Goal: Task Accomplishment & Management: Use online tool/utility

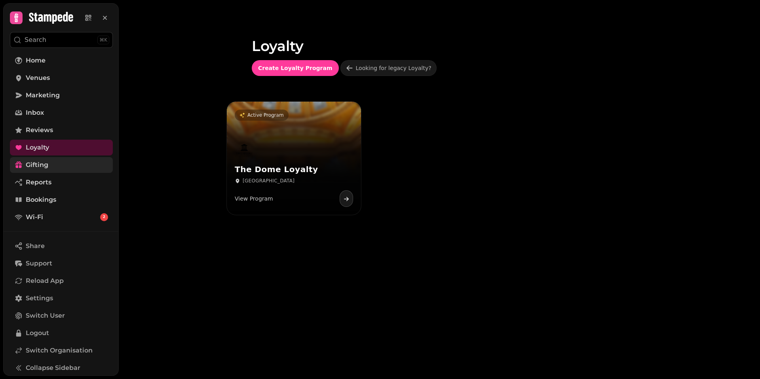
scroll to position [4, 0]
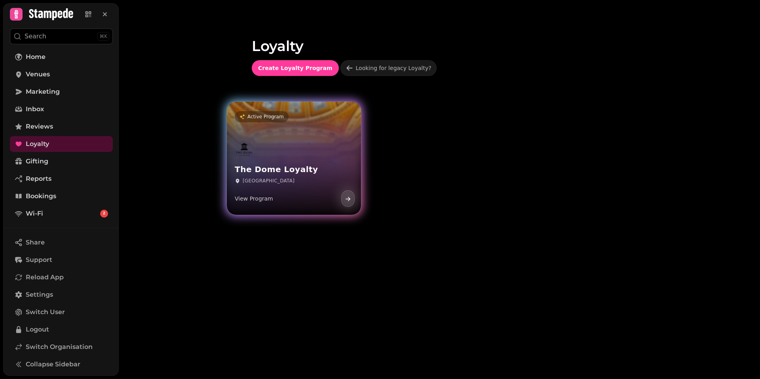
click at [250, 173] on h3 "The Dome Loyalty" at bounding box center [294, 170] width 118 height 10
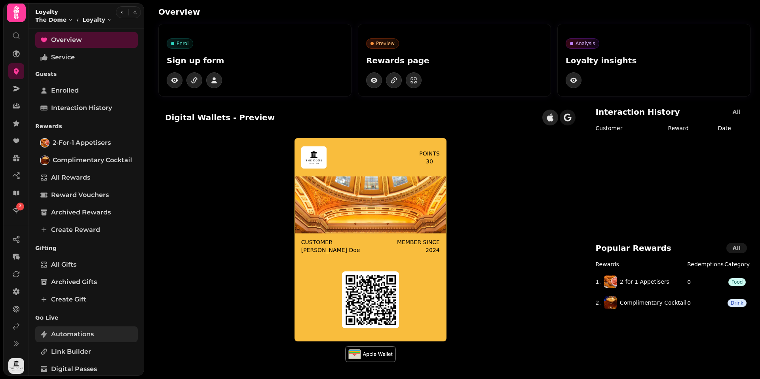
click at [80, 338] on span "Automations" at bounding box center [72, 335] width 43 height 10
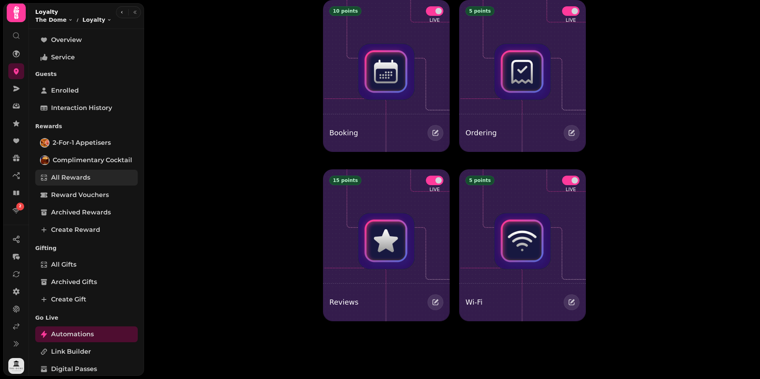
click at [66, 181] on span "All Rewards" at bounding box center [70, 178] width 39 height 10
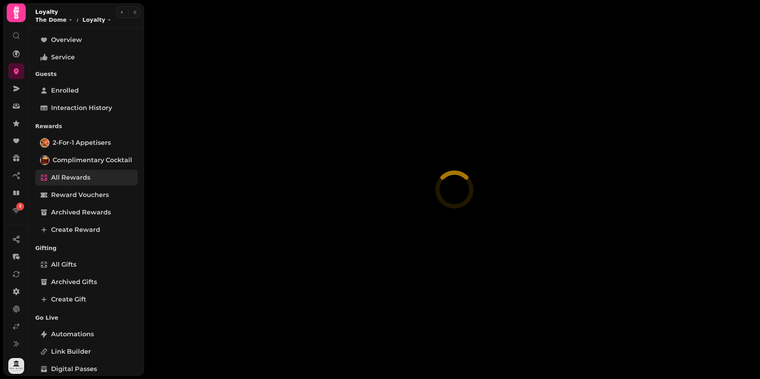
select select "**"
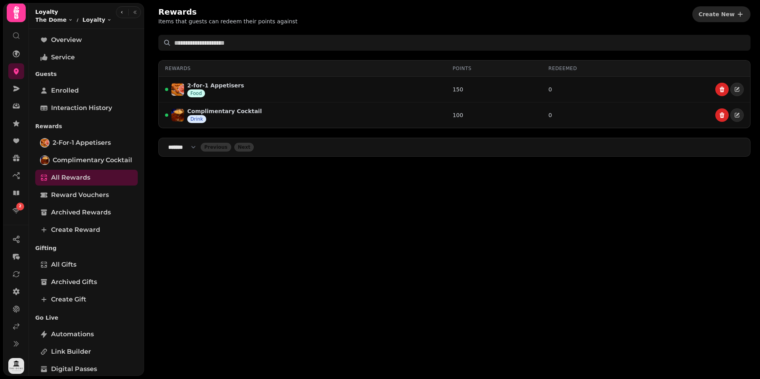
click at [228, 241] on div "Rewards Items that guests can redeem their points against Create New Rewards Po…" at bounding box center [454, 189] width 611 height 379
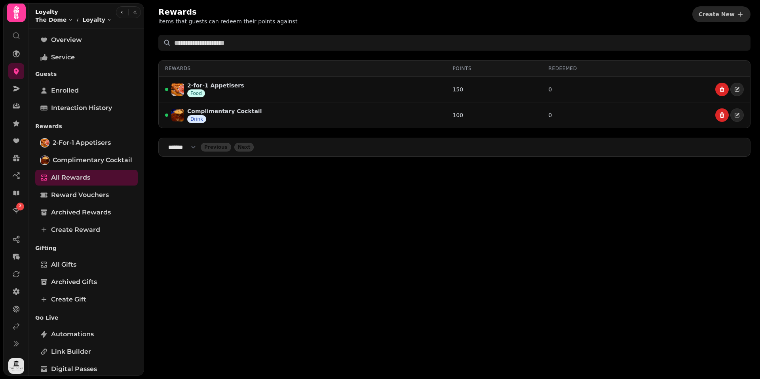
click at [231, 235] on div "Rewards Items that guests can redeem their points against Create New Rewards Po…" at bounding box center [454, 189] width 611 height 379
click at [232, 234] on div "Rewards Items that guests can redeem their points against Create New Rewards Po…" at bounding box center [454, 189] width 611 height 379
click at [296, 269] on div "Rewards Items that guests can redeem their points against Create New Rewards Po…" at bounding box center [454, 189] width 611 height 379
click at [215, 220] on div "Rewards Items that guests can redeem their points against Create New Rewards Po…" at bounding box center [454, 189] width 611 height 379
click at [213, 194] on div "Rewards Items that guests can redeem their points against Create New Rewards Po…" at bounding box center [454, 189] width 611 height 379
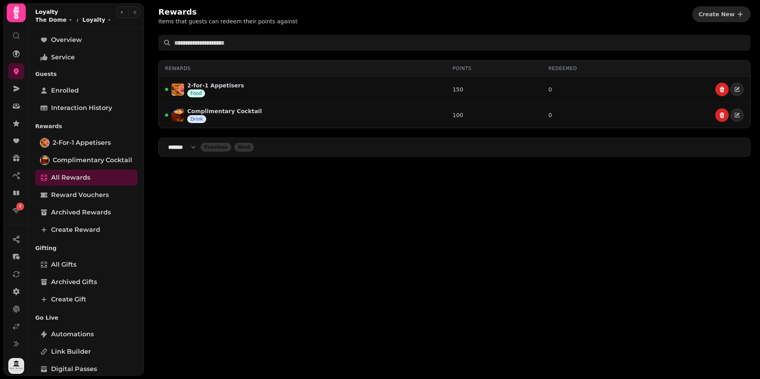
click at [197, 200] on div "Rewards Items that guests can redeem their points against Create New Rewards Po…" at bounding box center [454, 189] width 611 height 379
click at [167, 247] on div "Rewards Items that guests can redeem their points against Create New Rewards Po…" at bounding box center [454, 189] width 611 height 379
click at [185, 195] on div "Rewards Items that guests can redeem their points against Create New Rewards Po…" at bounding box center [454, 189] width 611 height 379
click at [187, 192] on div "Rewards Items that guests can redeem their points against Create New Rewards Po…" at bounding box center [454, 189] width 611 height 379
click at [284, 236] on div "Rewards Items that guests can redeem their points against Create New Rewards Po…" at bounding box center [454, 189] width 611 height 379
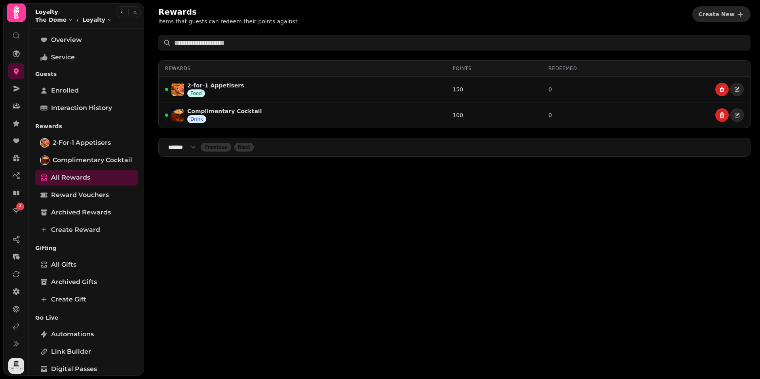
click at [284, 243] on div "Rewards Items that guests can redeem their points against Create New Rewards Po…" at bounding box center [454, 189] width 611 height 379
click at [292, 240] on div "Rewards Items that guests can redeem their points against Create New Rewards Po…" at bounding box center [454, 189] width 611 height 379
click at [298, 233] on div "Rewards Items that guests can redeem their points against Create New Rewards Po…" at bounding box center [454, 189] width 611 height 379
click at [287, 230] on div "Rewards Items that guests can redeem their points against Create New Rewards Po…" at bounding box center [454, 189] width 611 height 379
click at [283, 226] on div "Rewards Items that guests can redeem their points against Create New Rewards Po…" at bounding box center [454, 189] width 611 height 379
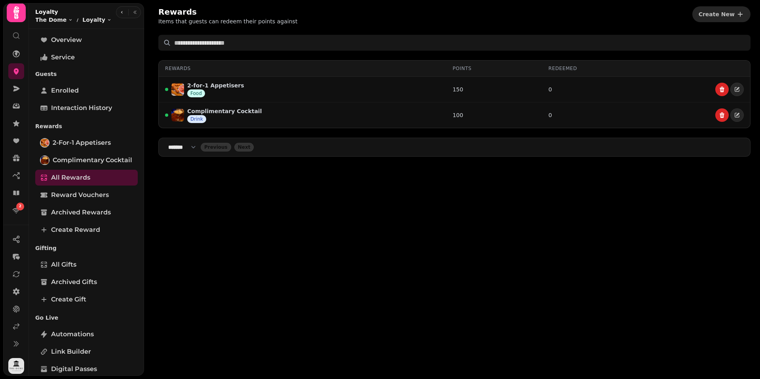
click at [241, 168] on div "Rewards Items that guests can redeem their points against Create New Rewards Po…" at bounding box center [454, 189] width 611 height 379
click at [238, 190] on div "Rewards Items that guests can redeem their points against Create New Rewards Po…" at bounding box center [454, 189] width 611 height 379
click at [243, 199] on div "Rewards Items that guests can redeem their points against Create New Rewards Po…" at bounding box center [454, 189] width 611 height 379
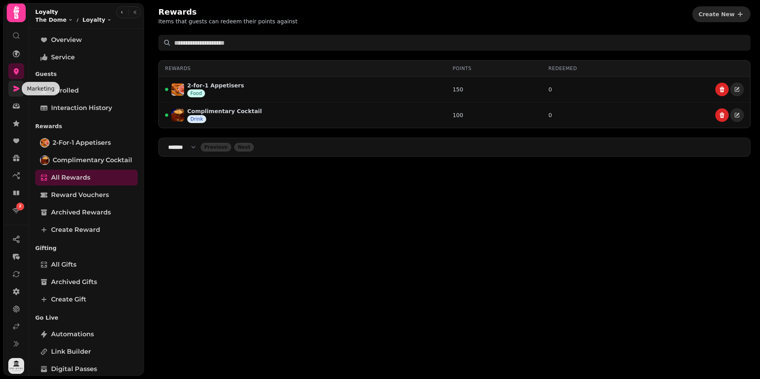
click at [16, 91] on icon at bounding box center [16, 89] width 8 height 8
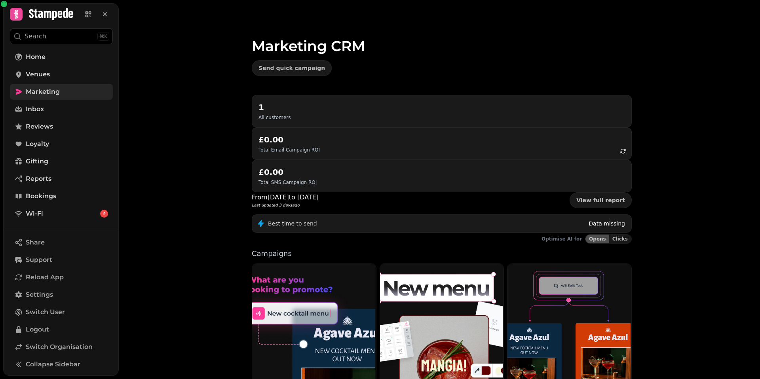
scroll to position [115, 0]
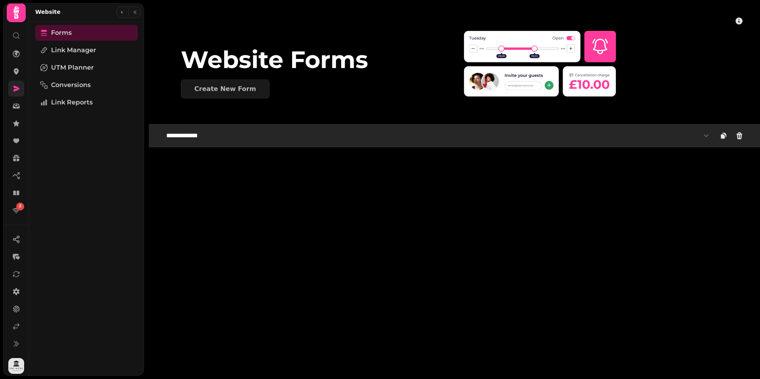
click at [222, 137] on select "**********" at bounding box center [438, 136] width 553 height 16
click at [203, 137] on select "**********" at bounding box center [438, 136] width 553 height 16
select select "**********"
click at [162, 128] on select "**********" at bounding box center [438, 136] width 553 height 16
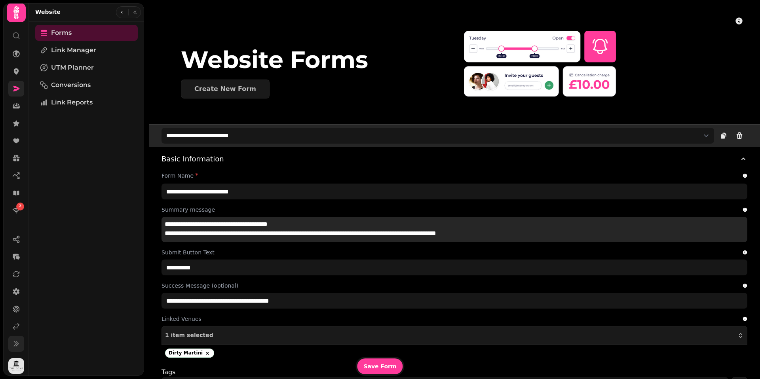
click at [17, 343] on icon at bounding box center [16, 344] width 8 height 8
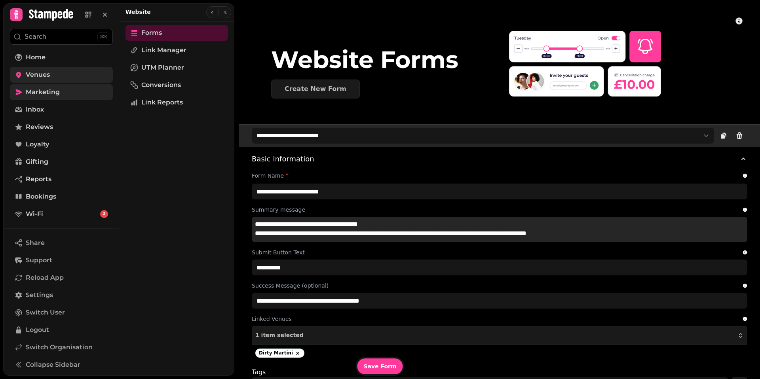
click at [47, 71] on span "Venues" at bounding box center [38, 75] width 24 height 10
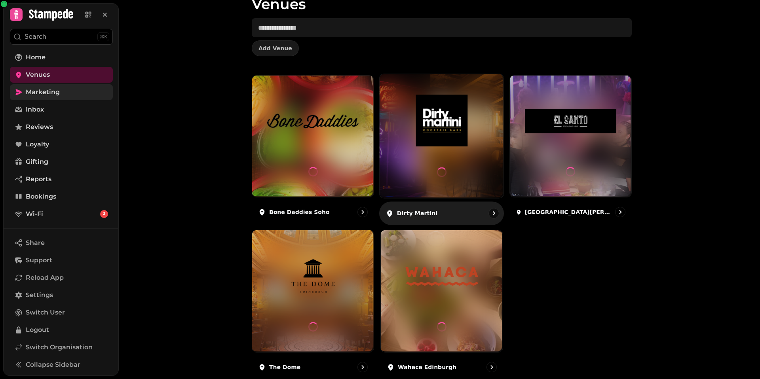
scroll to position [60, 0]
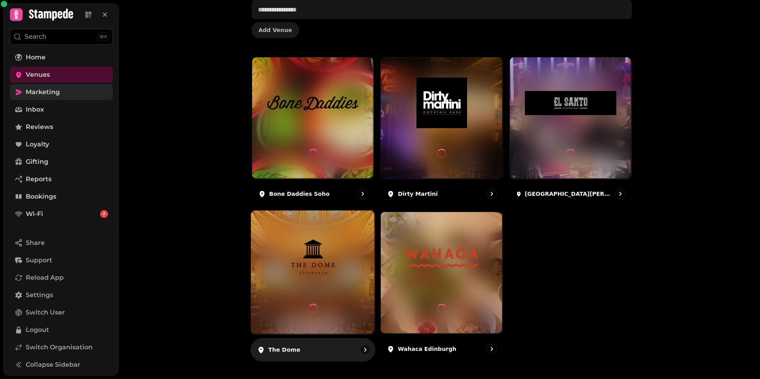
click at [298, 259] on img at bounding box center [312, 258] width 93 height 52
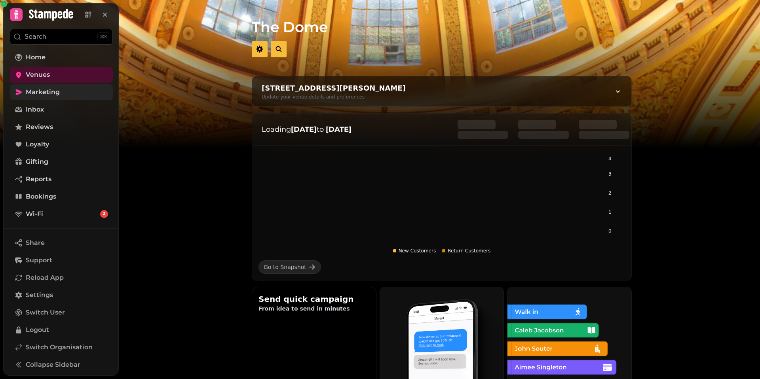
click at [194, 171] on img at bounding box center [380, 99] width 760 height 198
click at [191, 171] on img at bounding box center [380, 99] width 760 height 198
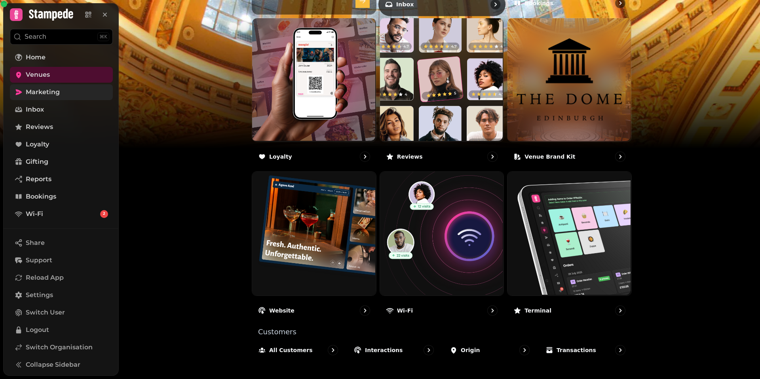
scroll to position [425, 0]
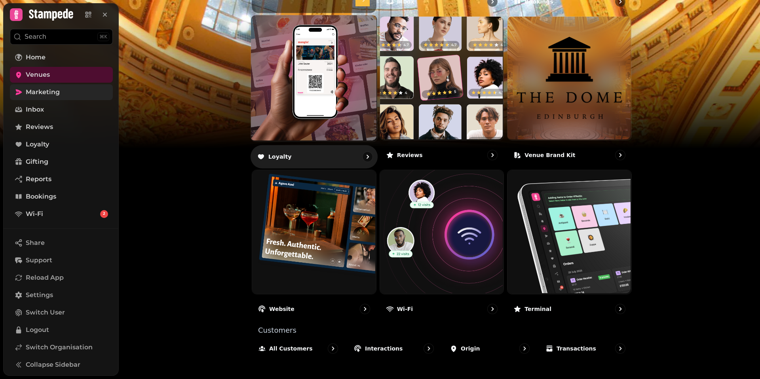
click at [335, 153] on div "Loyalty" at bounding box center [314, 156] width 127 height 23
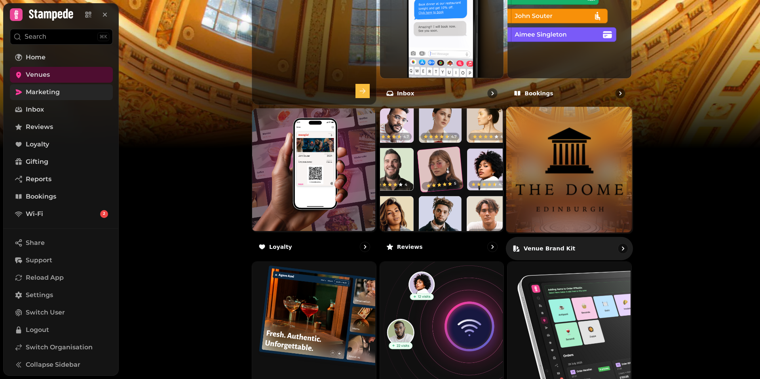
scroll to position [342, 0]
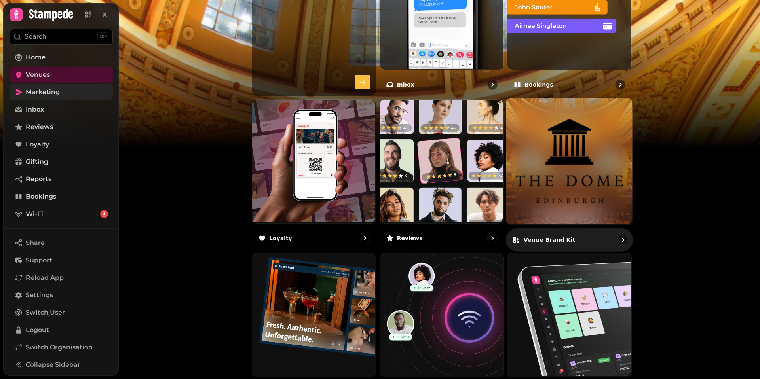
click at [595, 192] on img at bounding box center [569, 161] width 126 height 126
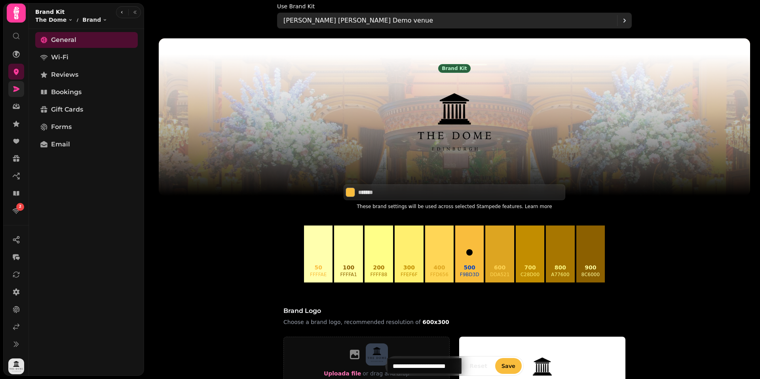
click at [351, 24] on p "[PERSON_NAME] [PERSON_NAME] Demo venue" at bounding box center [358, 21] width 150 height 10
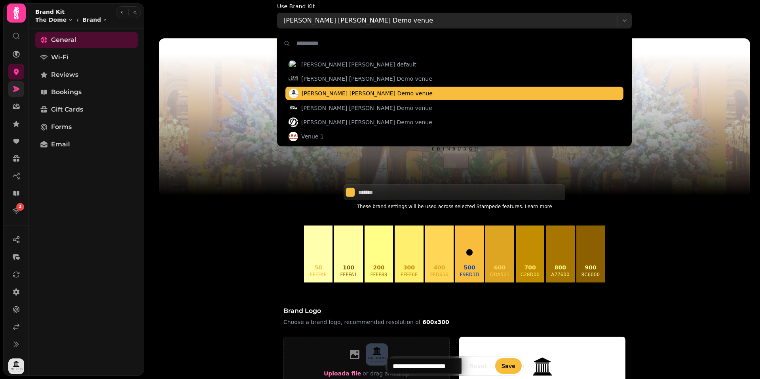
click at [356, 19] on div "[PERSON_NAME] [PERSON_NAME] Demo venue" at bounding box center [450, 21] width 334 height 16
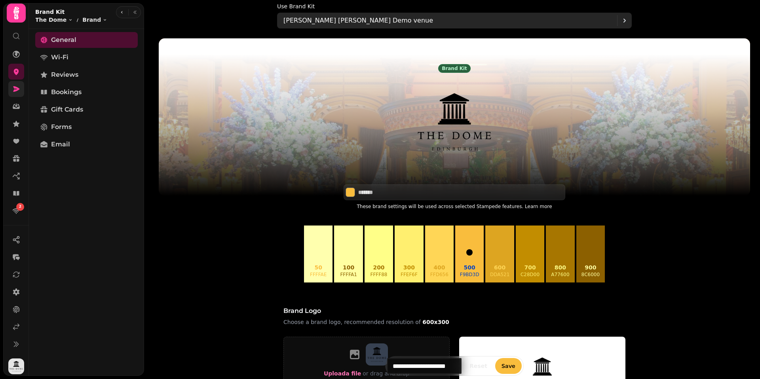
click at [362, 19] on div "[PERSON_NAME] [PERSON_NAME] Demo venue" at bounding box center [450, 21] width 334 height 16
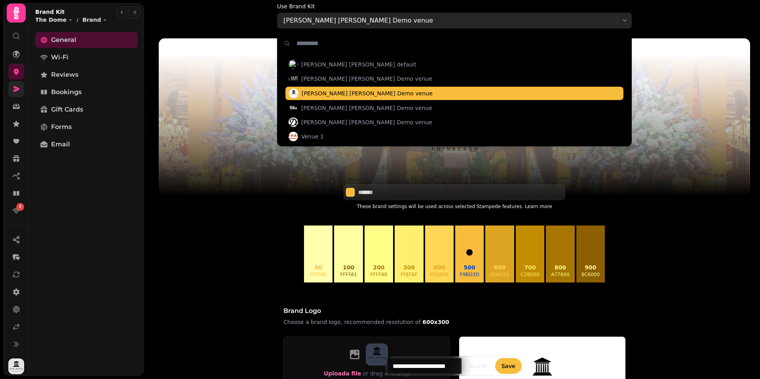
click at [352, 20] on p "[PERSON_NAME] [PERSON_NAME] Demo venue" at bounding box center [358, 21] width 150 height 10
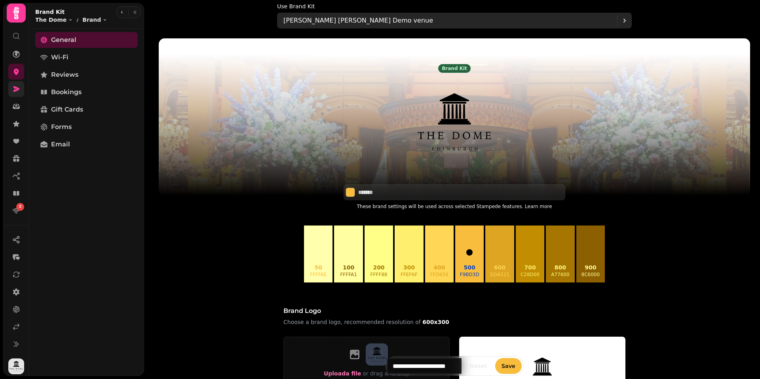
click at [352, 20] on p "[PERSON_NAME] [PERSON_NAME] Demo venue" at bounding box center [358, 21] width 150 height 10
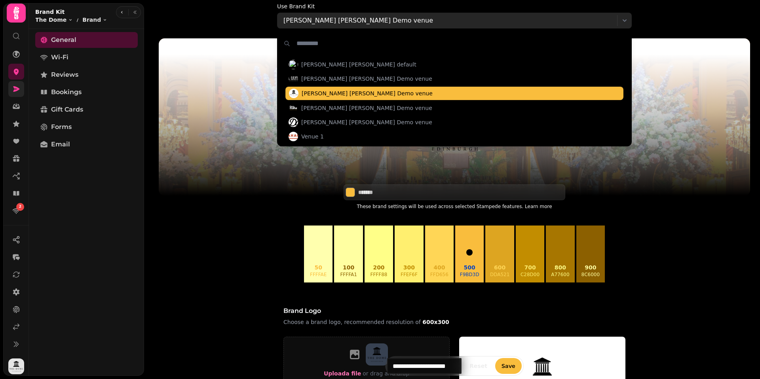
click at [352, 20] on p "[PERSON_NAME] [PERSON_NAME] Demo venue" at bounding box center [358, 21] width 150 height 10
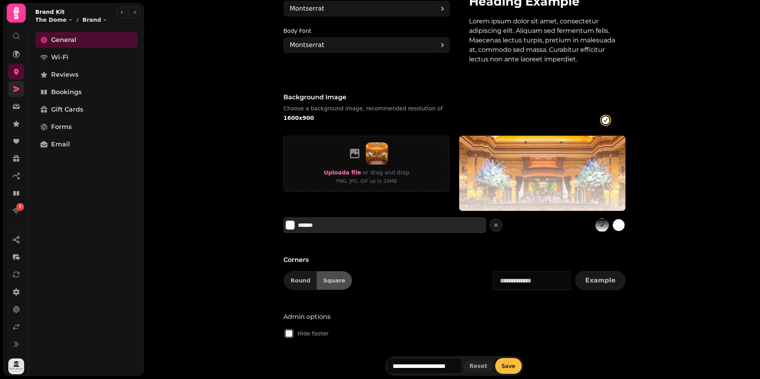
scroll to position [480, 0]
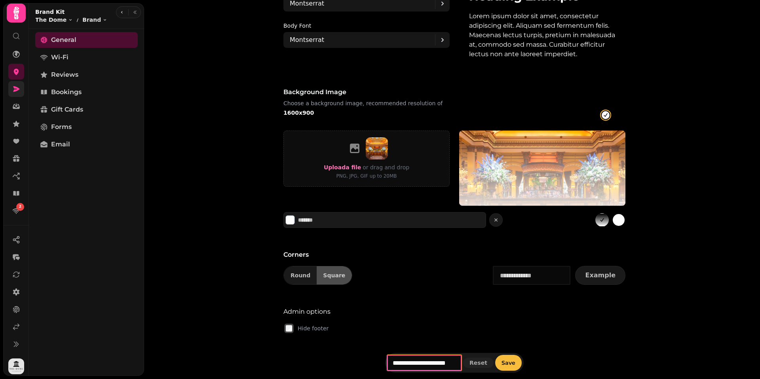
click at [411, 361] on input "**********" at bounding box center [424, 363] width 74 height 16
click at [427, 361] on input "**********" at bounding box center [424, 363] width 74 height 16
click at [434, 363] on input "**********" at bounding box center [424, 363] width 74 height 16
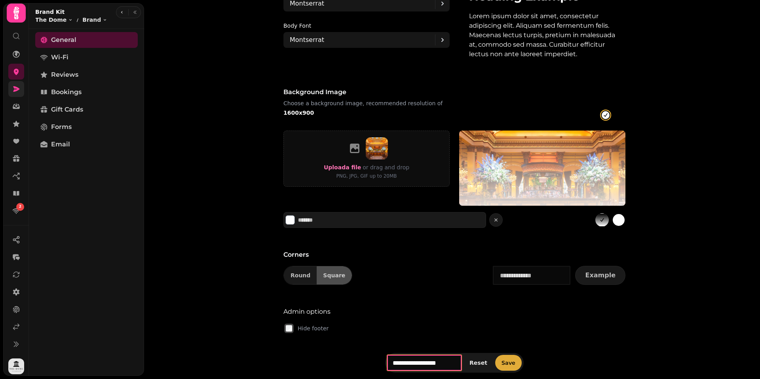
type input "**********"
click at [503, 368] on button "Save" at bounding box center [508, 363] width 27 height 16
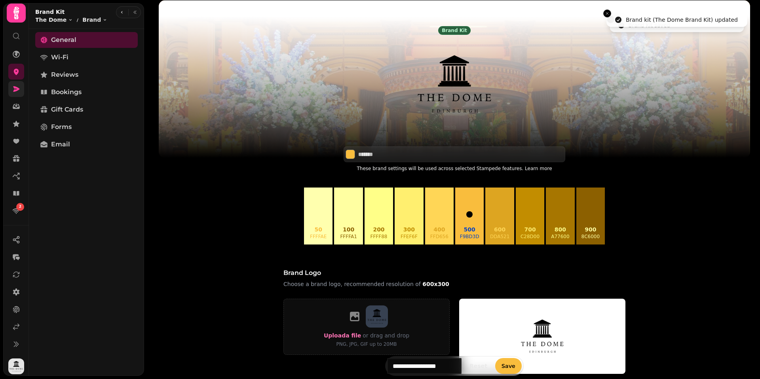
scroll to position [0, 0]
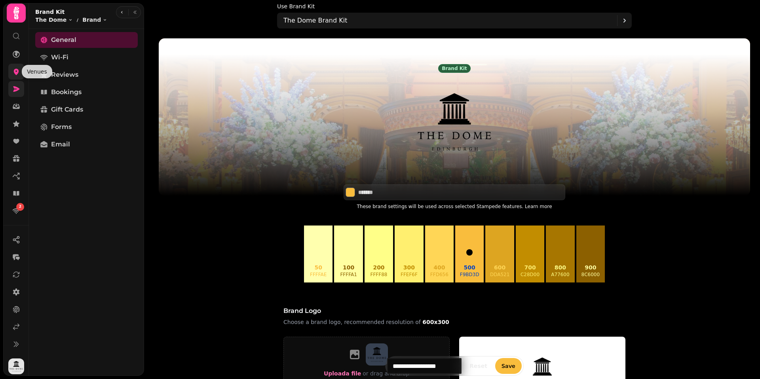
click at [15, 71] on icon at bounding box center [16, 72] width 5 height 6
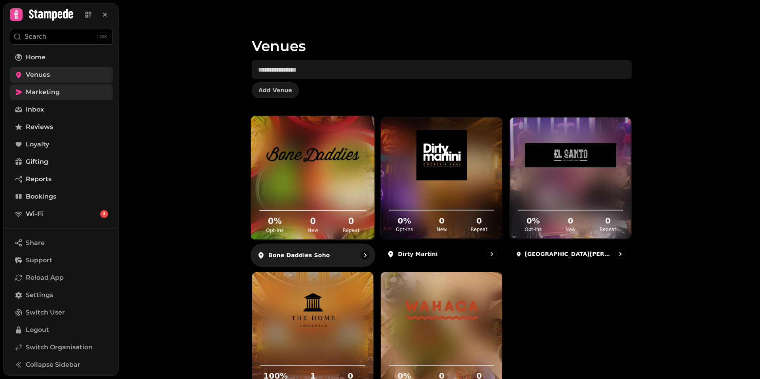
click at [312, 142] on img at bounding box center [312, 155] width 93 height 52
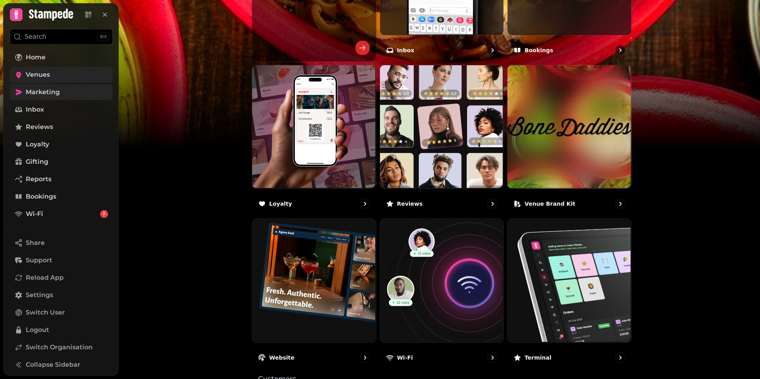
scroll to position [379, 0]
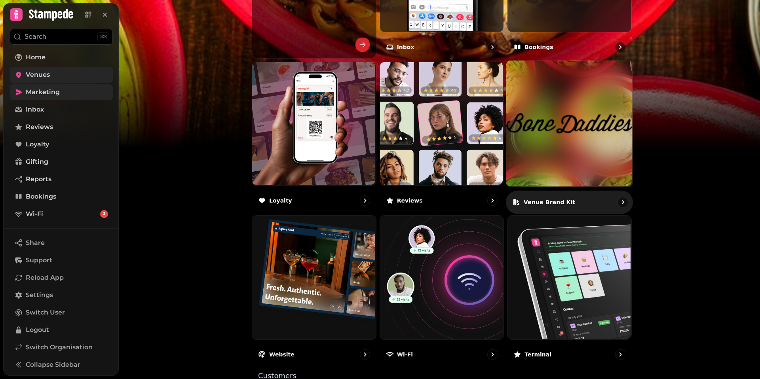
click at [553, 203] on p "Venue brand kit" at bounding box center [550, 202] width 52 height 8
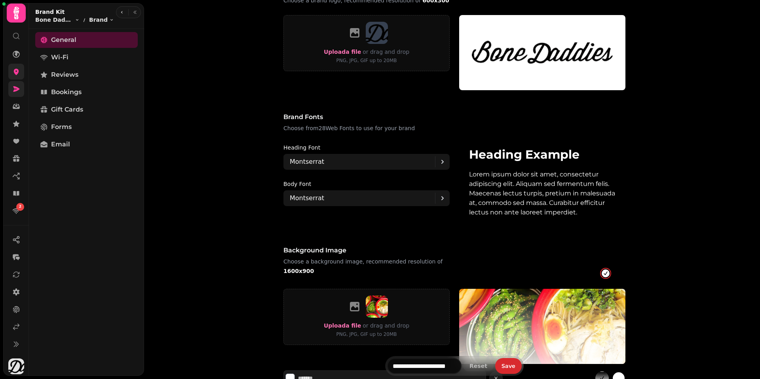
scroll to position [480, 0]
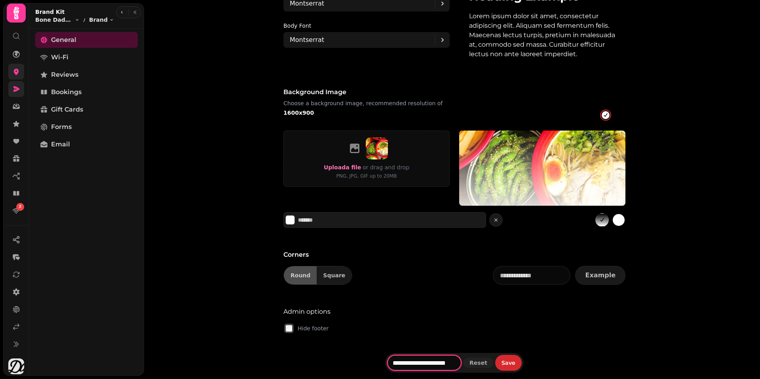
click at [430, 363] on input "**********" at bounding box center [424, 363] width 74 height 16
type input "**********"
click at [507, 361] on span "Save" at bounding box center [509, 363] width 14 height 6
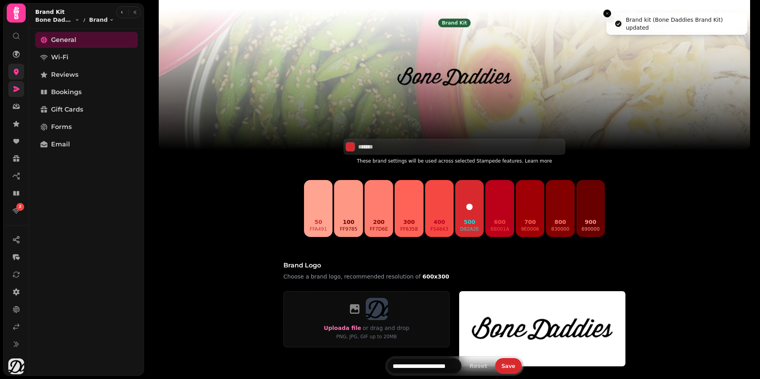
scroll to position [0, 0]
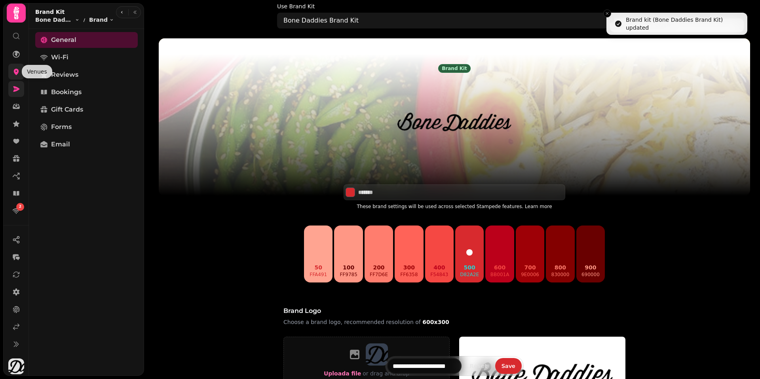
click at [15, 70] on icon at bounding box center [16, 72] width 5 height 6
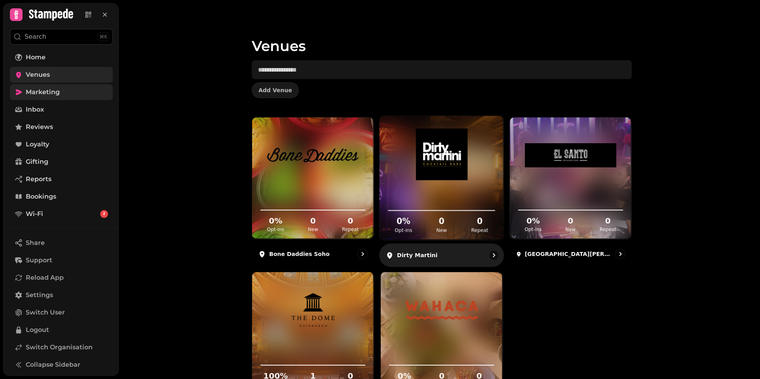
click at [420, 155] on img at bounding box center [441, 155] width 93 height 52
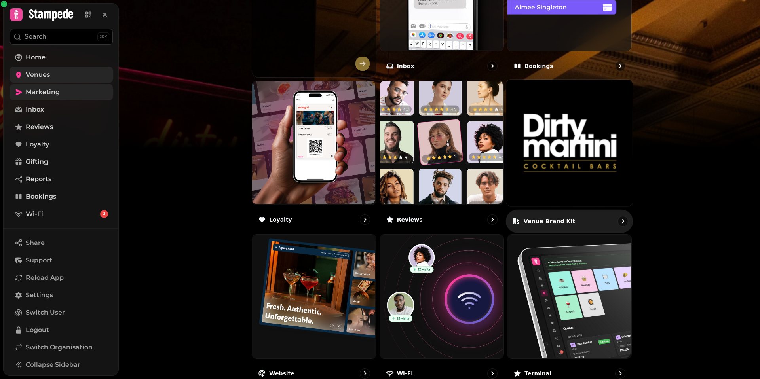
scroll to position [361, 0]
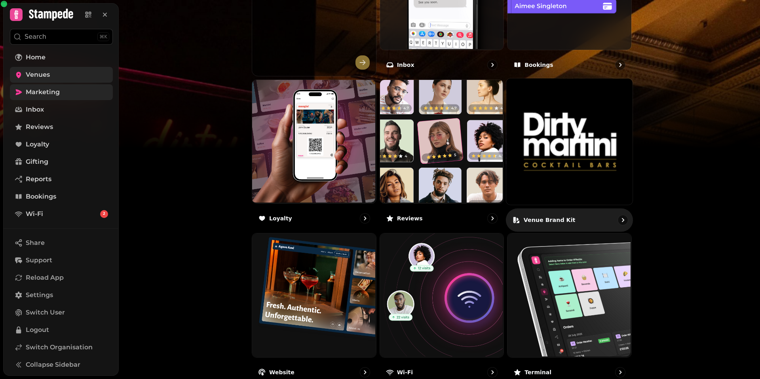
click at [558, 221] on p "Venue brand kit" at bounding box center [550, 220] width 52 height 8
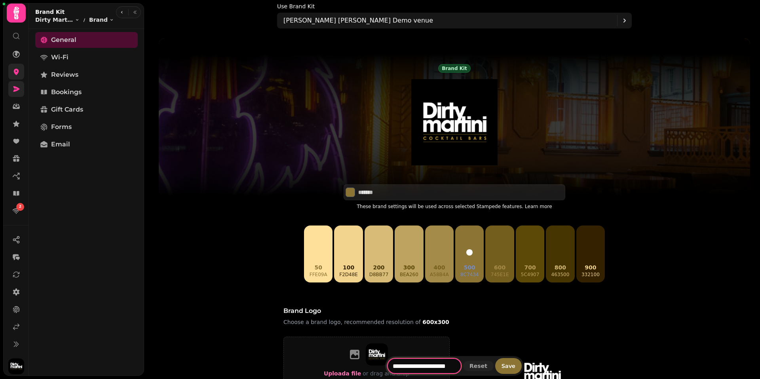
click at [425, 373] on input "**********" at bounding box center [424, 366] width 74 height 16
type input "**********"
click at [507, 369] on span "Save" at bounding box center [509, 366] width 14 height 6
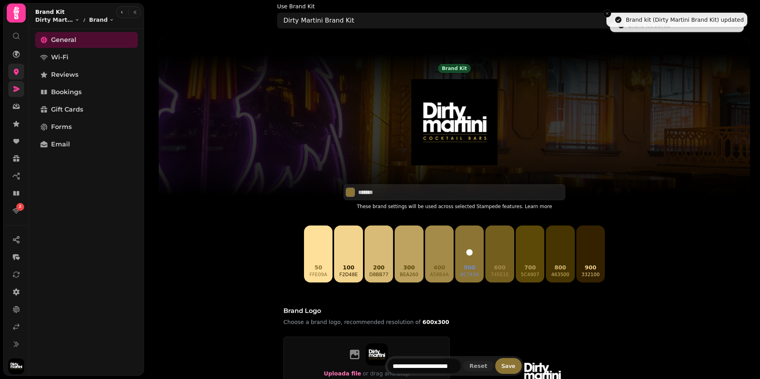
click at [21, 70] on link at bounding box center [16, 72] width 16 height 16
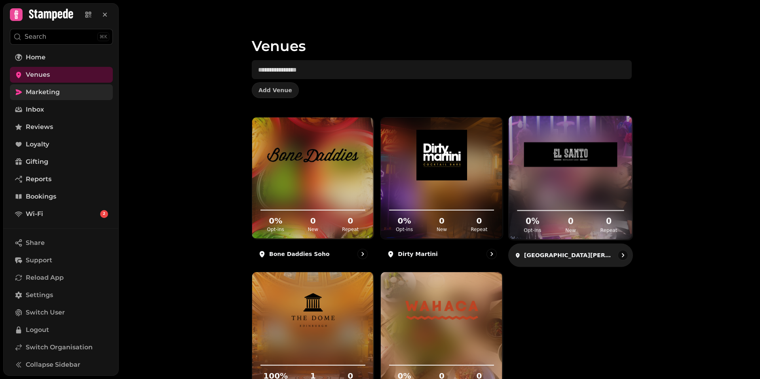
click at [569, 176] on img at bounding box center [570, 155] width 93 height 52
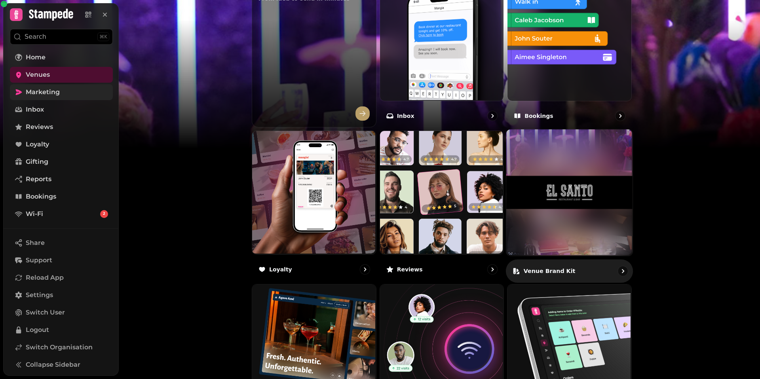
scroll to position [312, 0]
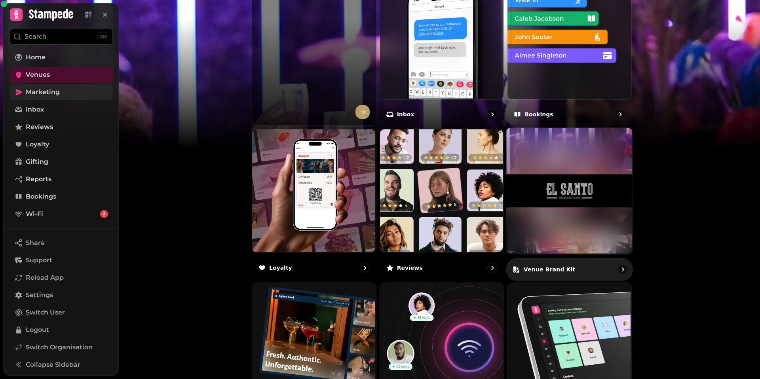
click at [579, 267] on div "Venue brand kit" at bounding box center [569, 269] width 127 height 23
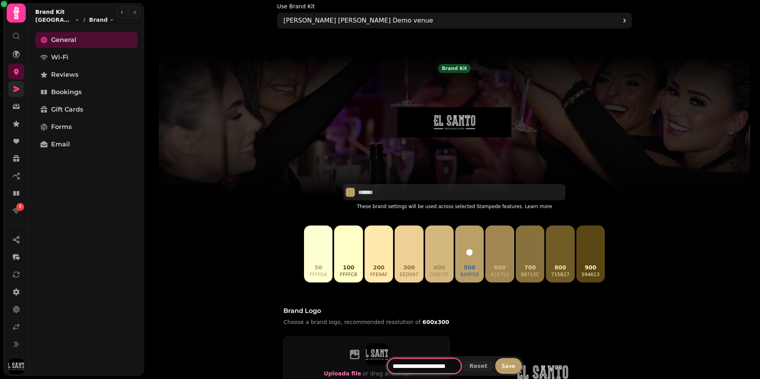
click at [416, 368] on input "**********" at bounding box center [424, 366] width 74 height 16
type input "**********"
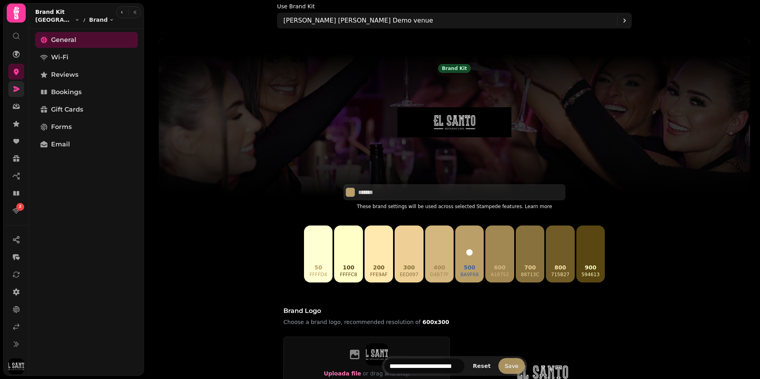
click at [510, 368] on span "Save" at bounding box center [512, 366] width 14 height 6
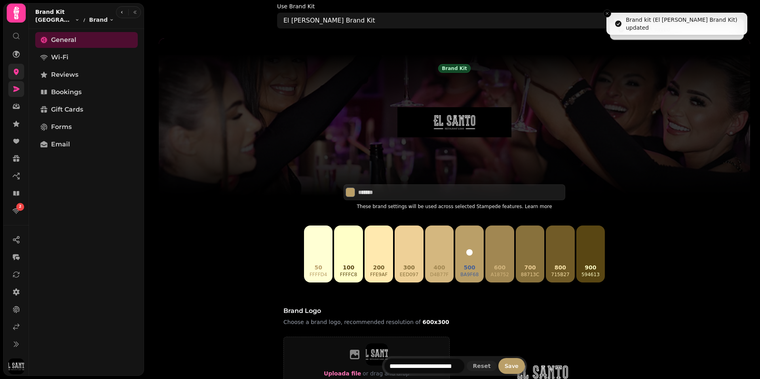
click at [20, 72] on link at bounding box center [16, 72] width 16 height 16
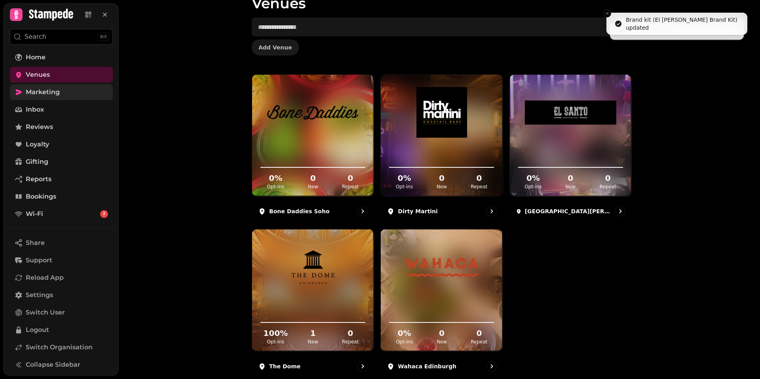
scroll to position [60, 0]
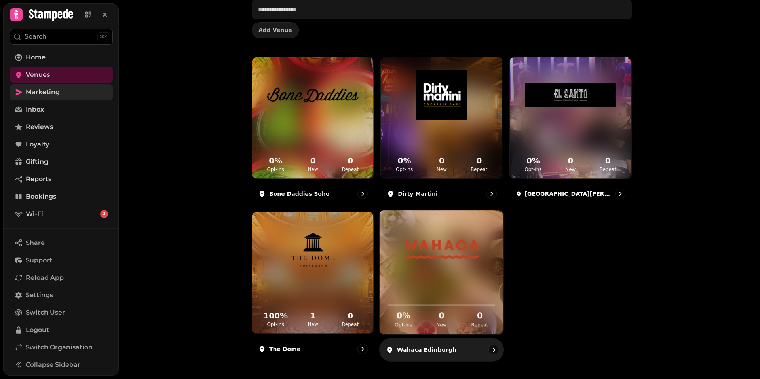
click at [419, 233] on img at bounding box center [441, 250] width 93 height 52
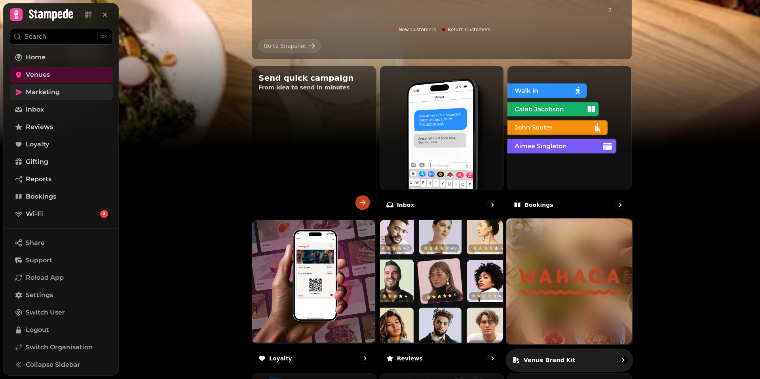
scroll to position [236, 0]
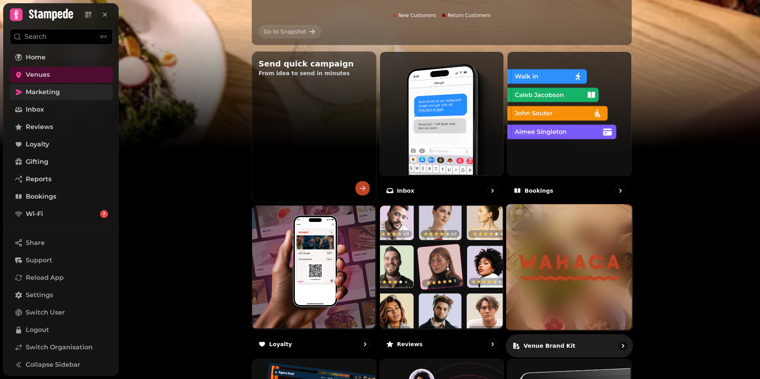
click at [563, 347] on p "Venue brand kit" at bounding box center [550, 346] width 52 height 8
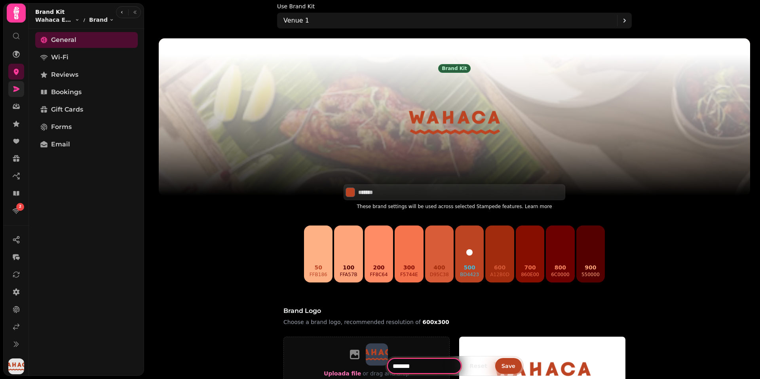
click at [411, 365] on input "*******" at bounding box center [424, 366] width 74 height 16
type input "**********"
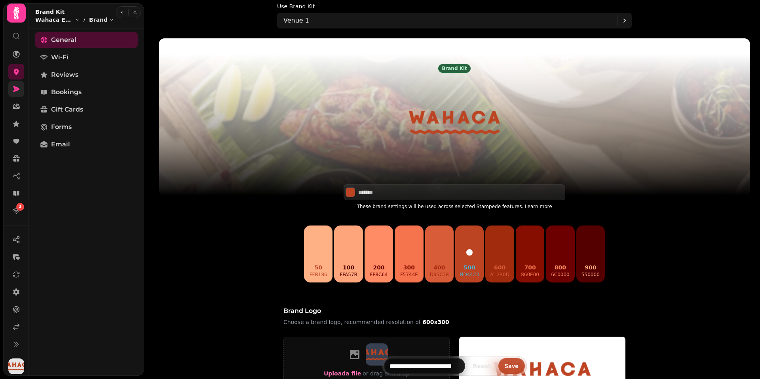
scroll to position [0, 0]
click at [507, 365] on span "Save" at bounding box center [512, 366] width 14 height 6
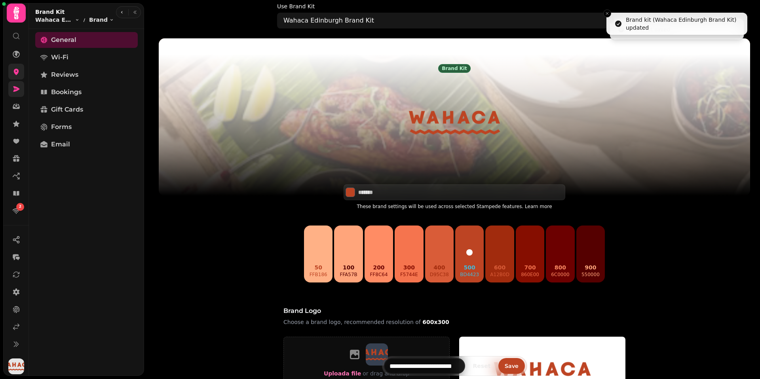
click at [21, 76] on link at bounding box center [16, 72] width 16 height 16
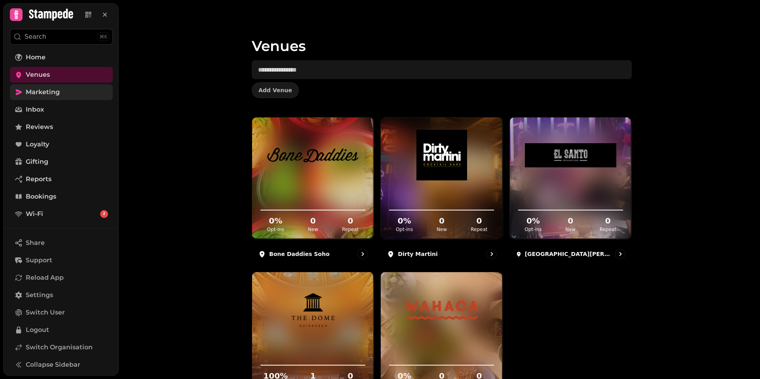
scroll to position [60, 0]
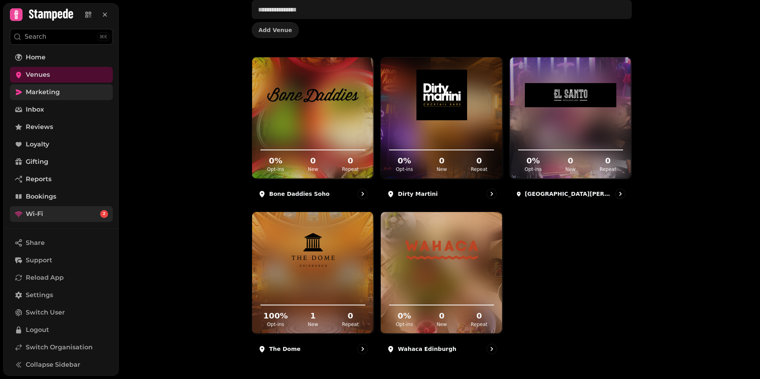
click at [53, 214] on link "Wi-Fi 2" at bounding box center [61, 214] width 103 height 16
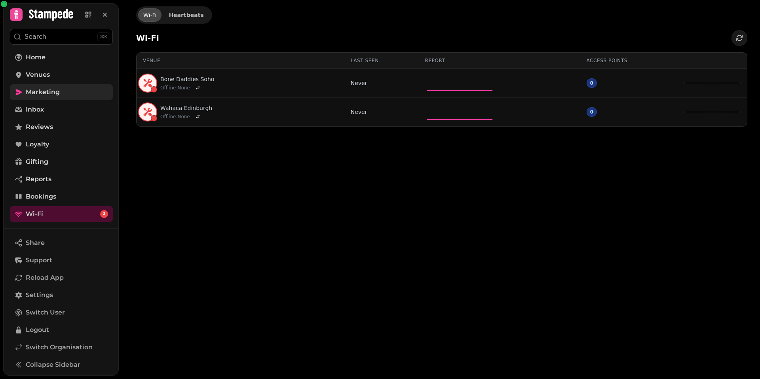
click at [194, 183] on div "Wi-Fi Heartbeats Wi-Fi Venue Last seen Report Access points Bone Daddies Soho O…" at bounding box center [439, 189] width 641 height 379
click at [207, 221] on div "Wi-Fi Heartbeats Wi-Fi Venue Last seen Report Access points Bone Daddies Soho O…" at bounding box center [439, 189] width 641 height 379
click at [320, 222] on div "Wi-Fi Heartbeats Wi-Fi Venue Last seen Report Access points Bone Daddies Soho O…" at bounding box center [439, 189] width 641 height 379
click at [502, 192] on div "Wi-Fi Heartbeats Wi-Fi Venue Last seen Report Access points Bone Daddies Soho O…" at bounding box center [439, 189] width 641 height 379
click at [33, 72] on span "Venues" at bounding box center [38, 75] width 24 height 10
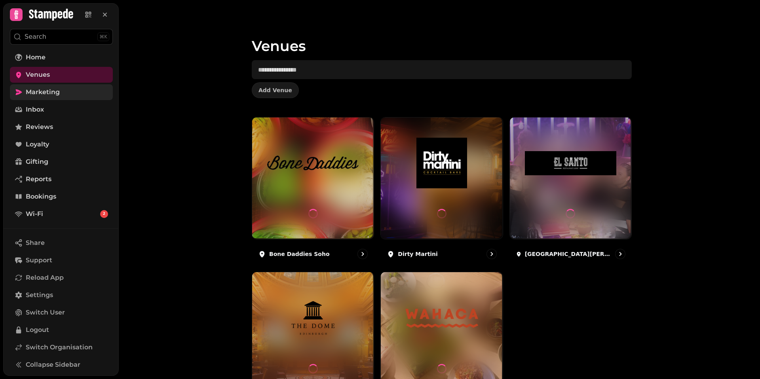
click at [206, 160] on div "Venues Add Venue Bone Daddies Soho Dirty Martini El Santo Glasgow The Dome Waha…" at bounding box center [439, 189] width 641 height 379
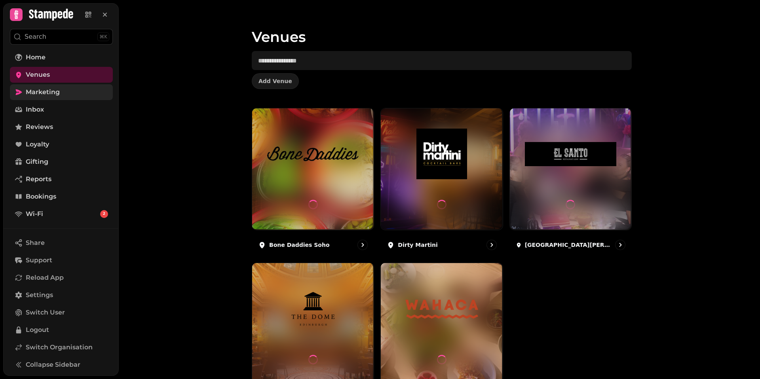
scroll to position [60, 0]
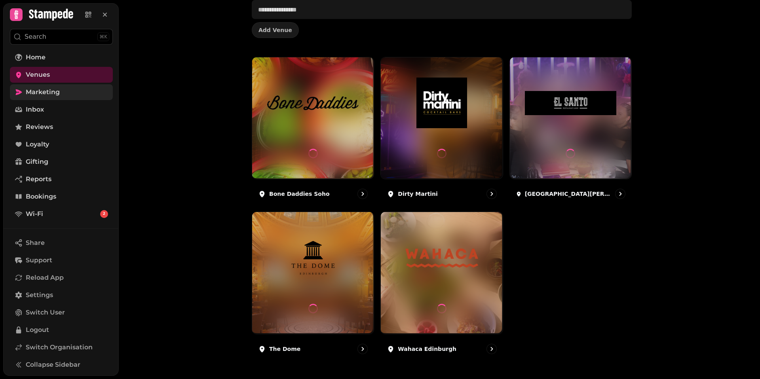
click at [558, 260] on div "Bone Daddies Soho Dirty Martini El Santo Glasgow The Dome Wahaca Edinburgh" at bounding box center [442, 209] width 380 height 304
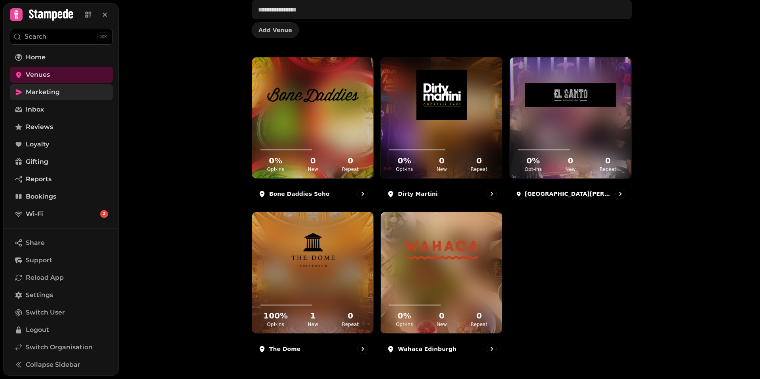
click at [215, 127] on div "Venues Add Venue 0 % Opt-ins 0 New 0 Repeat Bone Daddies Soho 0 % Opt-ins 0 New…" at bounding box center [439, 189] width 641 height 379
click at [172, 61] on div "Venues Add Venue 0 % Opt-ins 0 New 0 Repeat Bone Daddies Soho 0 % Opt-ins 0 New…" at bounding box center [439, 189] width 641 height 379
click at [158, 123] on div "Venues Add Venue 0 % Opt-ins 0 New 0 Repeat Bone Daddies Soho 0 % Opt-ins 0 New…" at bounding box center [439, 189] width 641 height 379
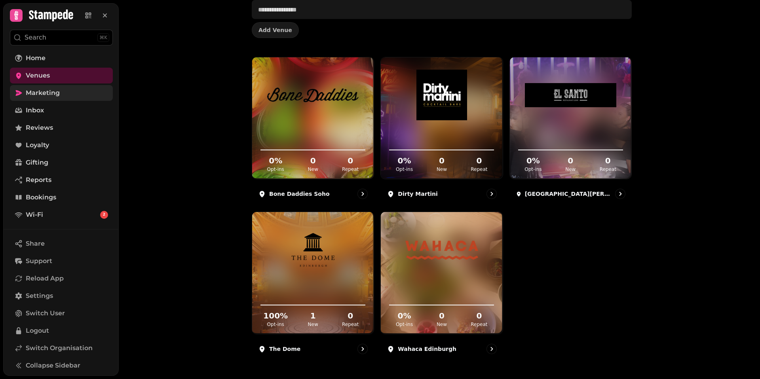
click at [158, 120] on div "Venues Add Venue 0 % Opt-ins 0 New 0 Repeat Bone Daddies Soho 0 % Opt-ins 0 New…" at bounding box center [439, 189] width 641 height 379
click at [164, 121] on div "Venues Add Venue 0 % Opt-ins 0 New 0 Repeat Bone Daddies Soho 0 % Opt-ins 0 New…" at bounding box center [439, 189] width 641 height 379
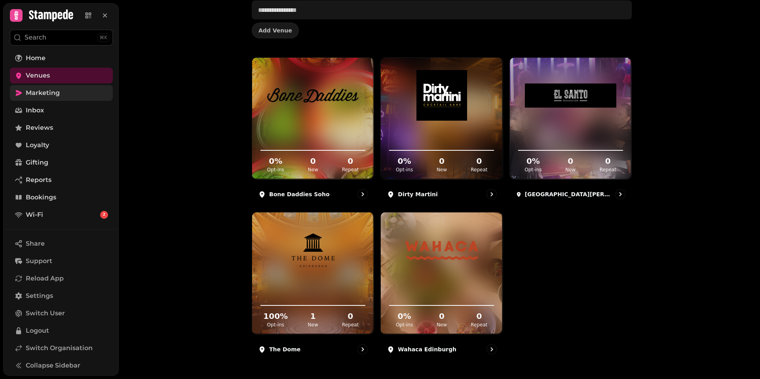
click at [164, 121] on div "Venues Add Venue 0 % Opt-ins 0 New 0 Repeat Bone Daddies Soho 0 % Opt-ins 0 New…" at bounding box center [439, 189] width 641 height 379
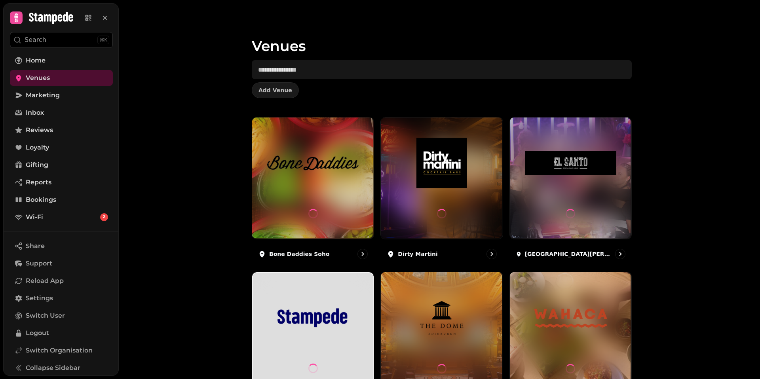
scroll to position [60, 0]
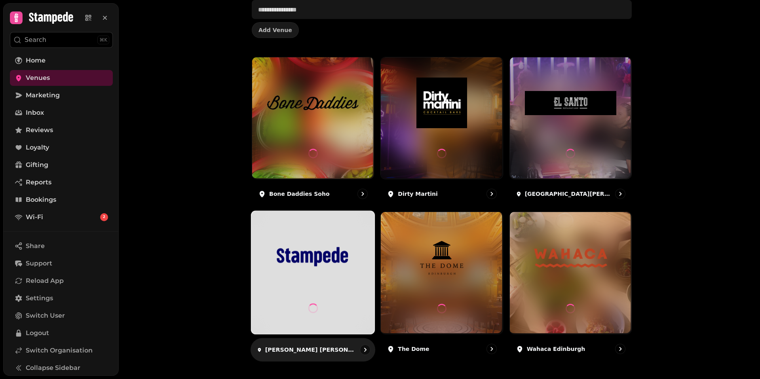
click at [313, 305] on icon at bounding box center [313, 309] width 10 height 10
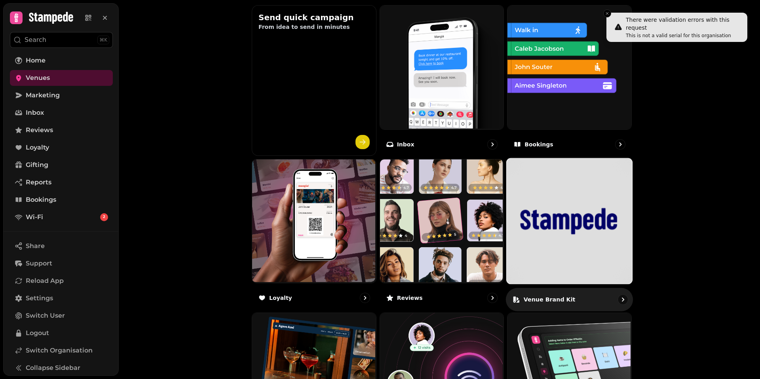
scroll to position [313, 0]
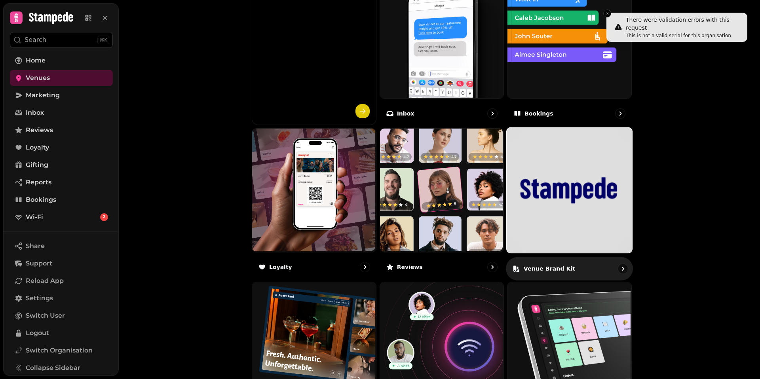
click at [555, 269] on p "Venue brand kit" at bounding box center [550, 268] width 52 height 8
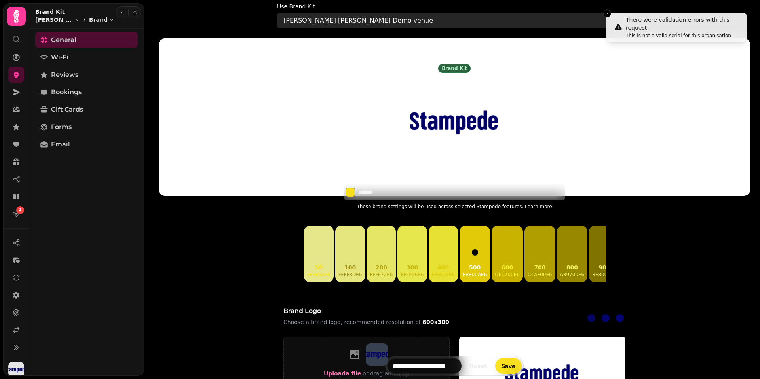
click at [344, 22] on p "[PERSON_NAME] [PERSON_NAME] Demo venue" at bounding box center [358, 21] width 150 height 10
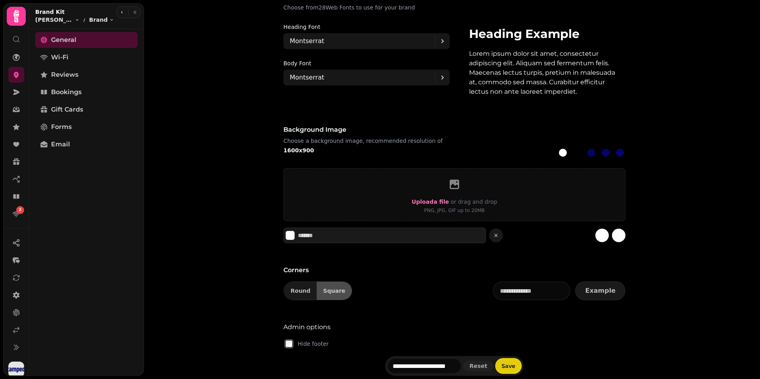
scroll to position [444, 0]
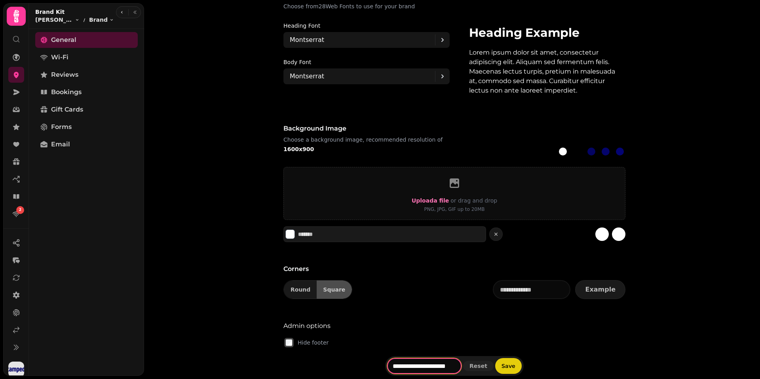
click at [424, 368] on input "**********" at bounding box center [424, 366] width 74 height 16
type input "**********"
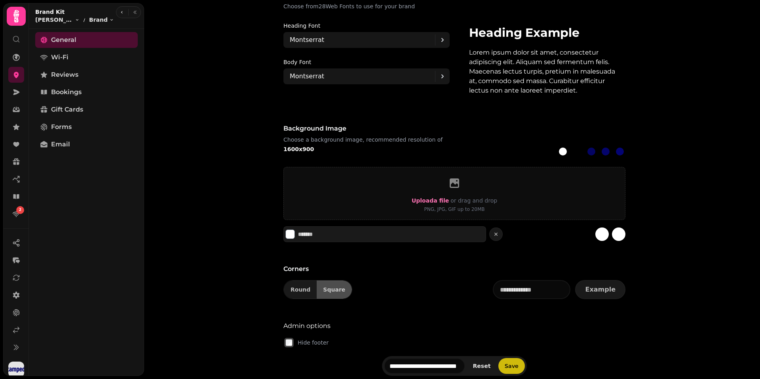
scroll to position [0, 0]
click at [510, 371] on button "Save" at bounding box center [511, 366] width 27 height 16
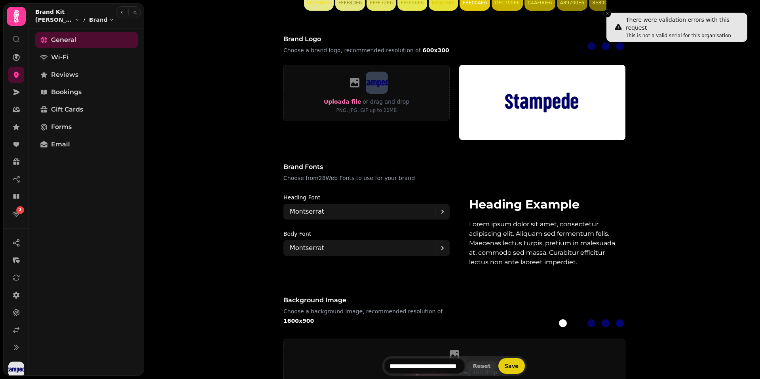
scroll to position [277, 0]
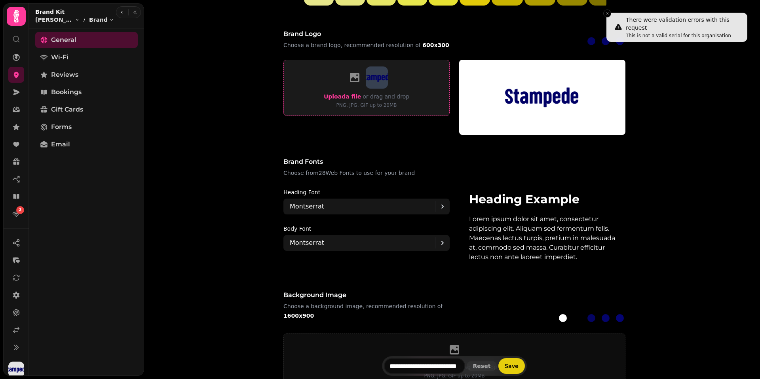
click at [344, 100] on label "Upload a file" at bounding box center [342, 97] width 37 height 10
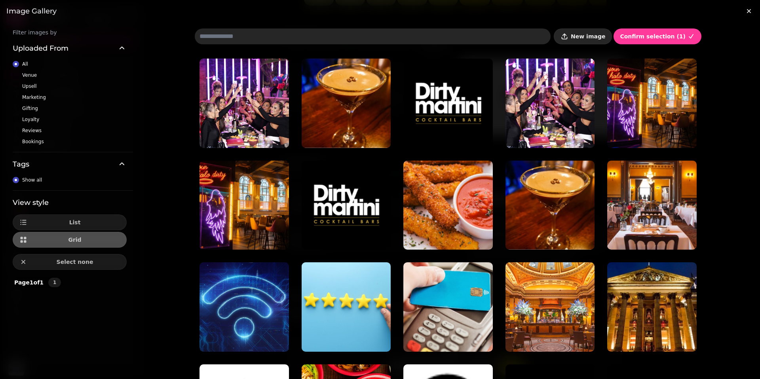
click at [592, 37] on span "New image" at bounding box center [588, 37] width 34 height 6
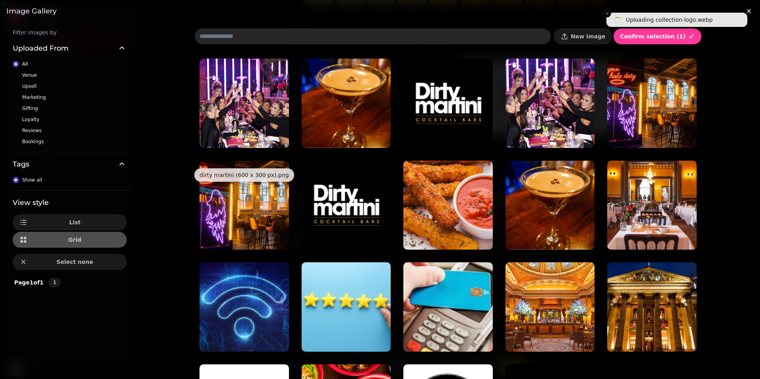
scroll to position [6, 0]
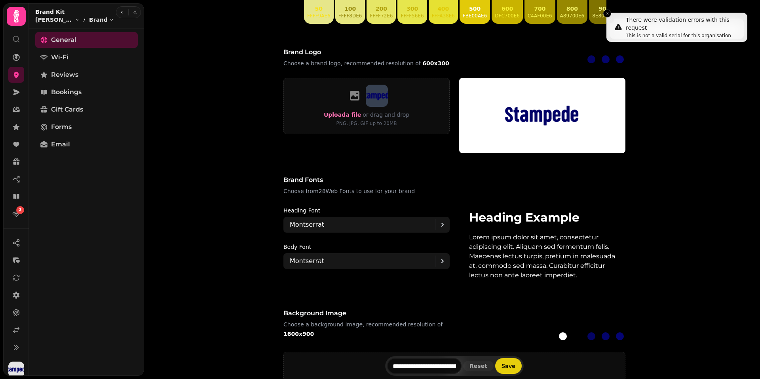
scroll to position [267, 0]
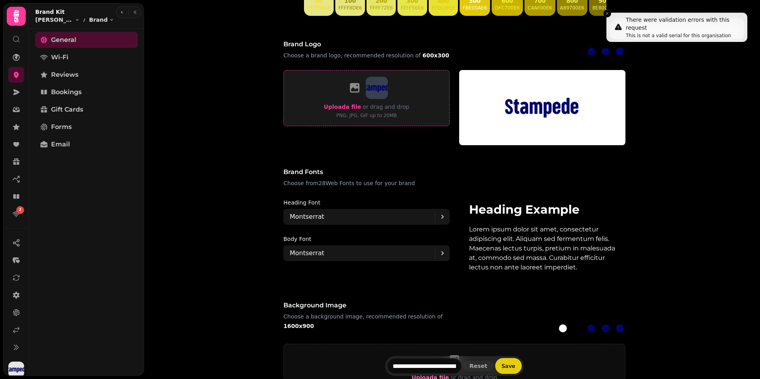
click at [358, 109] on span "Upload a file" at bounding box center [342, 107] width 37 height 6
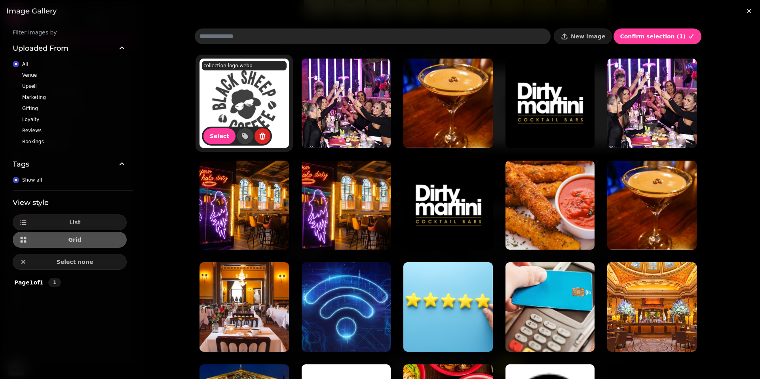
click at [251, 106] on img at bounding box center [244, 103] width 89 height 89
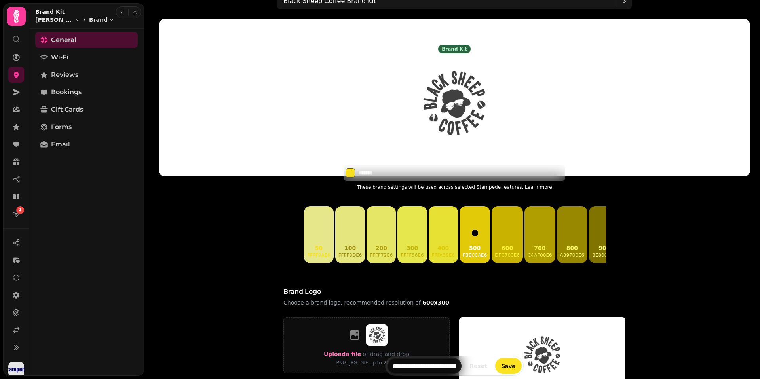
scroll to position [25, 0]
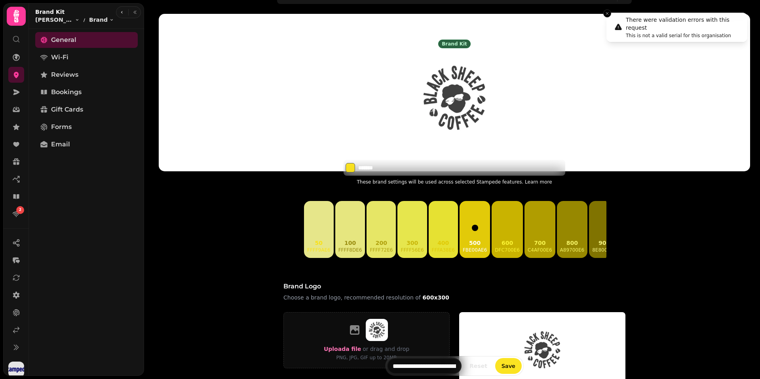
click at [390, 164] on input "*******" at bounding box center [385, 168] width 55 height 8
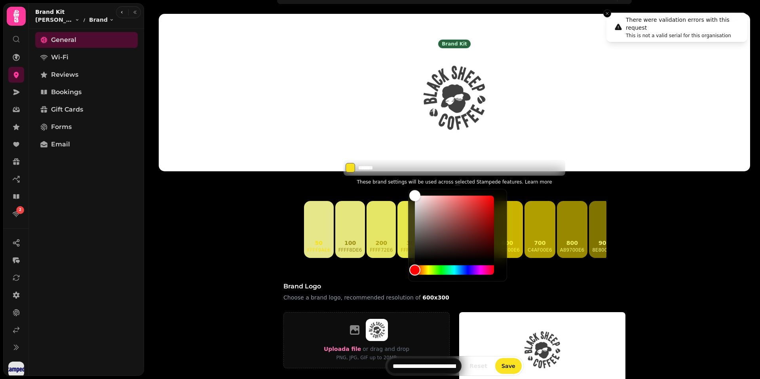
scroll to position [23, 0]
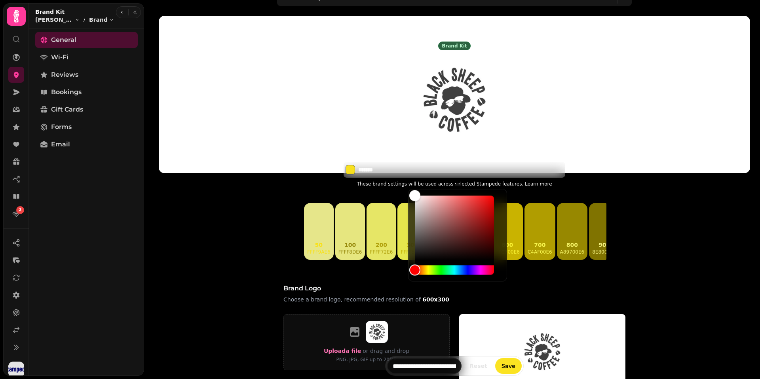
click at [390, 164] on div "*******" at bounding box center [455, 170] width 222 height 16
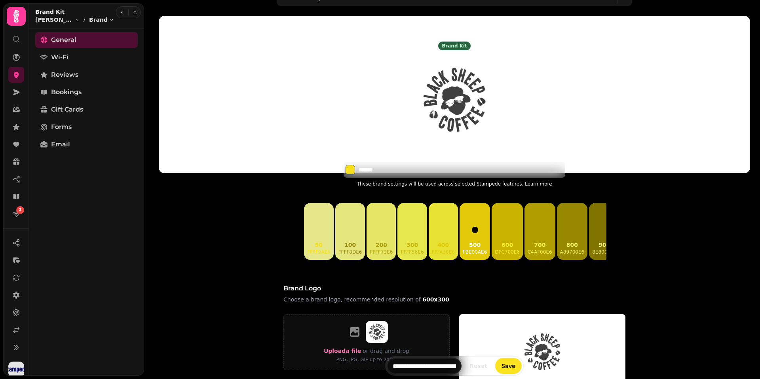
click at [390, 167] on input "*******" at bounding box center [385, 170] width 55 height 8
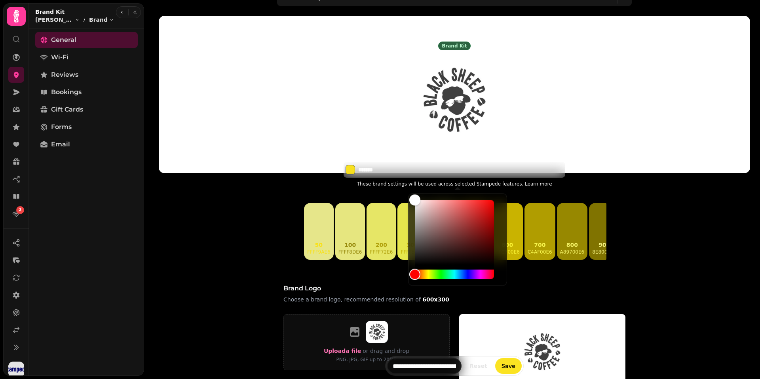
scroll to position [18, 0]
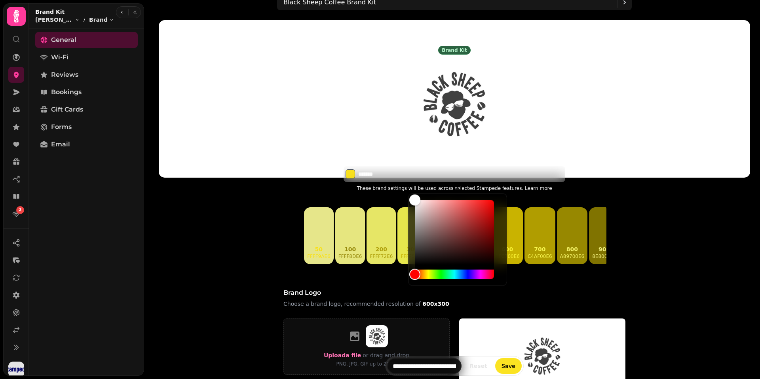
click at [381, 176] on input "*******" at bounding box center [385, 174] width 55 height 8
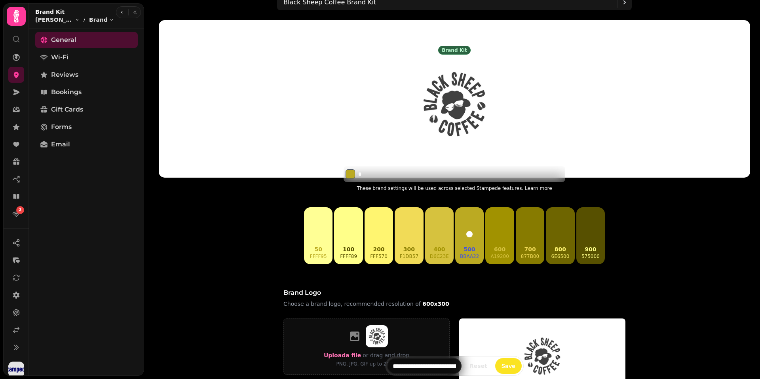
paste input "******"
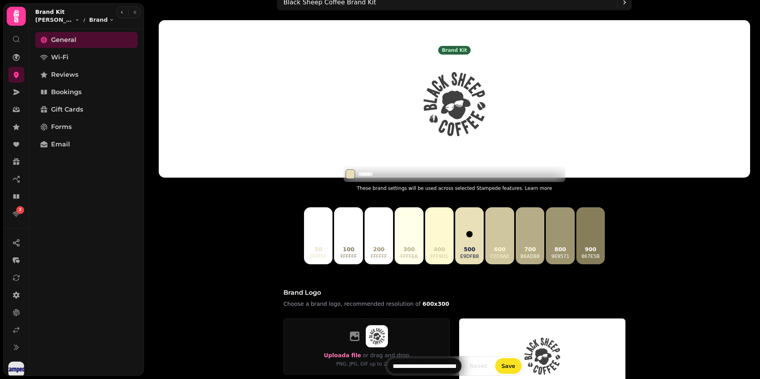
type input "*******"
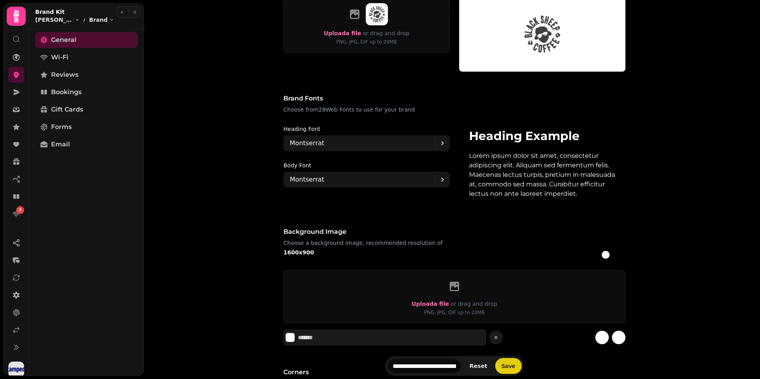
scroll to position [342, 0]
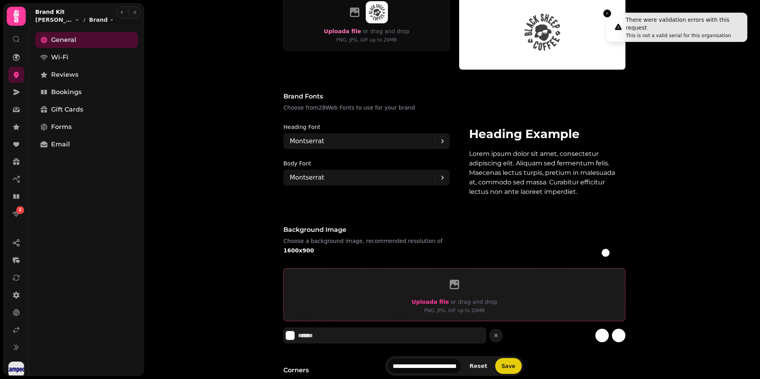
click at [431, 298] on label "Upload a file" at bounding box center [430, 302] width 37 height 10
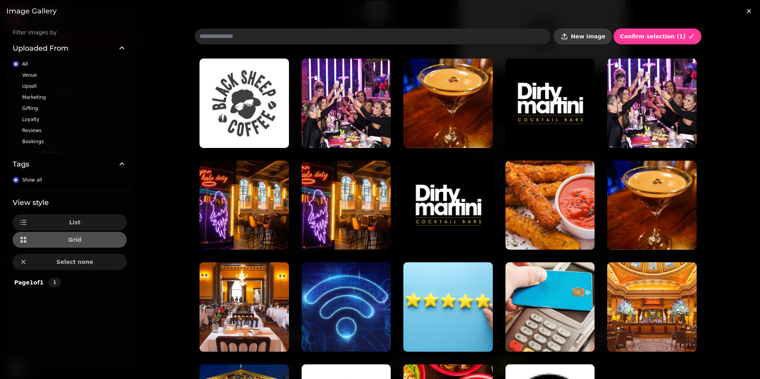
click at [573, 39] on button "New image" at bounding box center [583, 37] width 58 height 16
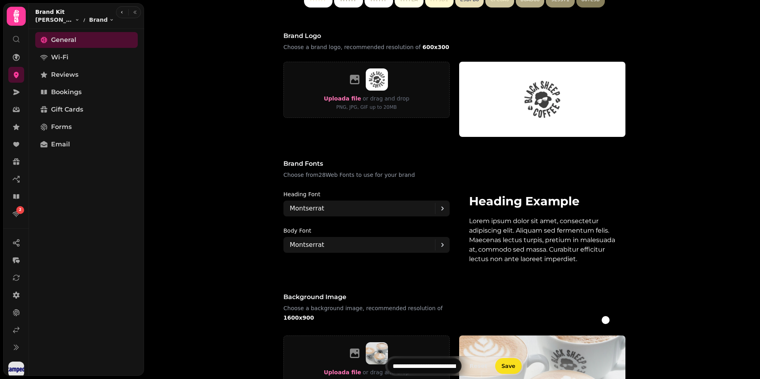
scroll to position [278, 0]
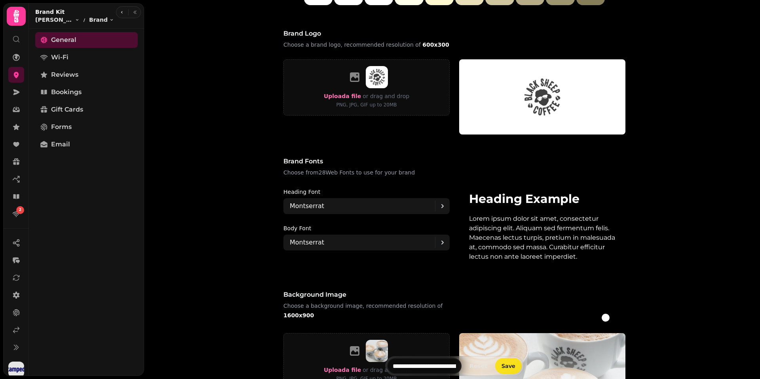
click at [629, 321] on div "Background image Choose a background image, recommended resolution of 1600x900 …" at bounding box center [454, 356] width 355 height 150
click at [623, 320] on div at bounding box center [619, 317] width 11 height 11
type input "*******"
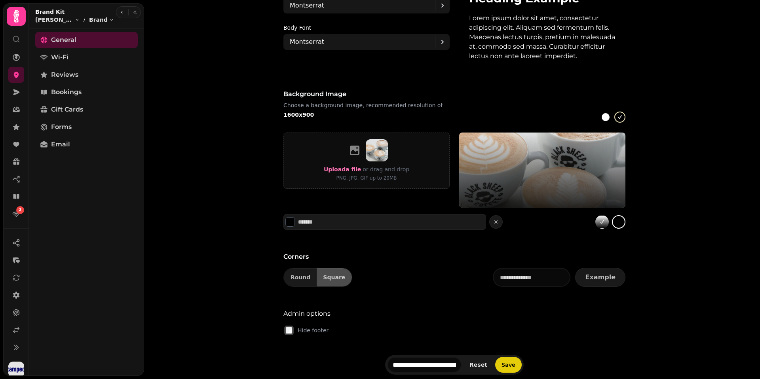
scroll to position [480, 0]
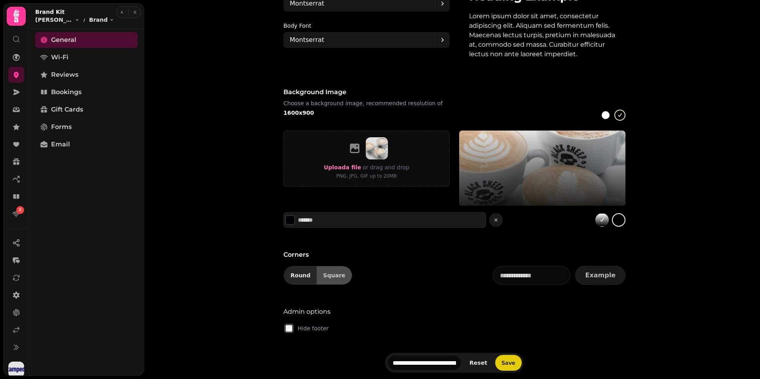
click at [293, 275] on span "Round" at bounding box center [301, 276] width 20 height 6
click at [511, 364] on span "Save" at bounding box center [509, 363] width 14 height 6
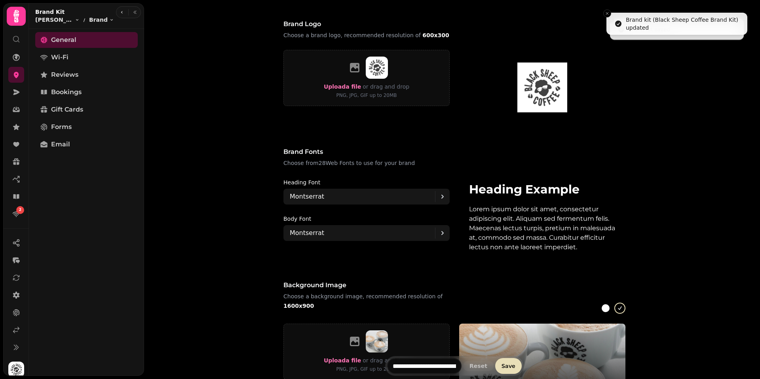
scroll to position [0, 0]
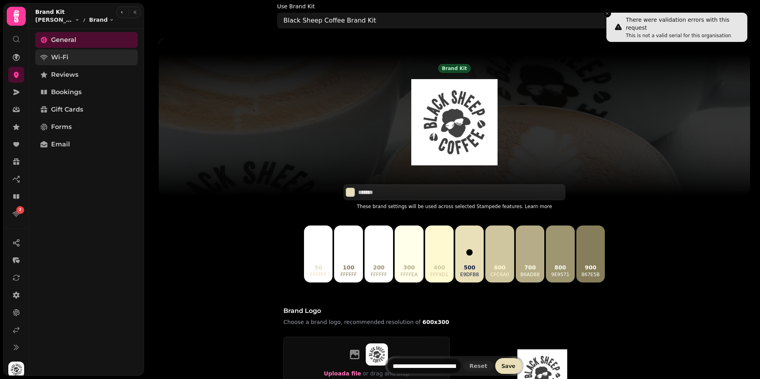
click at [63, 57] on span "Wi-Fi" at bounding box center [59, 58] width 17 height 10
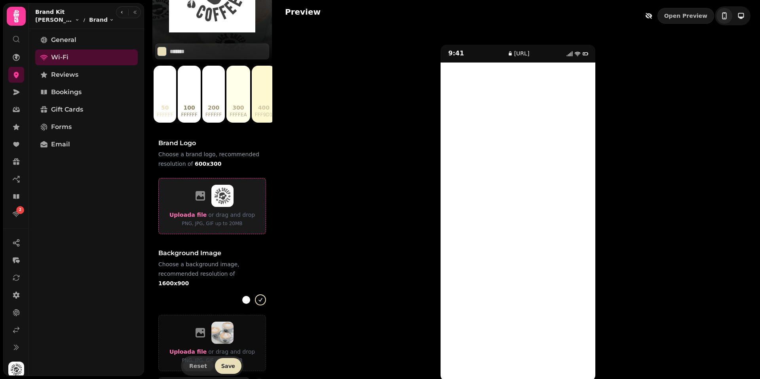
scroll to position [160, 0]
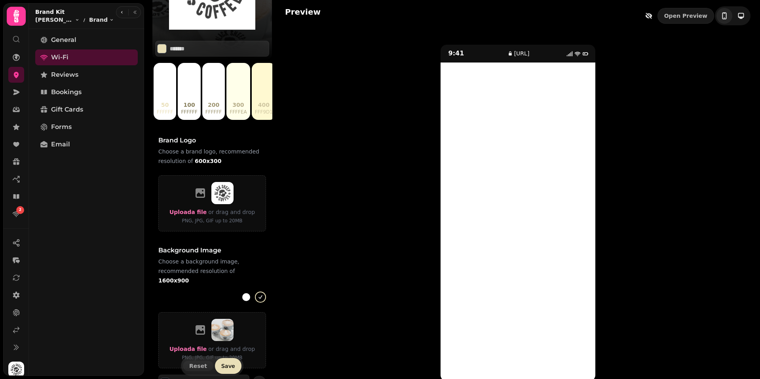
click at [244, 293] on div at bounding box center [246, 297] width 8 height 8
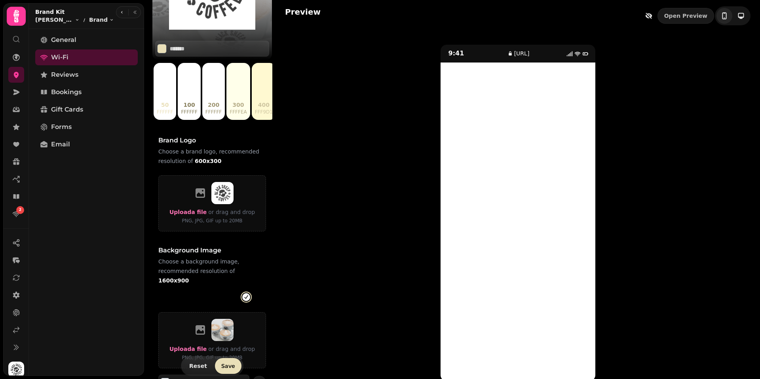
click at [257, 293] on div at bounding box center [261, 297] width 8 height 8
type input "*******"
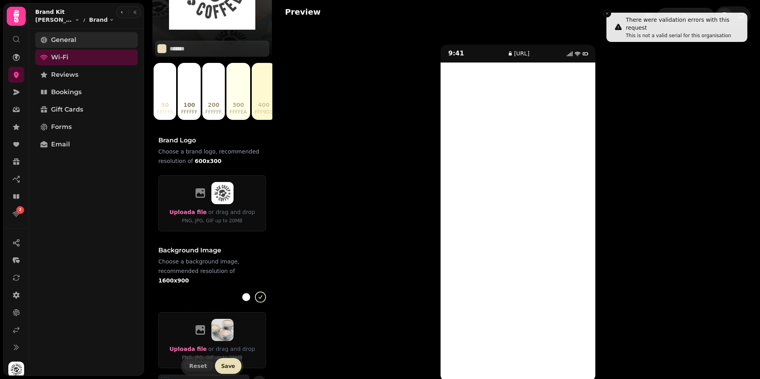
click at [57, 36] on span "General" at bounding box center [63, 40] width 25 height 10
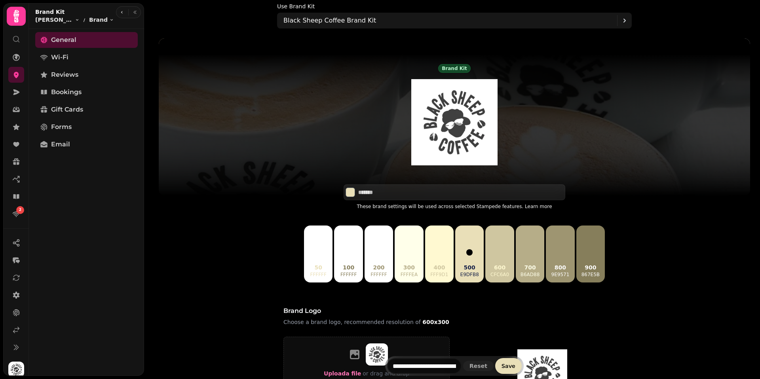
click at [336, 374] on div "**********" at bounding box center [454, 366] width 592 height 20
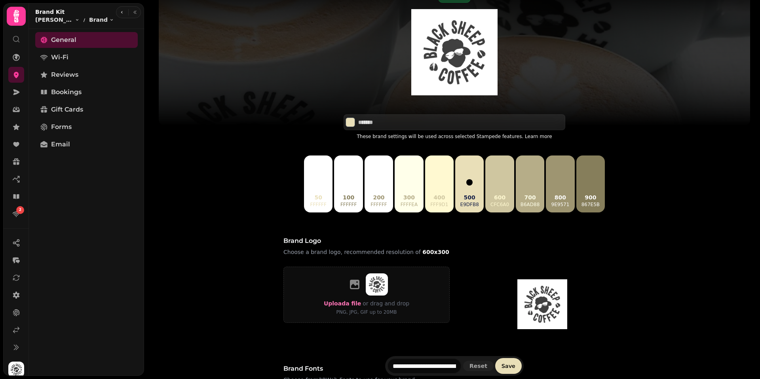
scroll to position [74, 0]
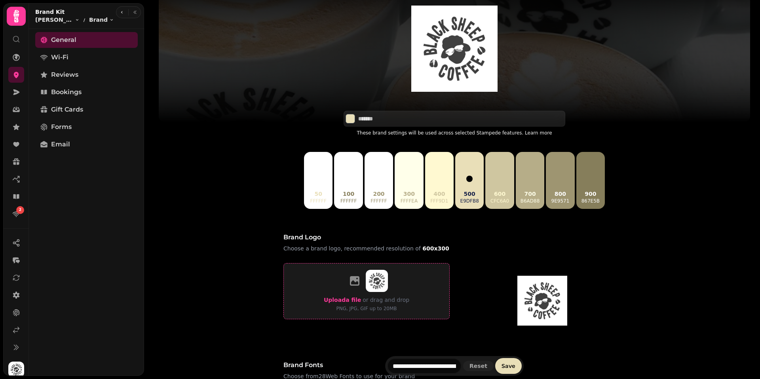
click at [345, 302] on span "Upload a file" at bounding box center [342, 300] width 37 height 6
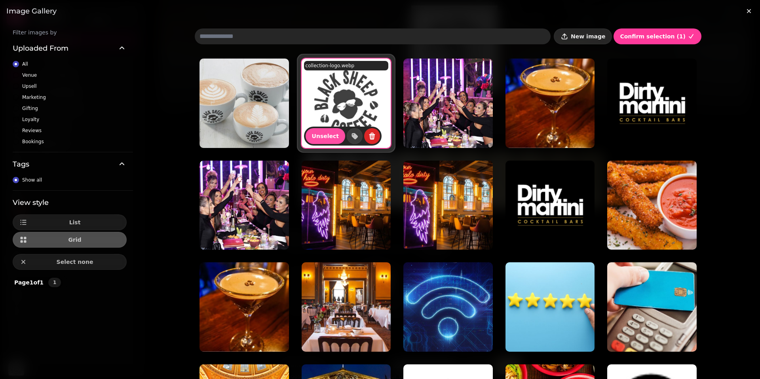
click at [586, 36] on span "New image" at bounding box center [588, 37] width 34 height 6
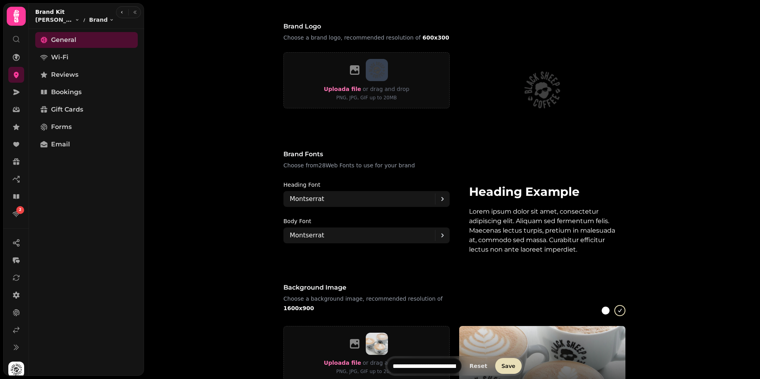
scroll to position [285, 0]
click at [605, 310] on div at bounding box center [606, 310] width 8 height 8
type input "*******"
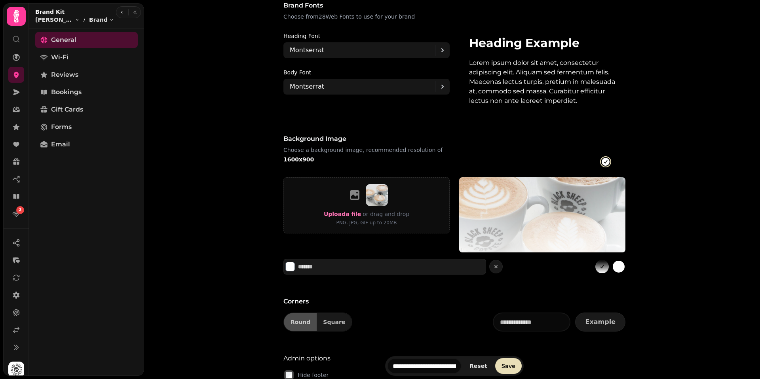
scroll to position [435, 0]
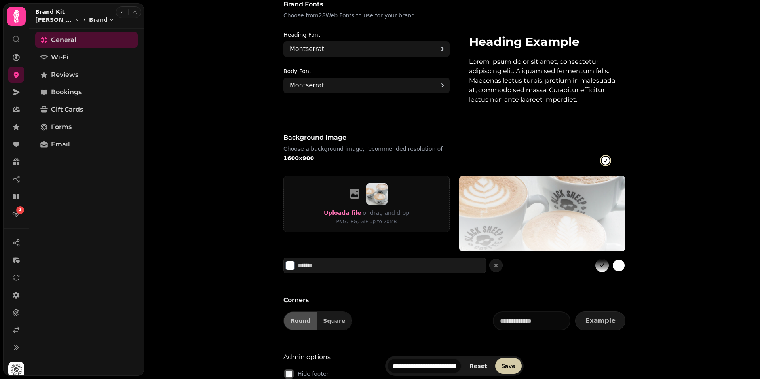
click at [510, 364] on span "Save" at bounding box center [509, 366] width 14 height 6
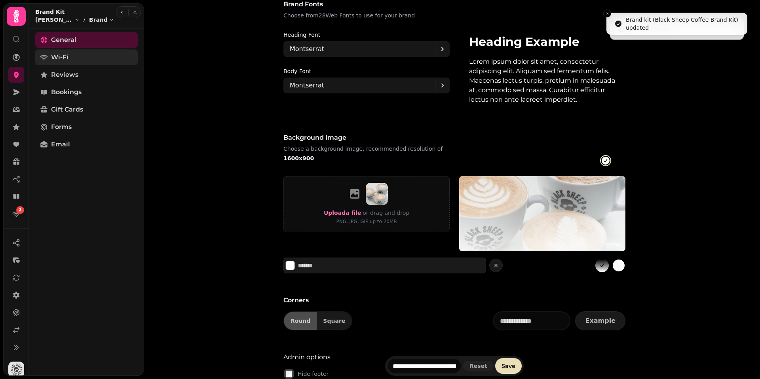
click at [62, 57] on span "Wi-Fi" at bounding box center [59, 58] width 17 height 10
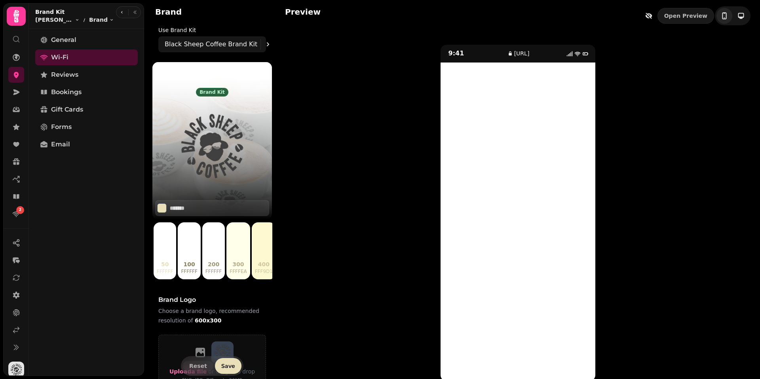
scroll to position [9, 0]
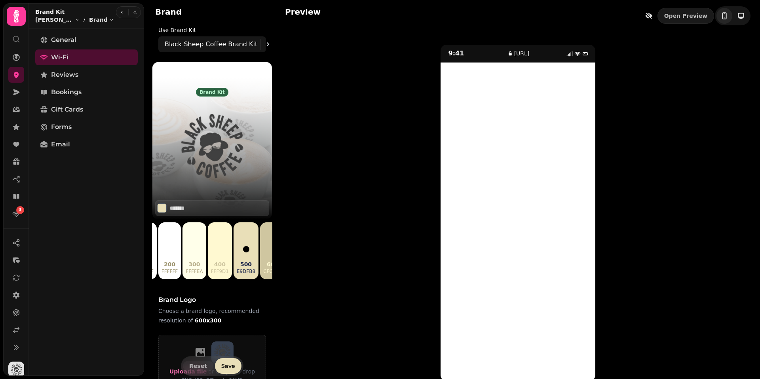
scroll to position [0, 46]
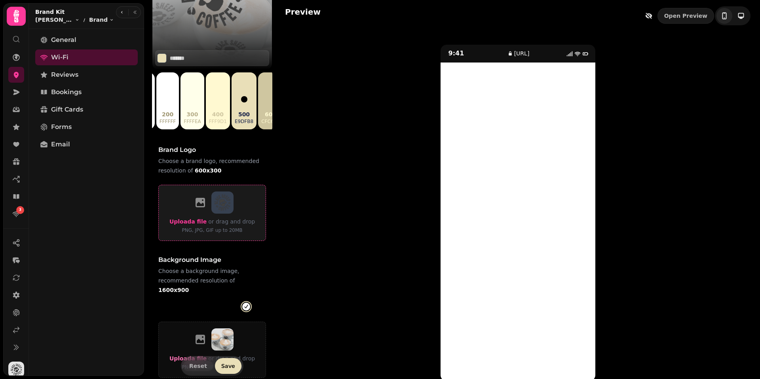
click at [192, 224] on span "Upload a file" at bounding box center [187, 222] width 37 height 6
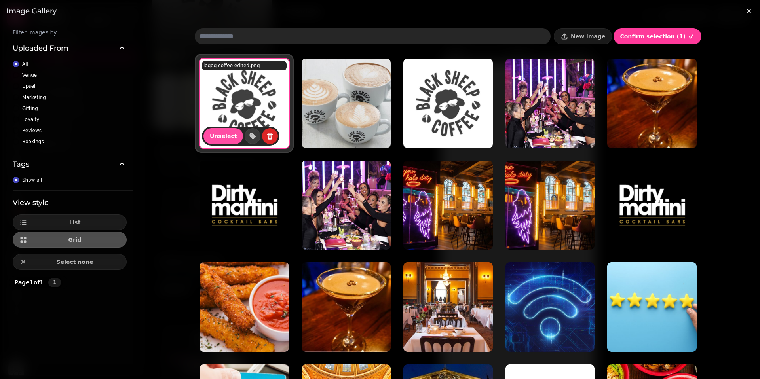
click at [234, 100] on img at bounding box center [244, 103] width 89 height 89
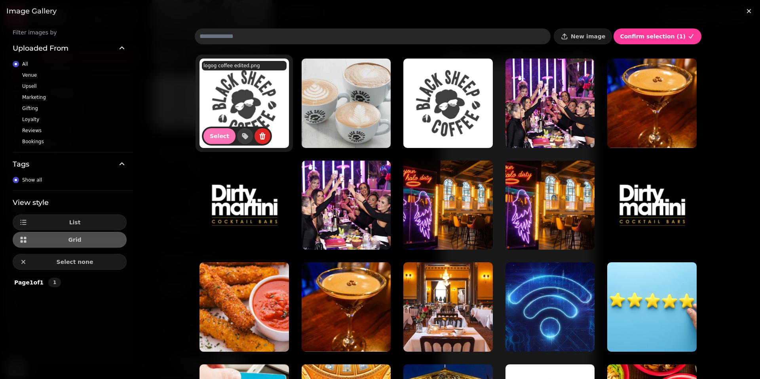
click at [221, 137] on span "Select" at bounding box center [219, 136] width 19 height 6
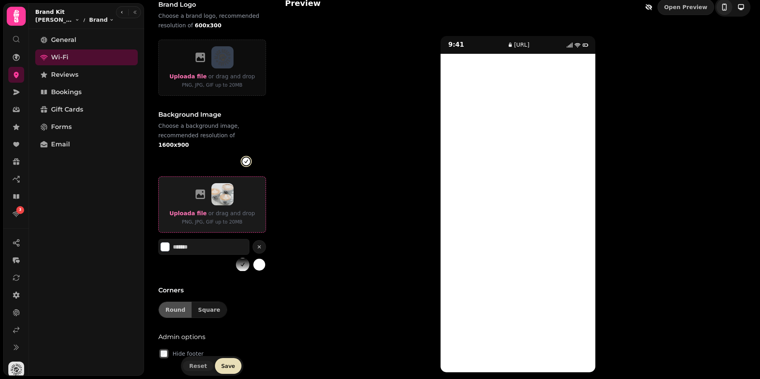
scroll to position [296, 0]
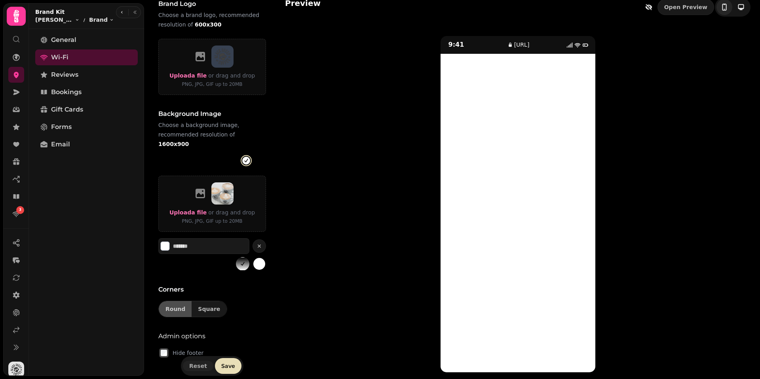
click at [257, 157] on div at bounding box center [261, 161] width 8 height 8
click at [245, 157] on div at bounding box center [246, 161] width 8 height 8
type input "*******"
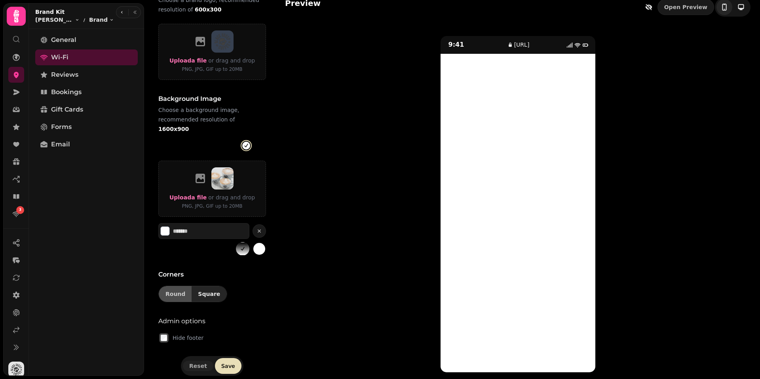
click at [202, 291] on span "Square" at bounding box center [209, 294] width 22 height 6
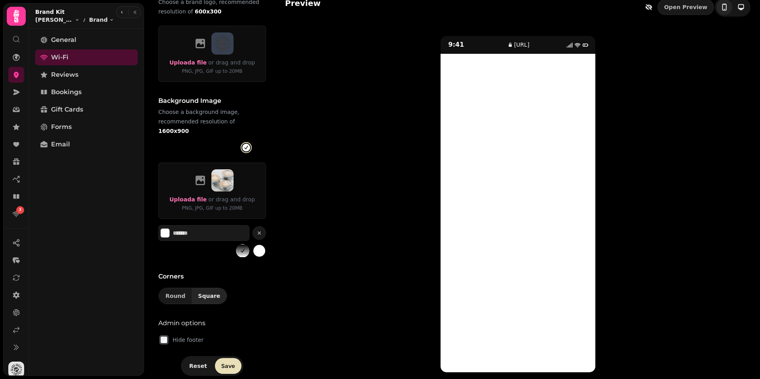
scroll to position [309, 0]
click at [177, 291] on button "Round" at bounding box center [175, 297] width 33 height 16
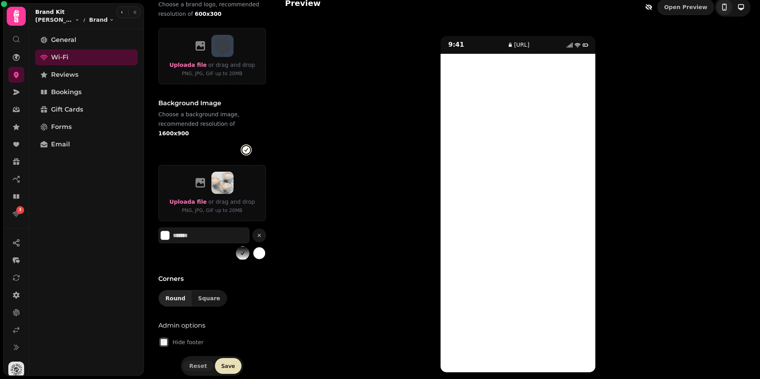
scroll to position [306, 0]
click at [173, 296] on span "Round" at bounding box center [175, 299] width 20 height 6
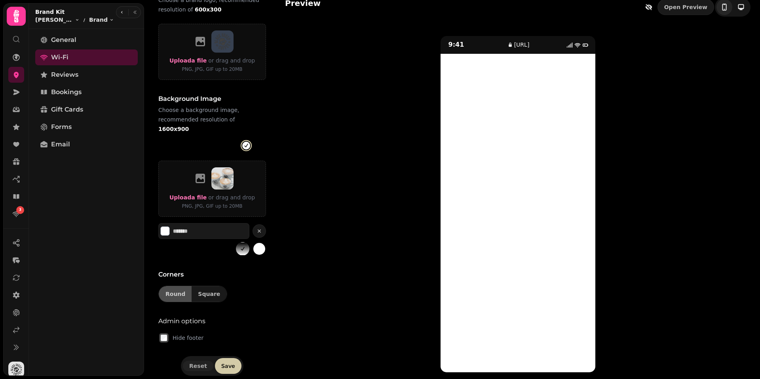
click at [230, 366] on button "Save" at bounding box center [228, 366] width 27 height 16
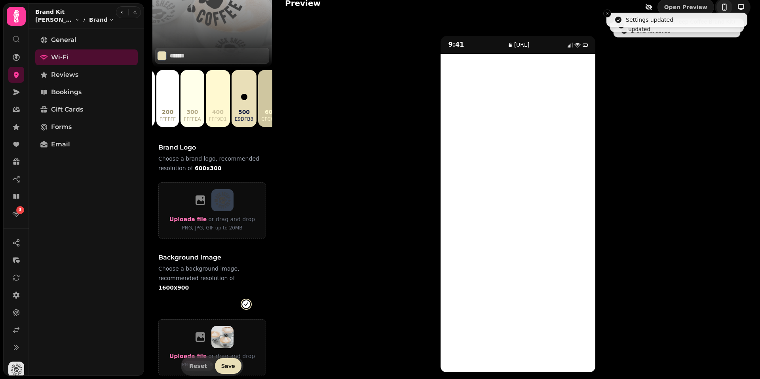
scroll to position [0, 0]
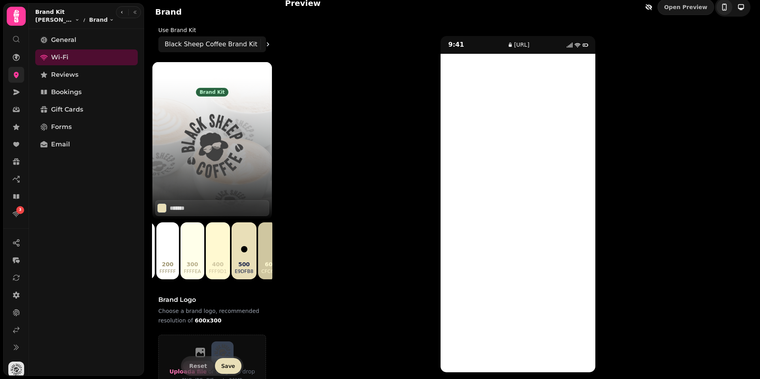
click at [15, 72] on icon at bounding box center [16, 75] width 5 height 6
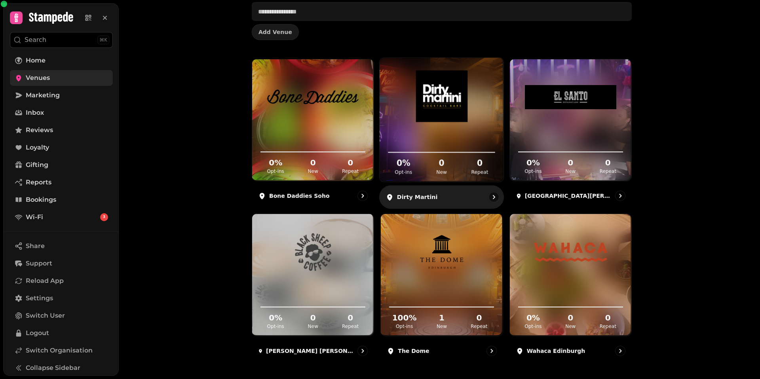
scroll to position [60, 0]
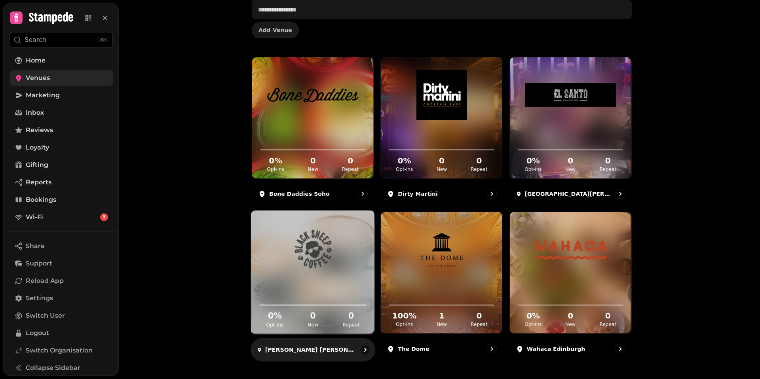
click at [330, 277] on div "0 % Opt-ins 0 New 0 Repeat" at bounding box center [313, 305] width 124 height 60
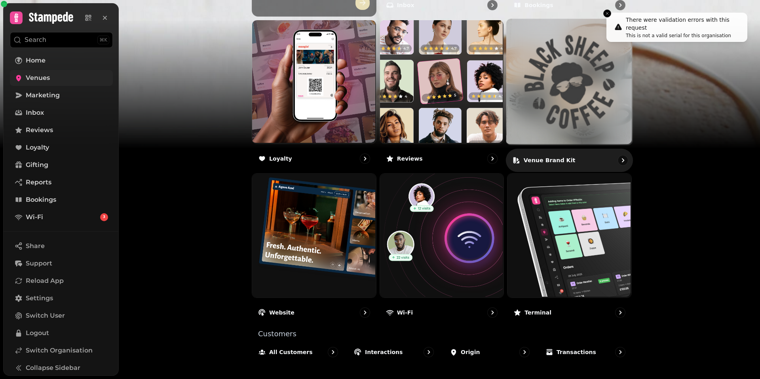
scroll to position [425, 0]
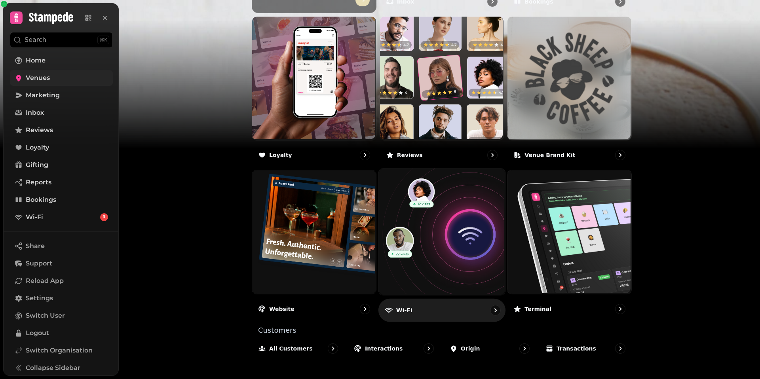
click at [433, 308] on div "Wi-Fi" at bounding box center [441, 310] width 127 height 23
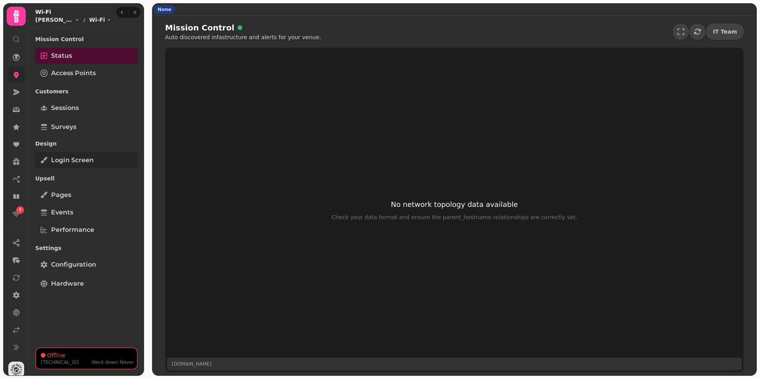
click at [72, 159] on span "Login screen" at bounding box center [72, 161] width 43 height 10
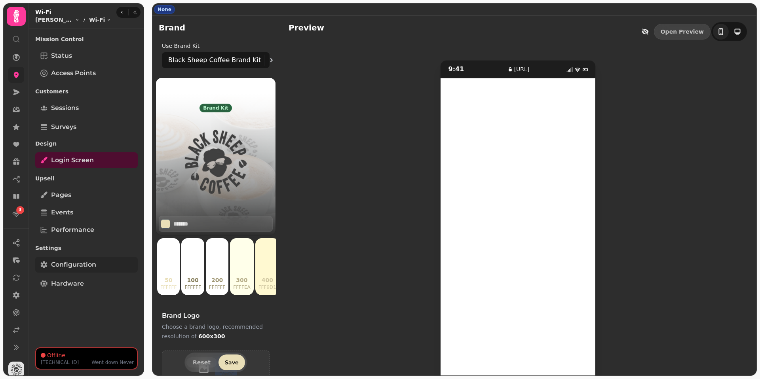
click at [62, 268] on span "Configuration" at bounding box center [73, 265] width 45 height 10
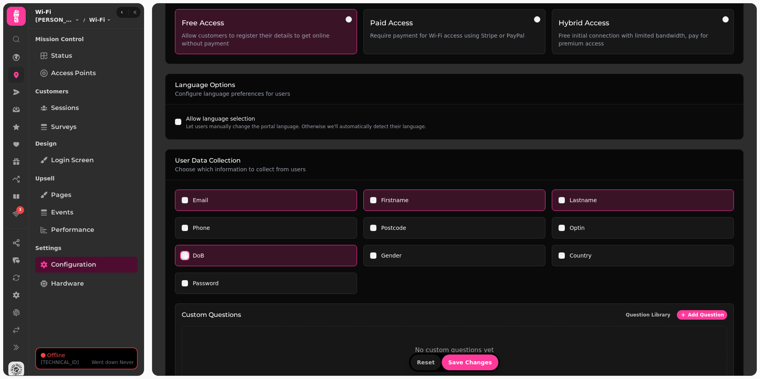
scroll to position [146, 0]
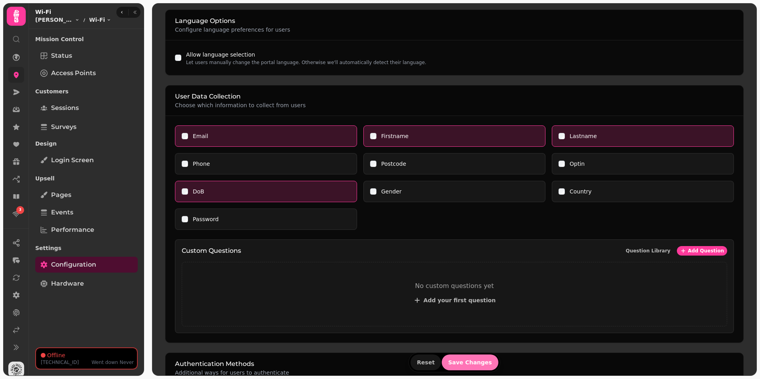
click at [471, 365] on span "Save Changes" at bounding box center [470, 363] width 44 height 6
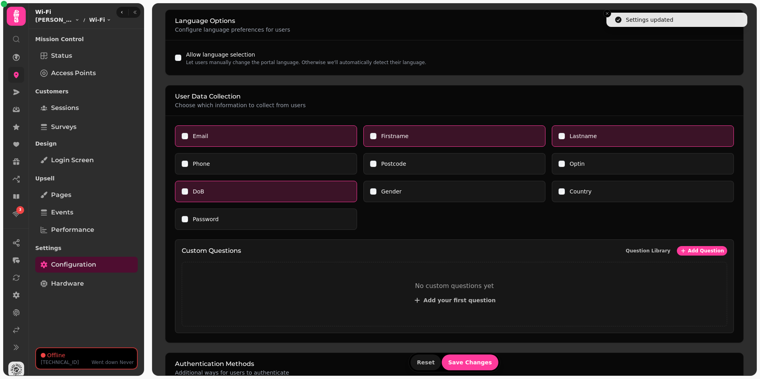
scroll to position [147, 0]
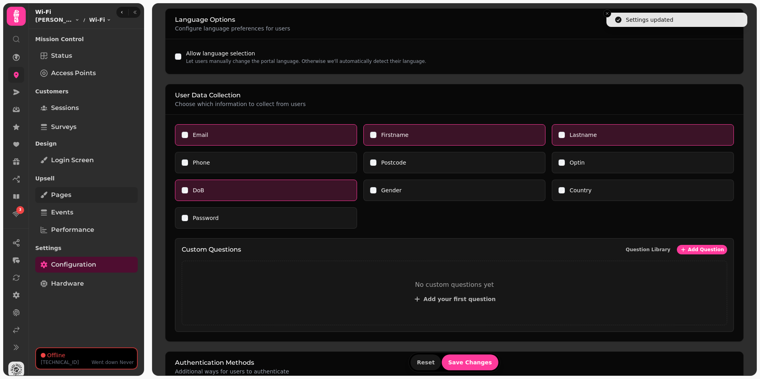
click at [63, 200] on link "Pages" at bounding box center [86, 195] width 103 height 16
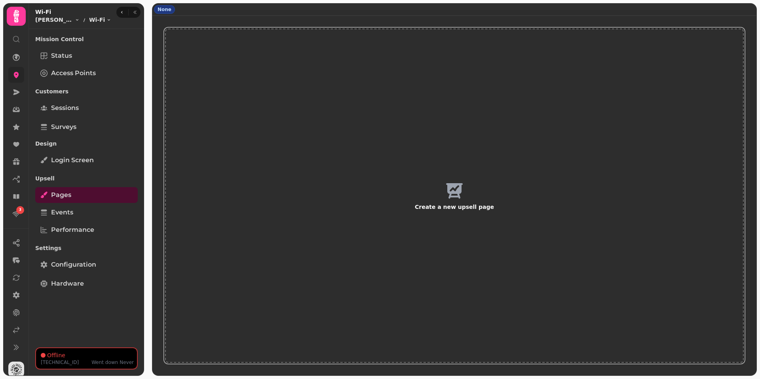
click at [467, 209] on span "Create a new upsell page" at bounding box center [454, 207] width 539 height 8
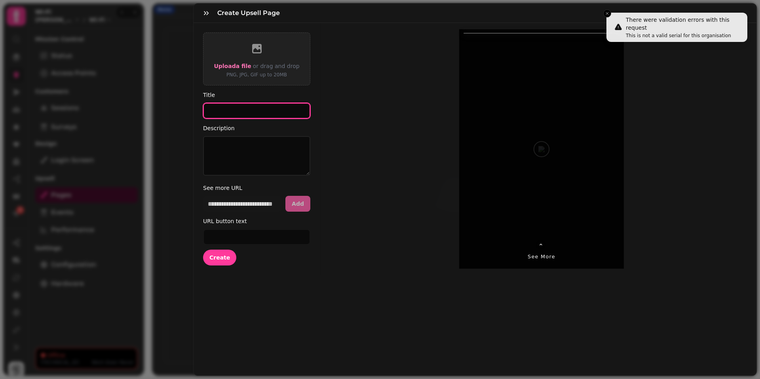
click at [220, 109] on input "Title" at bounding box center [256, 111] width 107 height 16
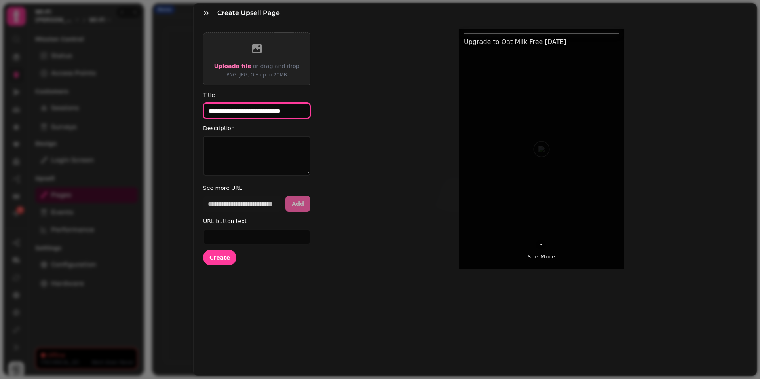
type input "**********"
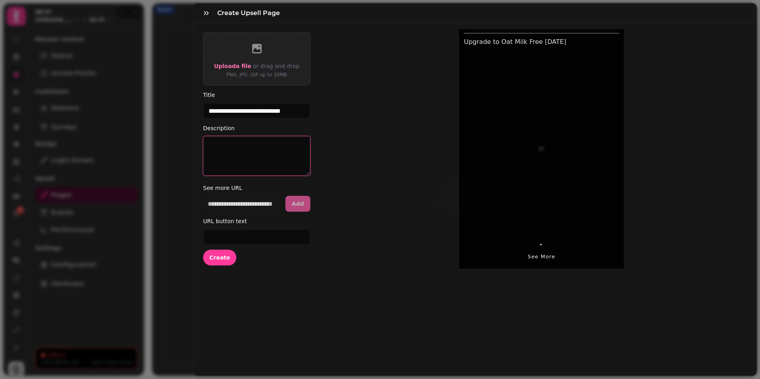
click at [222, 155] on textarea "Description" at bounding box center [256, 156] width 107 height 40
click at [251, 154] on textarea "Description" at bounding box center [256, 156] width 107 height 40
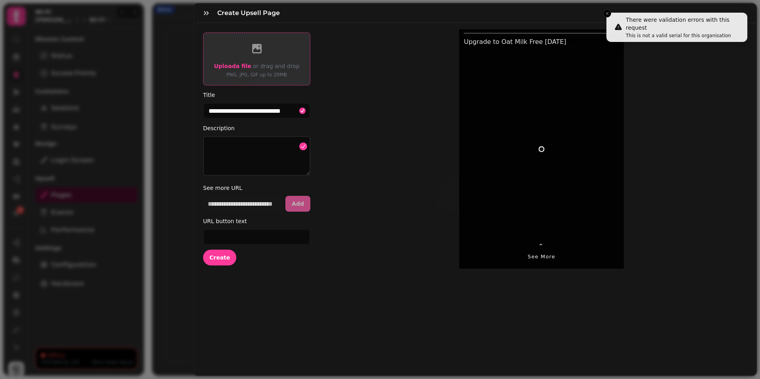
click at [235, 63] on span "Upload a file" at bounding box center [232, 66] width 37 height 6
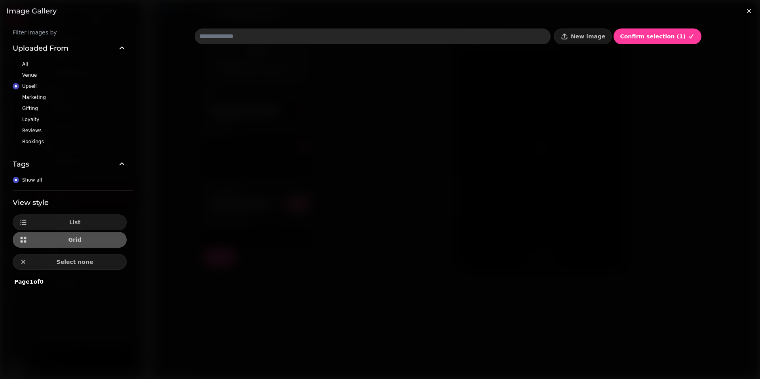
click at [543, 7] on h3 "Image gallery" at bounding box center [379, 11] width 747 height 10
click at [502, 4] on div "Image gallery" at bounding box center [380, 11] width 760 height 22
click at [260, 172] on div at bounding box center [448, 226] width 507 height 344
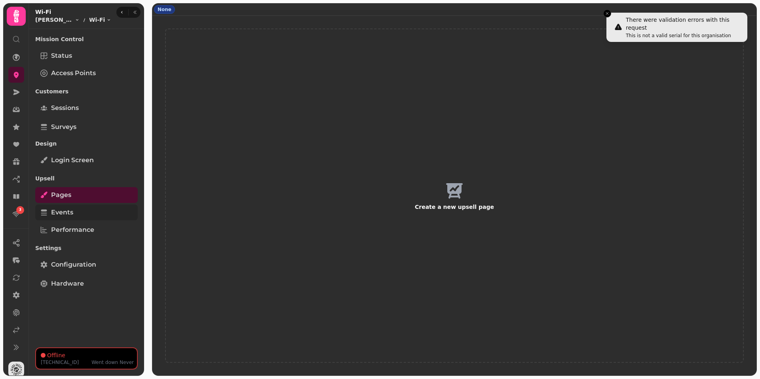
click at [72, 213] on span "Events" at bounding box center [62, 213] width 22 height 10
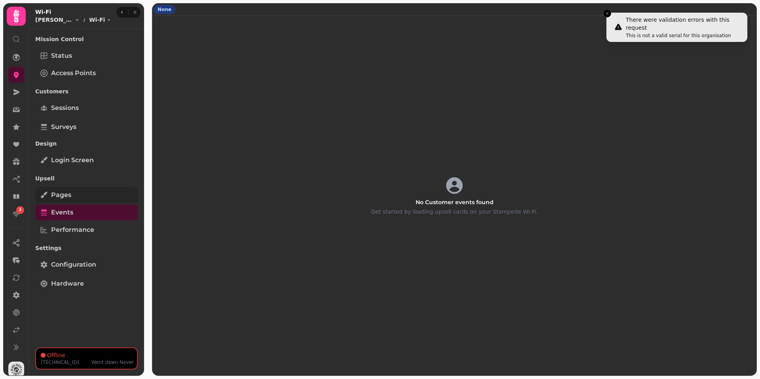
click at [75, 199] on link "Pages" at bounding box center [86, 195] width 103 height 16
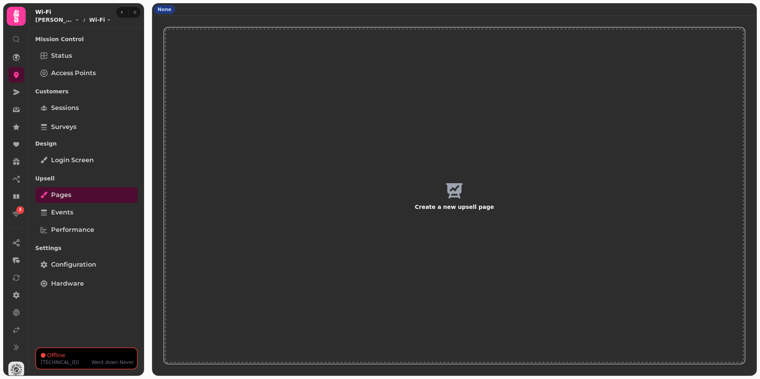
click at [470, 203] on span "Create a new upsell page" at bounding box center [454, 207] width 539 height 8
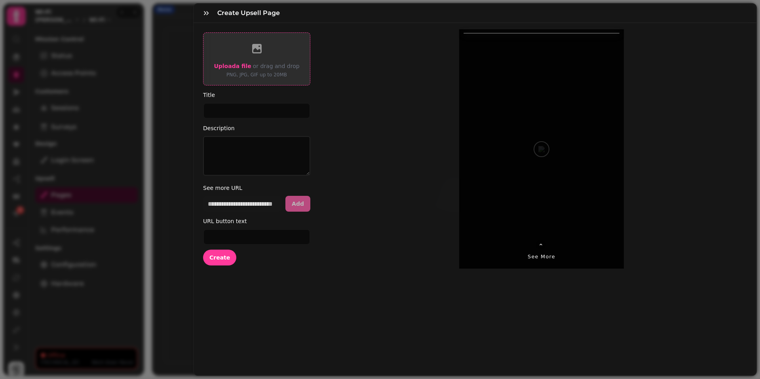
click at [236, 67] on span "Upload a file" at bounding box center [232, 66] width 37 height 6
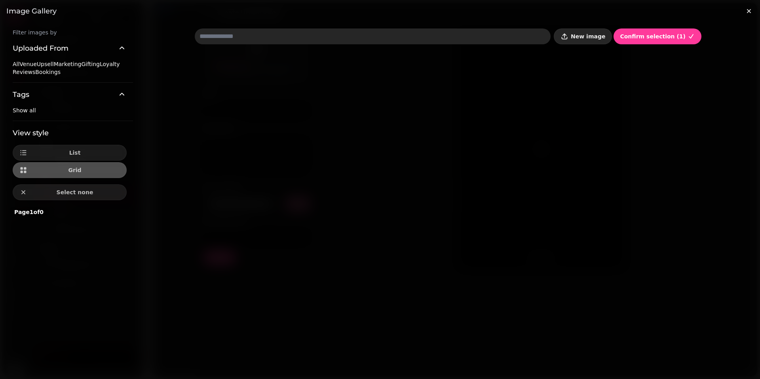
click at [597, 34] on span "New image" at bounding box center [588, 37] width 34 height 6
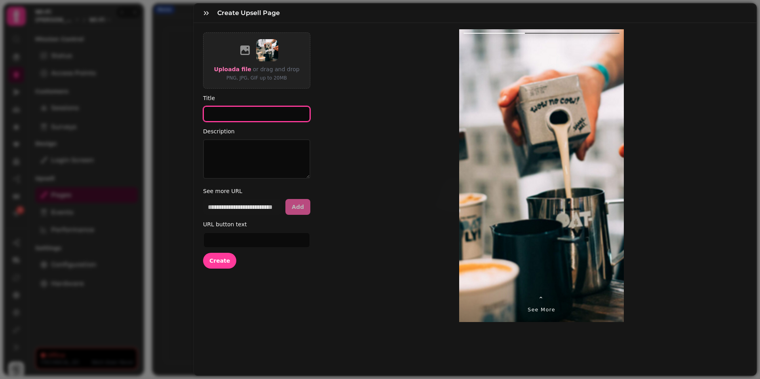
click at [275, 112] on input "Title" at bounding box center [256, 114] width 107 height 16
type input "*"
type input "**********"
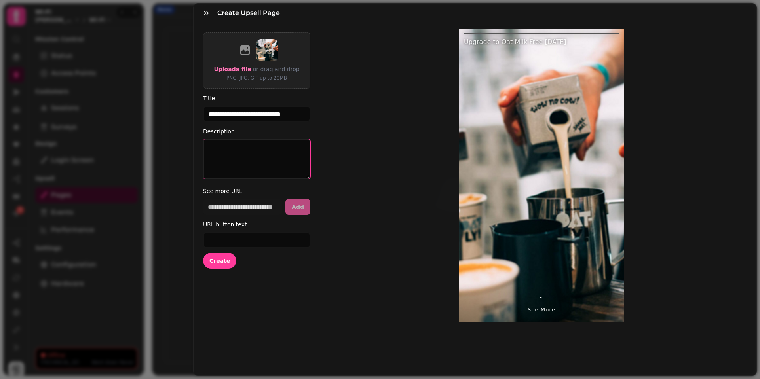
click at [271, 145] on textarea "Description" at bounding box center [256, 159] width 107 height 40
click at [272, 153] on textarea "Description" at bounding box center [256, 159] width 107 height 40
type textarea "*"
click at [245, 237] on input "URL button text" at bounding box center [256, 240] width 107 height 16
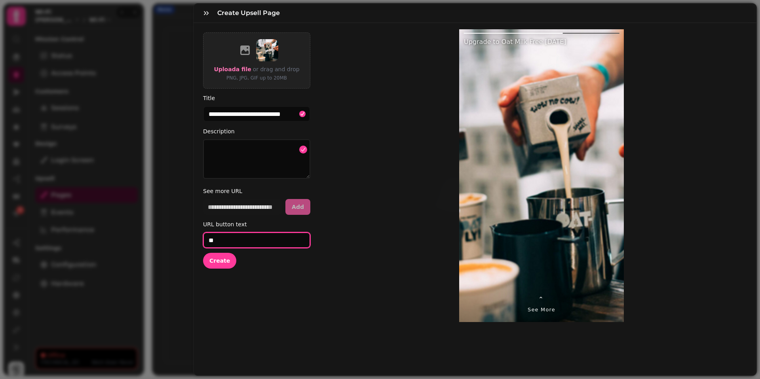
type input "*"
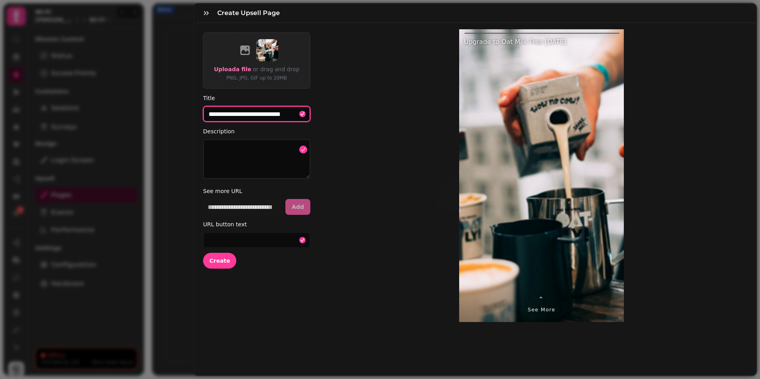
click at [235, 116] on input "**********" at bounding box center [256, 114] width 107 height 16
click at [241, 154] on textarea "Description" at bounding box center [256, 159] width 107 height 40
click at [240, 206] on input "url" at bounding box center [242, 207] width 79 height 16
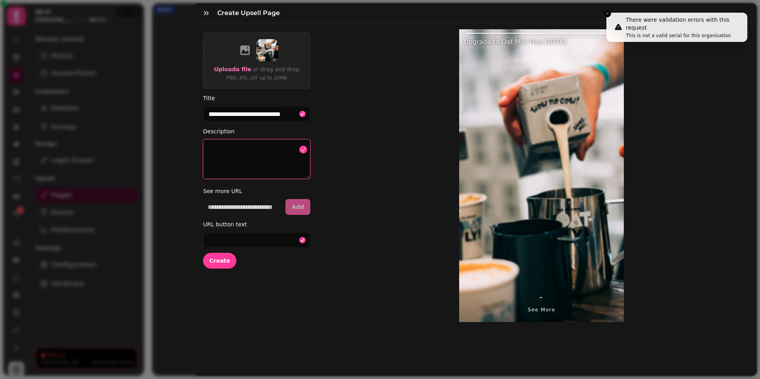
click at [241, 143] on textarea "Description" at bounding box center [256, 159] width 107 height 40
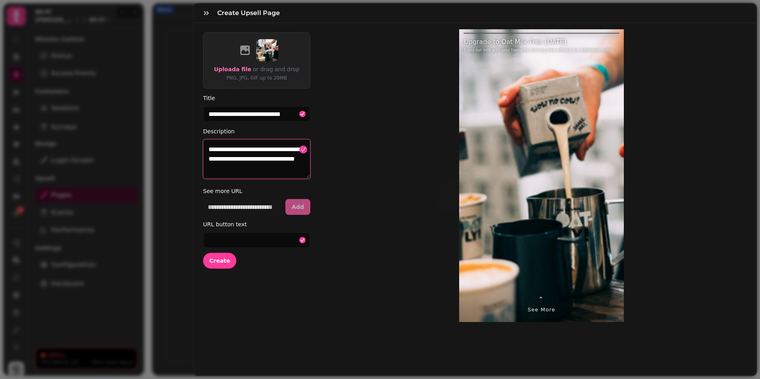
type textarea "**********"
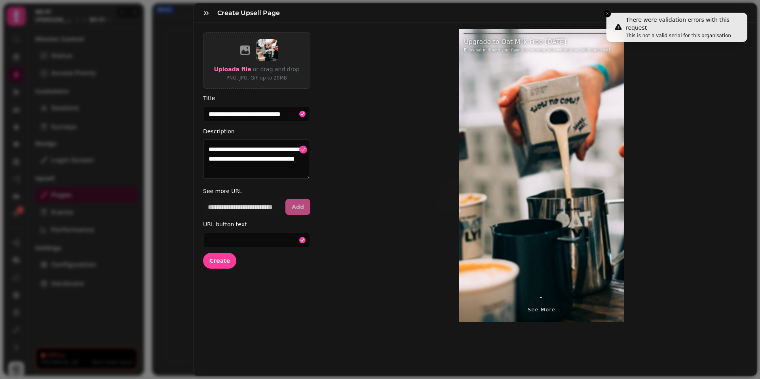
click at [229, 231] on div "URL button text" at bounding box center [256, 234] width 107 height 29
click at [225, 237] on input "URL button text" at bounding box center [256, 240] width 107 height 16
click at [234, 211] on input "url" at bounding box center [242, 207] width 79 height 16
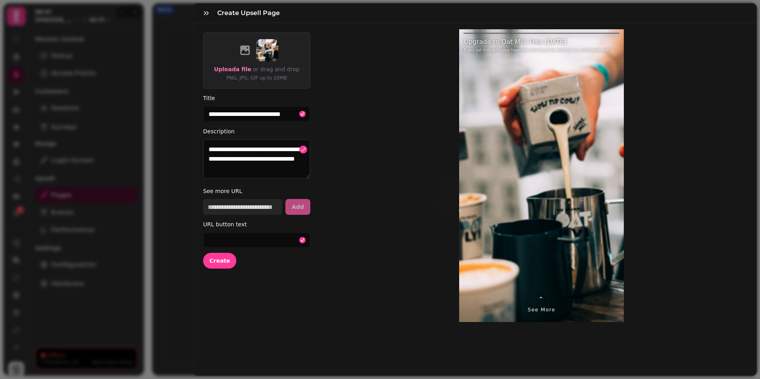
paste input "**********"
type input "**********"
click at [235, 243] on input "URL button text" at bounding box center [256, 240] width 107 height 16
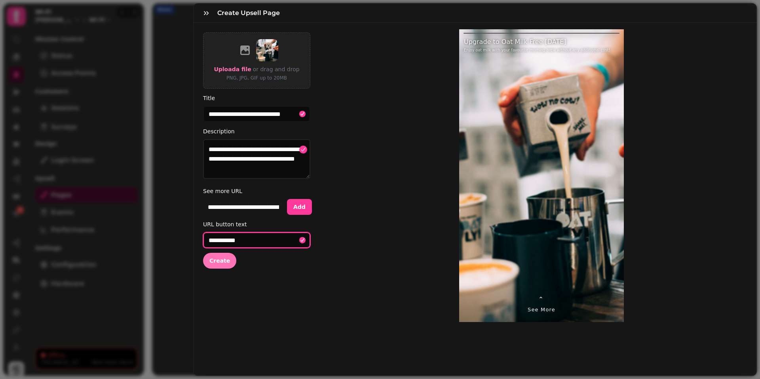
type input "**********"
click at [221, 263] on span "Create" at bounding box center [219, 261] width 21 height 6
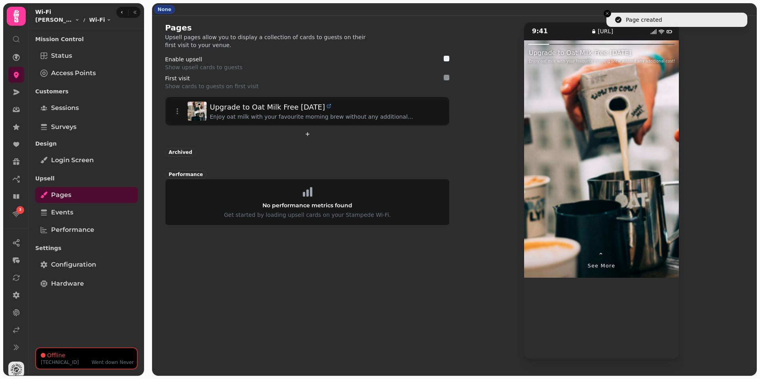
click at [347, 279] on div "Pages Upsell pages allow you to display a collection of cards to guests on thei…" at bounding box center [307, 190] width 285 height 337
click at [599, 257] on span "⌃" at bounding box center [601, 256] width 7 height 10
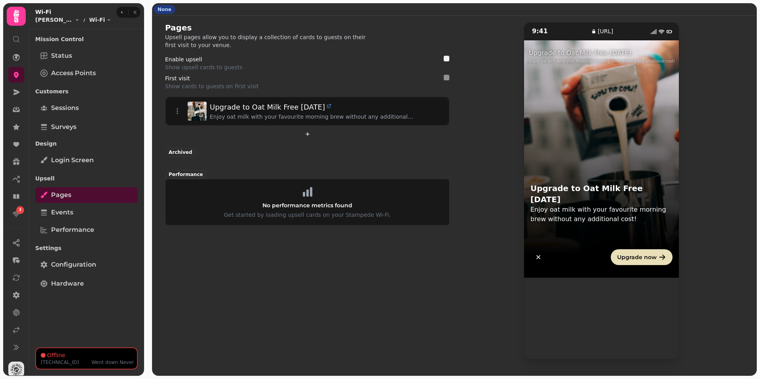
click at [619, 168] on div "Upgrade to Oat Milk Free [DATE] Enjoy oat milk with your favourite morning brew…" at bounding box center [601, 159] width 155 height 238
click at [67, 197] on span "Pages" at bounding box center [61, 195] width 20 height 10
click at [55, 219] on link "Events" at bounding box center [86, 213] width 103 height 16
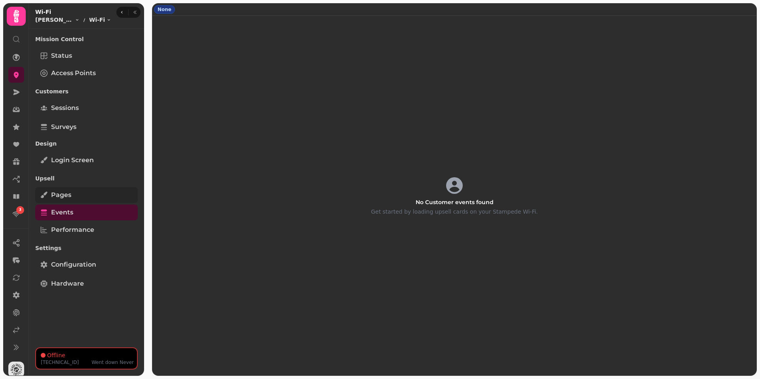
click at [63, 198] on span "Pages" at bounding box center [61, 195] width 20 height 10
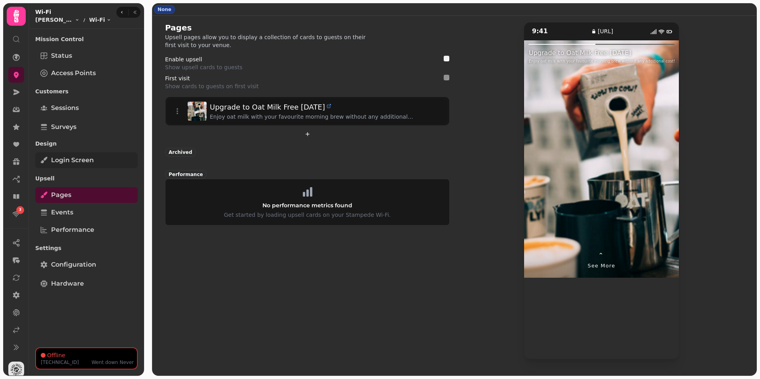
click at [87, 159] on span "Login screen" at bounding box center [72, 161] width 43 height 10
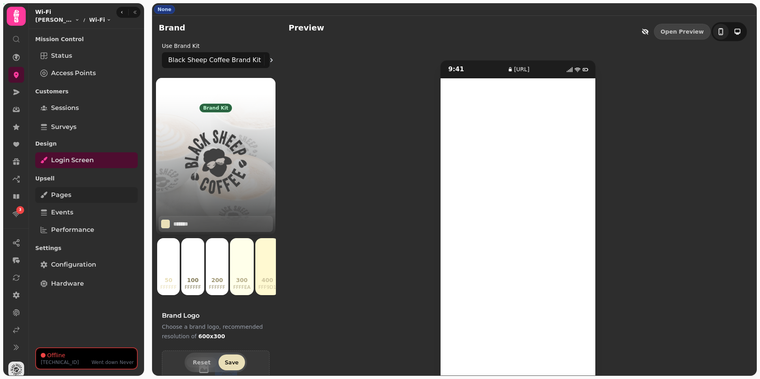
click at [78, 197] on link "Pages" at bounding box center [86, 195] width 103 height 16
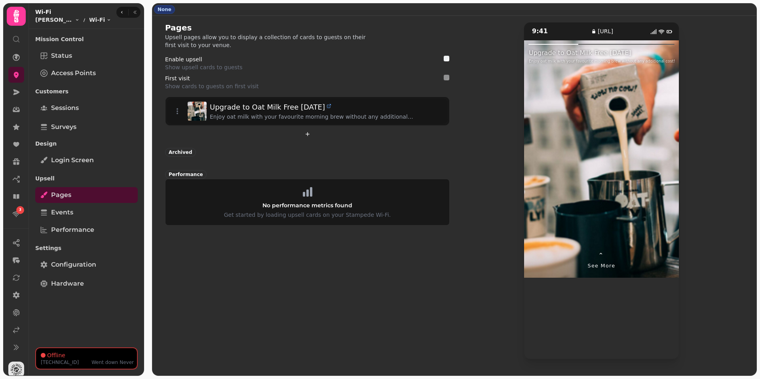
click at [162, 6] on div "None" at bounding box center [164, 9] width 21 height 9
click at [187, 152] on div "Archived" at bounding box center [180, 152] width 31 height 9
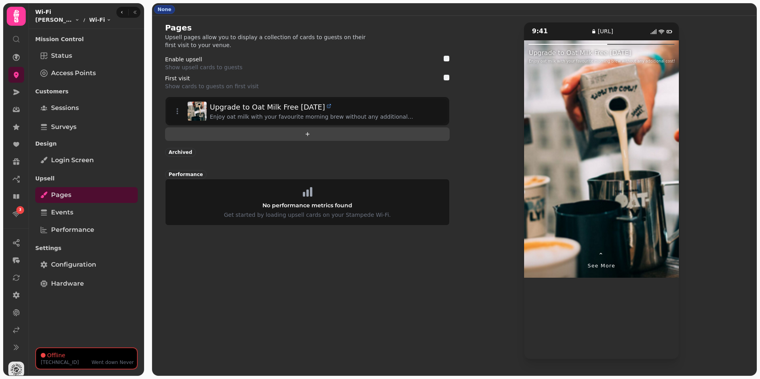
click at [312, 136] on button "add" at bounding box center [307, 133] width 285 height 13
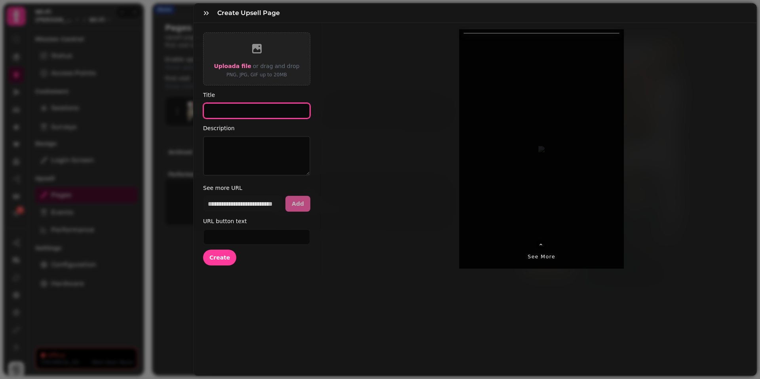
click at [276, 103] on input "Title" at bounding box center [256, 111] width 107 height 16
type input "**********"
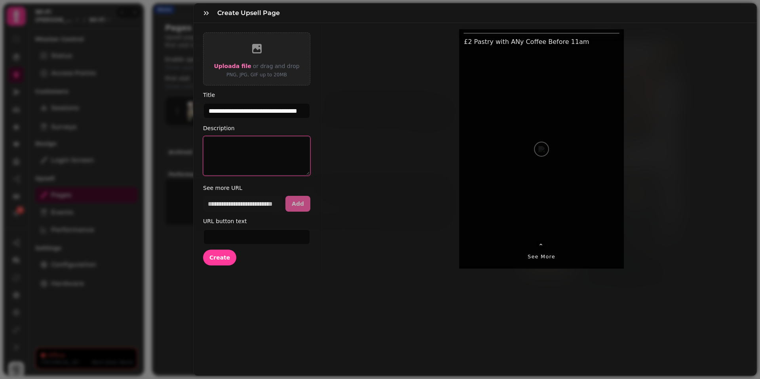
click at [265, 139] on textarea "Description" at bounding box center [256, 156] width 107 height 40
click at [277, 146] on textarea "**********" at bounding box center [256, 156] width 107 height 40
click at [301, 147] on textarea "**********" at bounding box center [256, 156] width 107 height 40
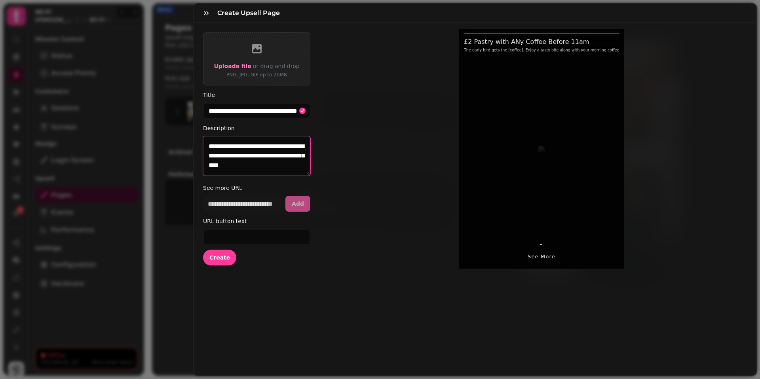
type textarea "**********"
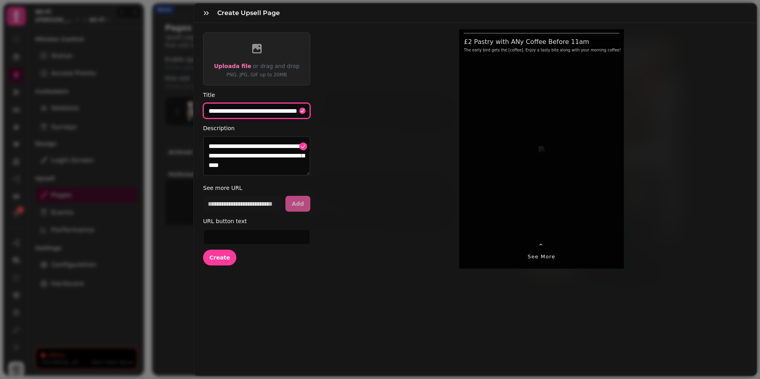
click at [260, 112] on input "**********" at bounding box center [256, 111] width 107 height 16
type input "**********"
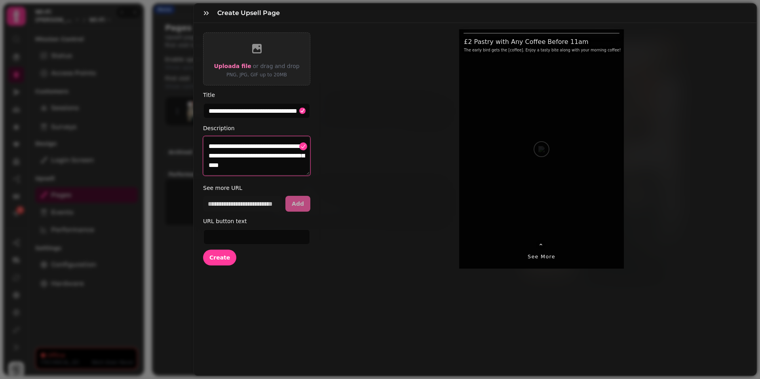
click at [252, 163] on textarea "**********" at bounding box center [256, 156] width 107 height 40
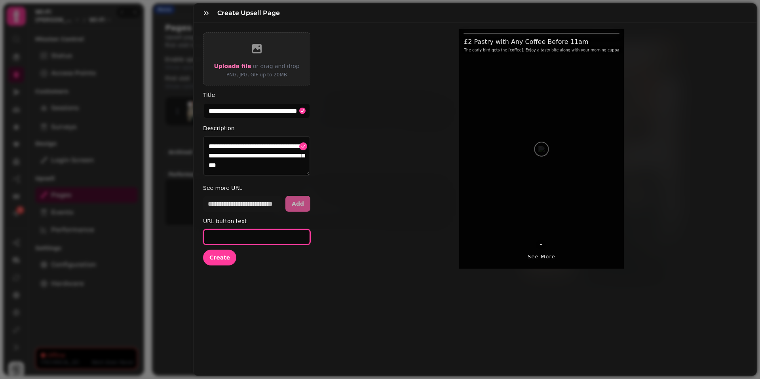
click at [274, 232] on input "URL button text" at bounding box center [256, 237] width 107 height 16
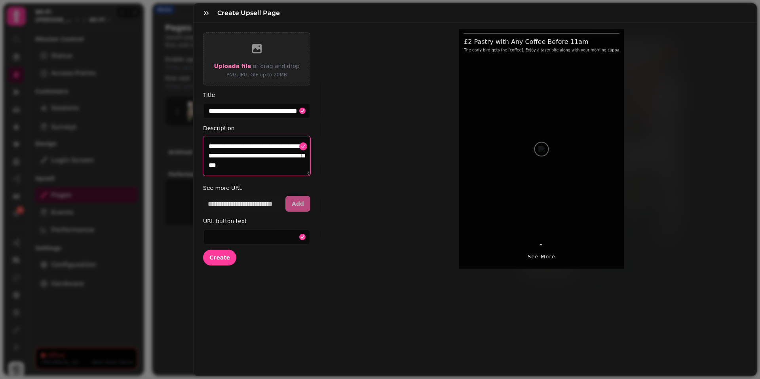
drag, startPoint x: 295, startPoint y: 147, endPoint x: 281, endPoint y: 156, distance: 15.5
click at [295, 147] on textarea "**********" at bounding box center [256, 156] width 107 height 40
type textarea "**********"
click at [267, 150] on textarea "**********" at bounding box center [256, 156] width 107 height 40
drag, startPoint x: 277, startPoint y: 148, endPoint x: 270, endPoint y: 154, distance: 9.5
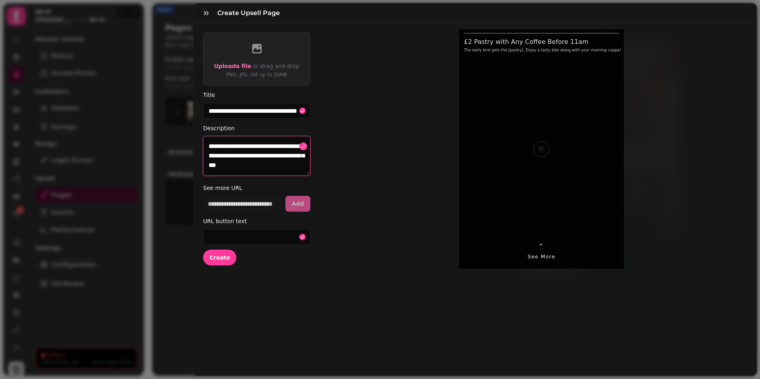
click at [277, 148] on textarea "**********" at bounding box center [256, 156] width 107 height 40
click at [265, 157] on textarea "**********" at bounding box center [256, 156] width 107 height 40
click at [260, 168] on textarea "**********" at bounding box center [256, 156] width 107 height 40
click at [298, 148] on textarea "**********" at bounding box center [256, 156] width 107 height 40
click at [211, 157] on textarea "**********" at bounding box center [256, 156] width 107 height 40
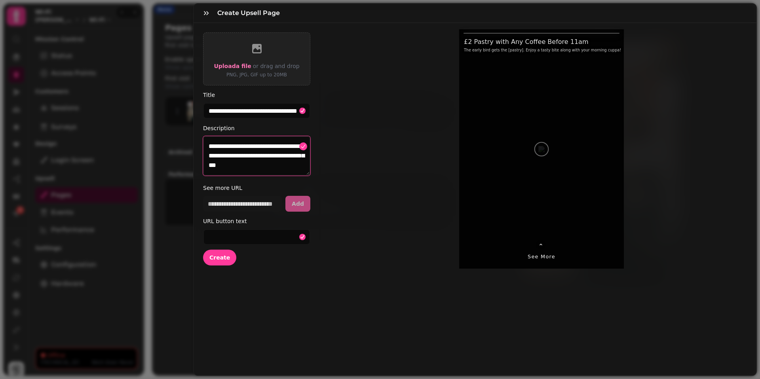
click at [209, 157] on textarea "**********" at bounding box center [256, 156] width 107 height 40
click at [207, 149] on textarea "**********" at bounding box center [256, 156] width 107 height 40
drag, startPoint x: 207, startPoint y: 148, endPoint x: 274, endPoint y: 162, distance: 68.2
click at [274, 162] on textarea "**********" at bounding box center [256, 156] width 107 height 40
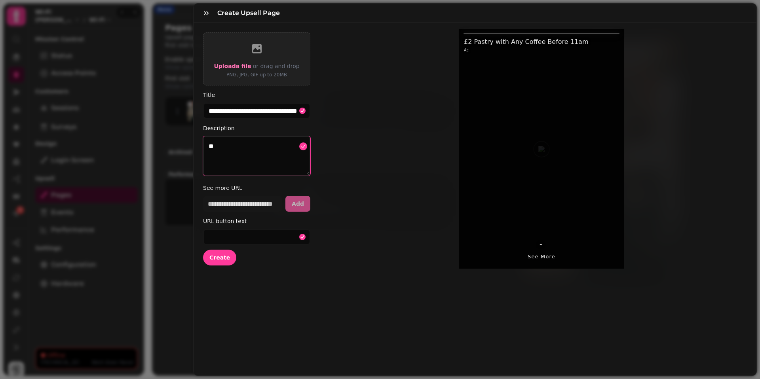
type textarea "*"
click at [296, 159] on textarea "**********" at bounding box center [256, 156] width 107 height 40
drag, startPoint x: 296, startPoint y: 159, endPoint x: 224, endPoint y: 158, distance: 71.7
click at [224, 158] on textarea "**********" at bounding box center [256, 156] width 107 height 40
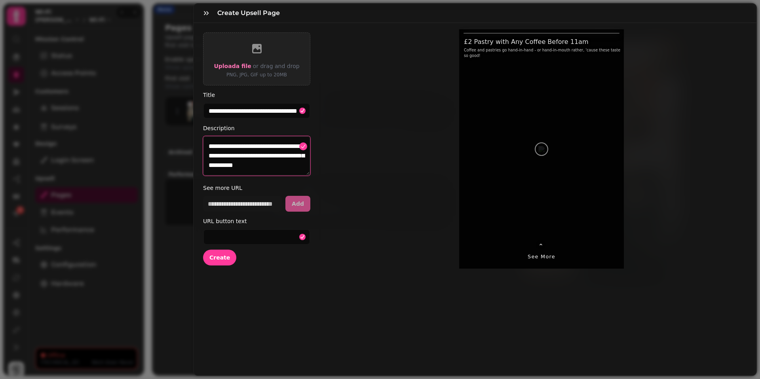
drag, startPoint x: 281, startPoint y: 165, endPoint x: 247, endPoint y: 151, distance: 36.2
click at [247, 151] on textarea "**********" at bounding box center [256, 156] width 107 height 40
click at [288, 163] on textarea "**********" at bounding box center [256, 156] width 107 height 40
click at [249, 166] on textarea "**********" at bounding box center [256, 156] width 107 height 40
click at [270, 166] on textarea "**********" at bounding box center [256, 156] width 107 height 40
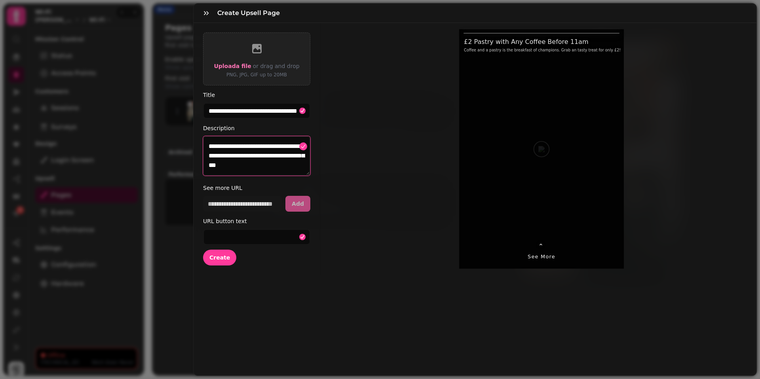
click at [275, 155] on textarea "**********" at bounding box center [256, 156] width 107 height 40
type textarea "**********"
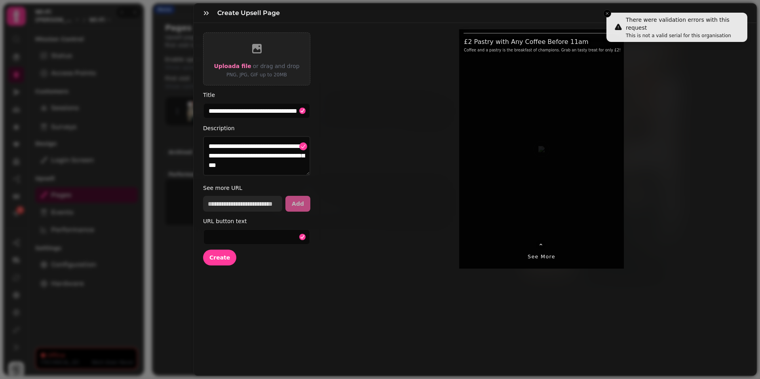
click at [224, 207] on input "url" at bounding box center [242, 204] width 79 height 16
paste input "**********"
type input "**********"
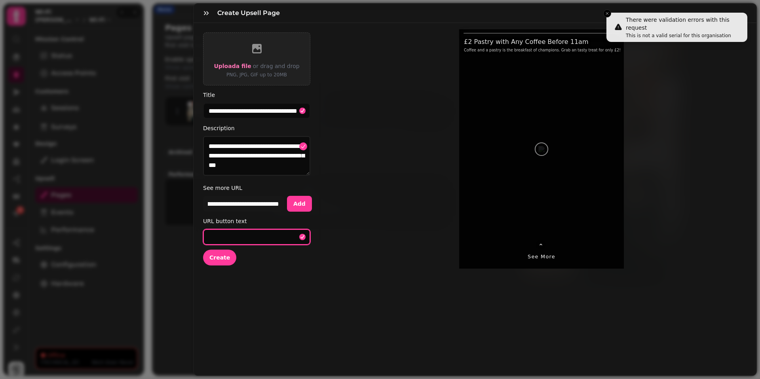
click at [217, 235] on input "URL button text" at bounding box center [256, 237] width 107 height 16
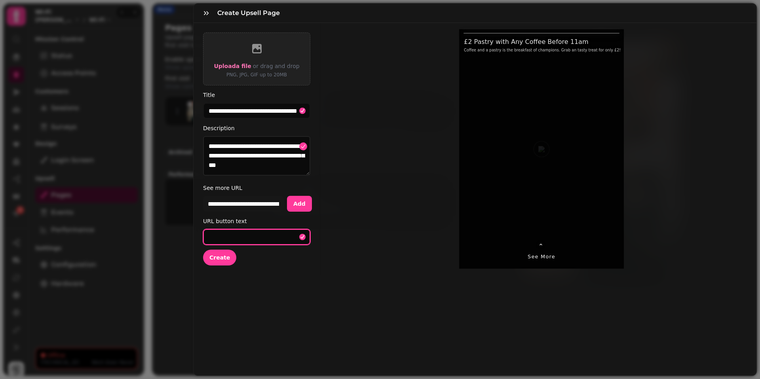
click at [217, 235] on input "URL button text" at bounding box center [256, 237] width 107 height 16
click at [237, 238] on input "URL button text" at bounding box center [256, 237] width 107 height 16
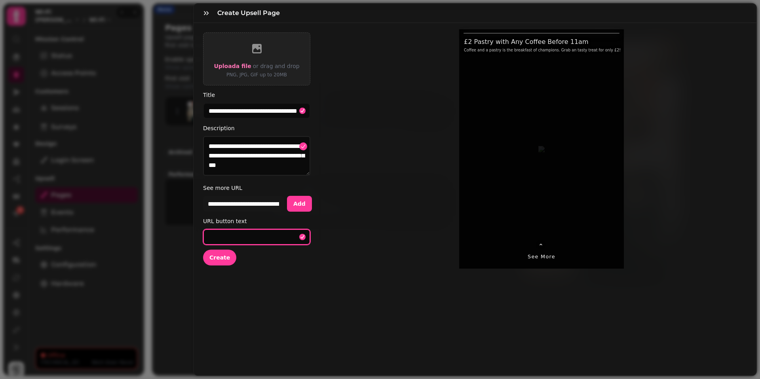
click at [237, 238] on input "URL button text" at bounding box center [256, 237] width 107 height 16
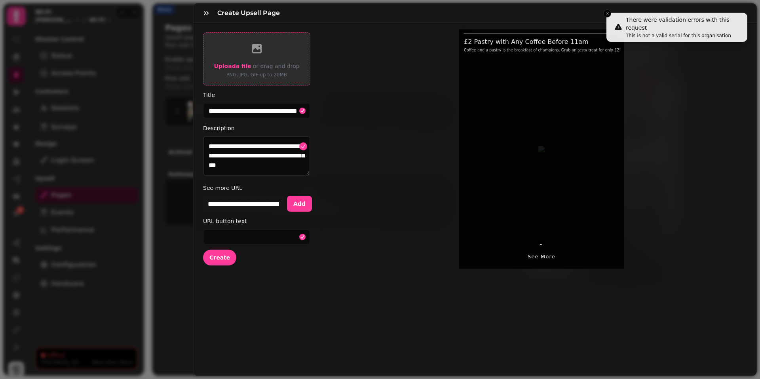
click at [240, 67] on span "Upload a file" at bounding box center [232, 66] width 37 height 6
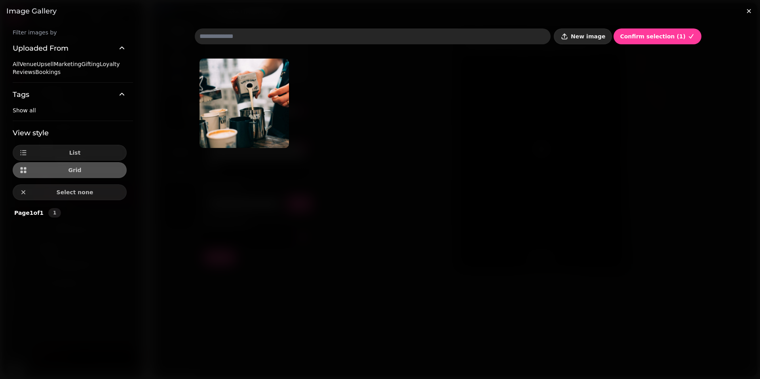
click at [602, 39] on span "New image" at bounding box center [588, 37] width 34 height 6
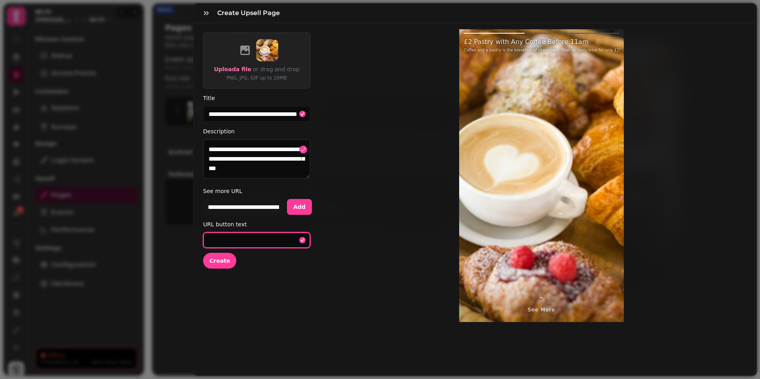
click at [268, 236] on input "URL button text" at bounding box center [256, 240] width 107 height 16
type input "**********"
click at [226, 263] on span "Create" at bounding box center [219, 261] width 21 height 6
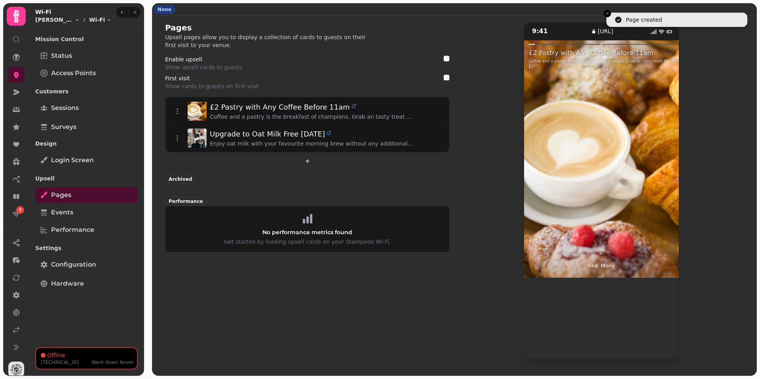
click at [294, 286] on div "Pages Upsell pages allow you to display a collection of cards to guests on thei…" at bounding box center [307, 190] width 285 height 337
click at [263, 277] on div "Pages Upsell pages allow you to display a collection of cards to guests on thei…" at bounding box center [307, 190] width 285 height 337
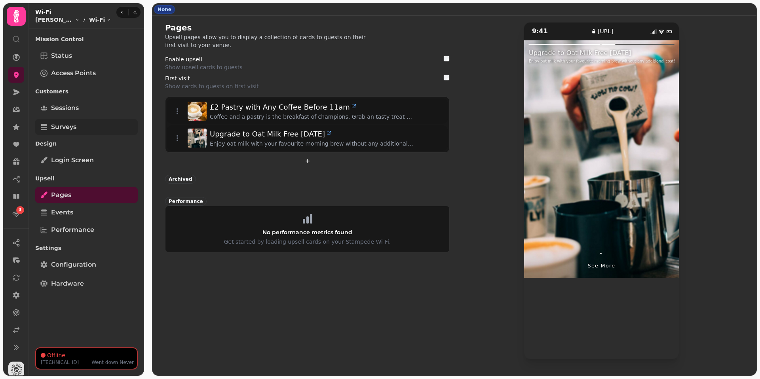
click at [67, 129] on span "Surveys" at bounding box center [63, 127] width 25 height 10
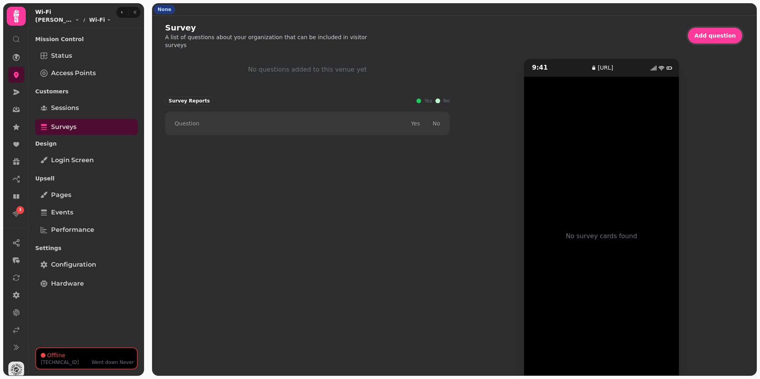
click at [297, 139] on div "No questions added to this venue yet To pick up a draggable item, press the spa…" at bounding box center [307, 227] width 285 height 337
click at [721, 38] on span "Add question" at bounding box center [715, 36] width 42 height 6
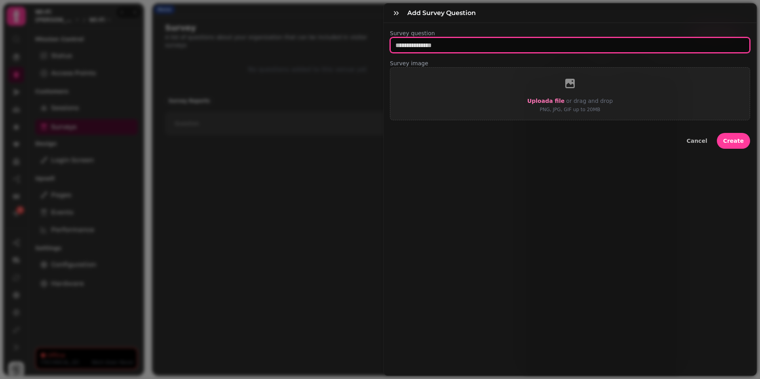
click at [430, 47] on input "text" at bounding box center [570, 45] width 360 height 16
click at [461, 49] on input "text" at bounding box center [570, 45] width 360 height 16
click at [463, 47] on input "text" at bounding box center [570, 45] width 360 height 16
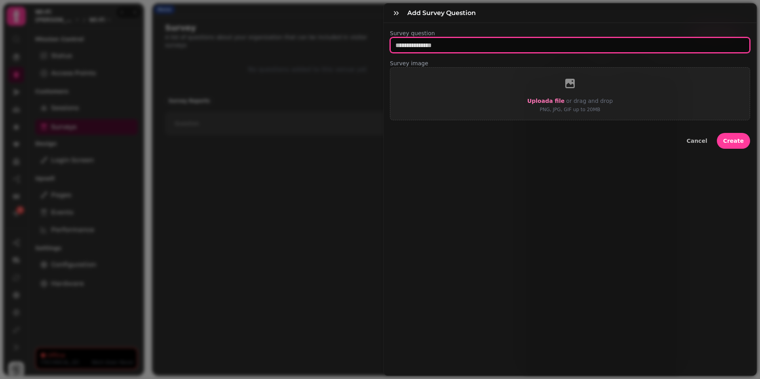
click at [463, 47] on input "text" at bounding box center [570, 45] width 360 height 16
click at [464, 47] on input "text" at bounding box center [570, 45] width 360 height 16
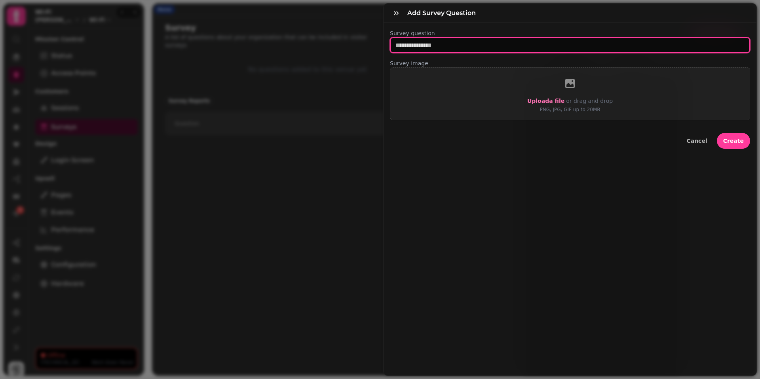
click at [464, 47] on input "text" at bounding box center [570, 45] width 360 height 16
click at [527, 48] on input "**********" at bounding box center [570, 45] width 360 height 16
click at [528, 46] on input "**********" at bounding box center [570, 45] width 360 height 16
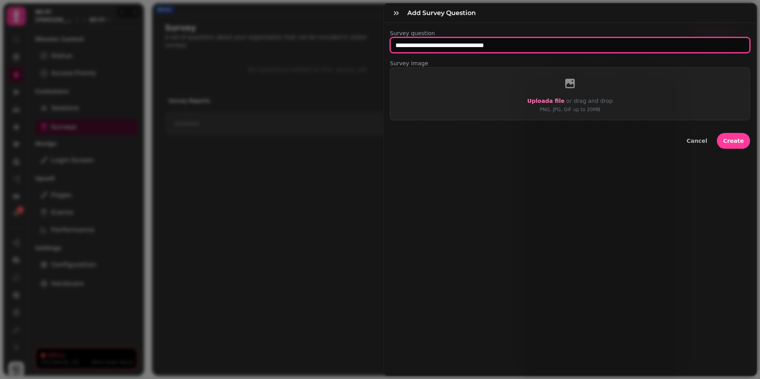
type input "**********"
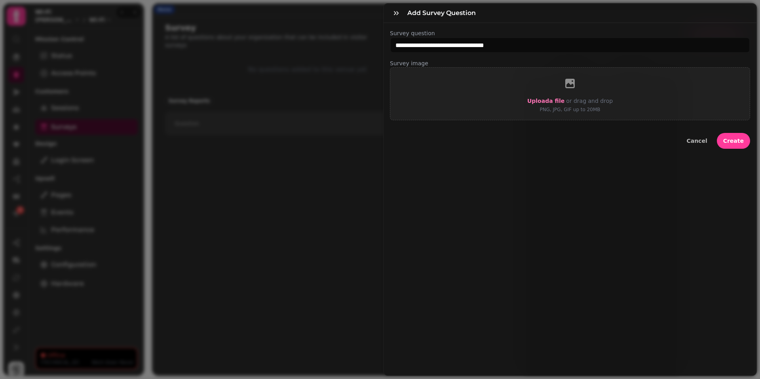
click at [569, 162] on div "**********" at bounding box center [570, 199] width 373 height 353
click at [568, 165] on div "**********" at bounding box center [570, 199] width 373 height 353
click at [566, 165] on div "**********" at bounding box center [570, 199] width 373 height 353
click at [570, 157] on div "**********" at bounding box center [570, 199] width 373 height 353
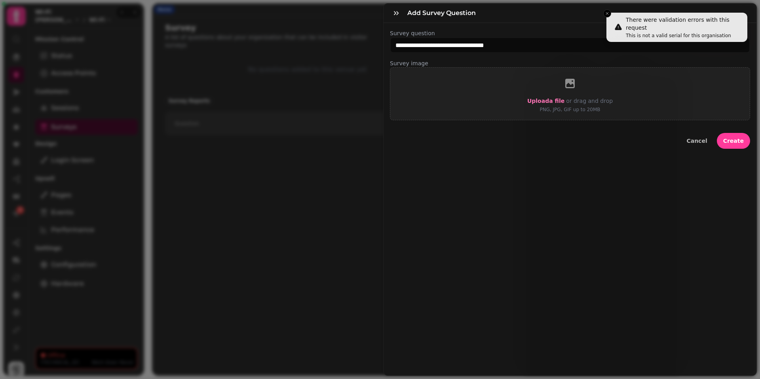
click at [474, 200] on div "**********" at bounding box center [570, 199] width 373 height 353
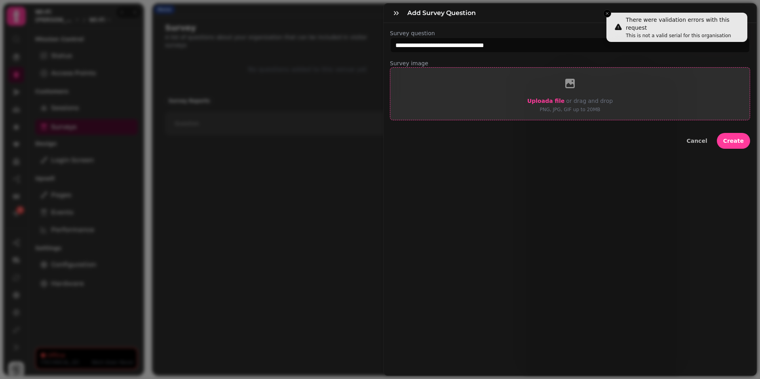
click at [538, 103] on span "Upload a file" at bounding box center [545, 101] width 37 height 6
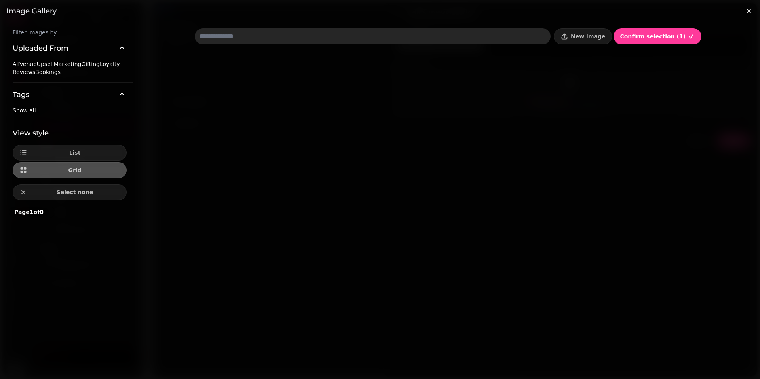
click at [554, 8] on h3 "Image gallery" at bounding box center [379, 11] width 747 height 10
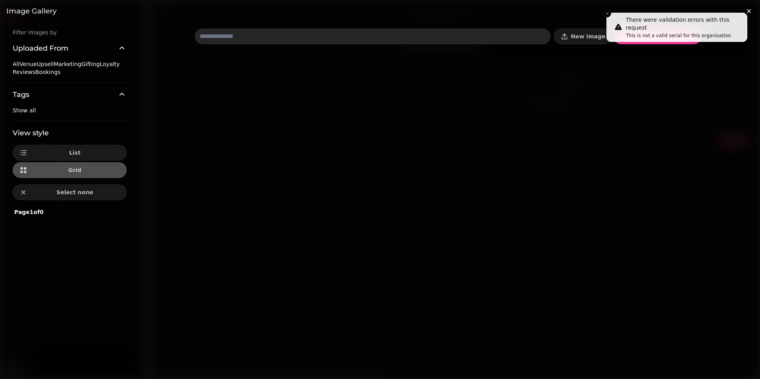
click at [606, 15] on h3 "Image gallery" at bounding box center [379, 11] width 747 height 10
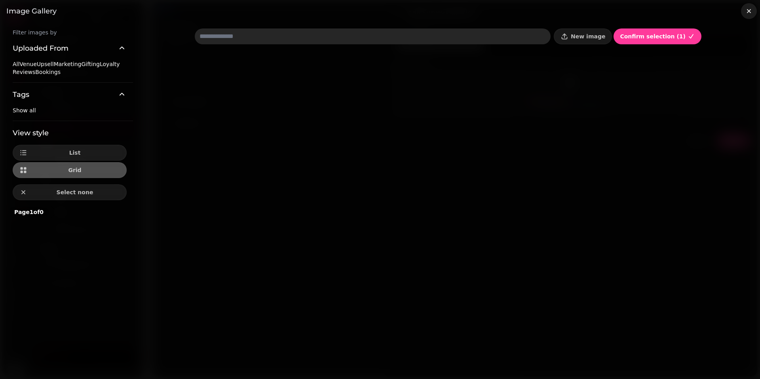
click at [746, 13] on icon "button" at bounding box center [749, 11] width 8 height 8
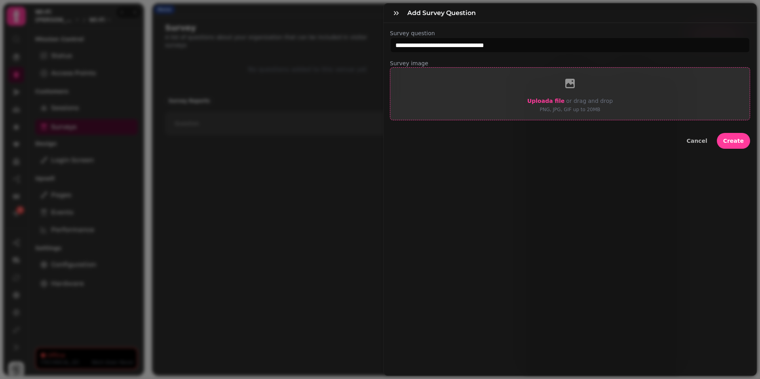
click at [542, 101] on span "Upload a file" at bounding box center [545, 101] width 37 height 6
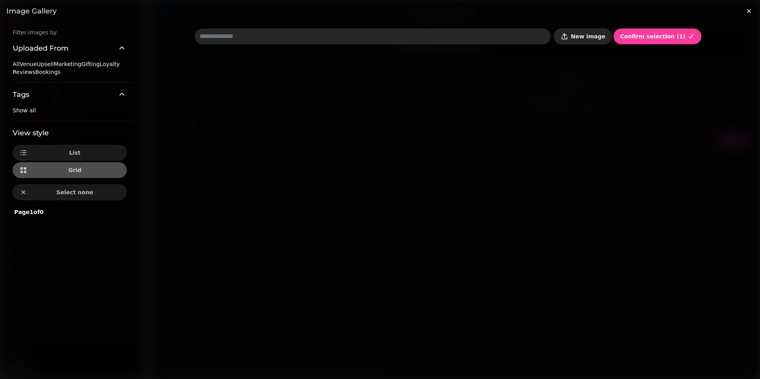
click at [599, 34] on span "New image" at bounding box center [588, 37] width 34 height 6
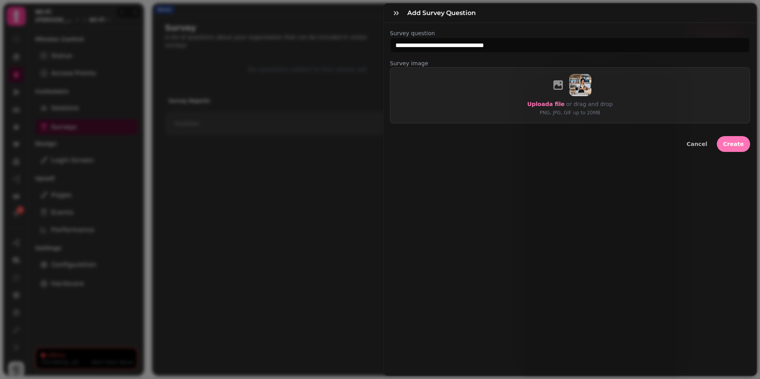
click at [727, 144] on span "Create" at bounding box center [733, 144] width 21 height 6
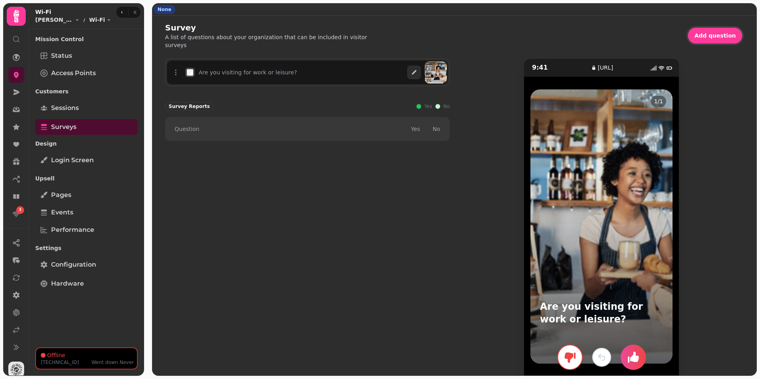
click at [316, 183] on div "Are you visiting for work or leisure? To pick up a draggable item, press the sp…" at bounding box center [307, 227] width 285 height 337
click at [711, 42] on button "Add question" at bounding box center [715, 36] width 54 height 16
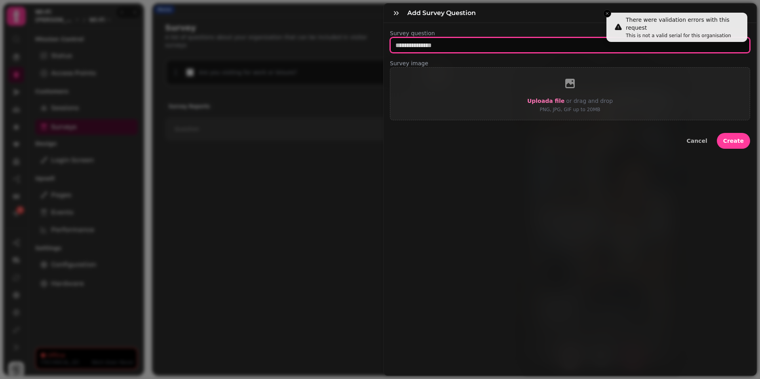
click at [441, 46] on input "text" at bounding box center [570, 45] width 360 height 16
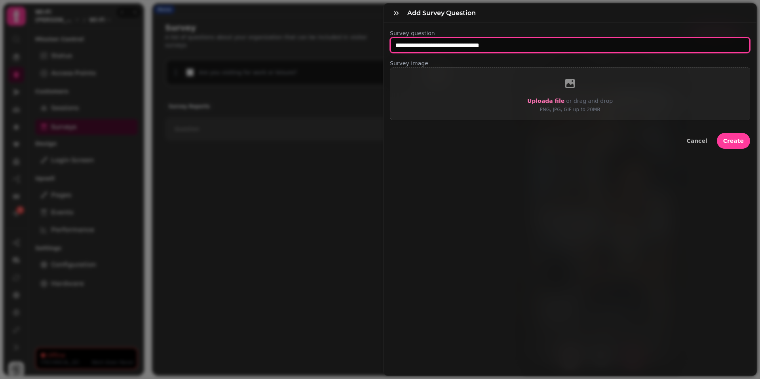
type input "**********"
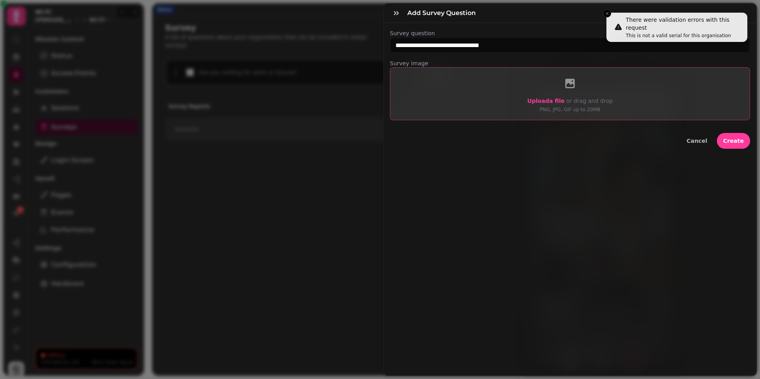
click at [535, 103] on span "Upload a file" at bounding box center [545, 101] width 37 height 6
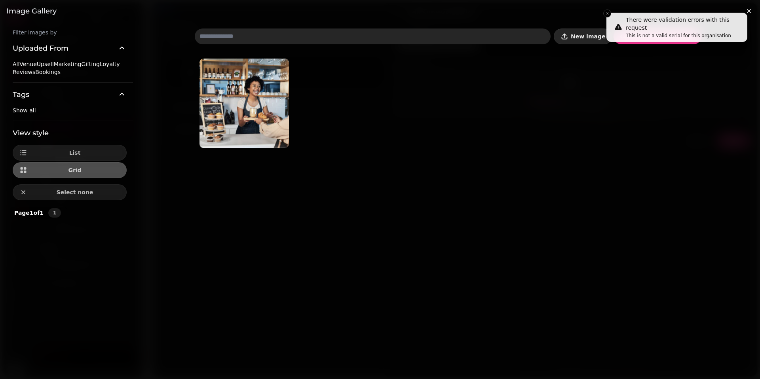
click at [568, 32] on icon "button" at bounding box center [565, 36] width 8 height 8
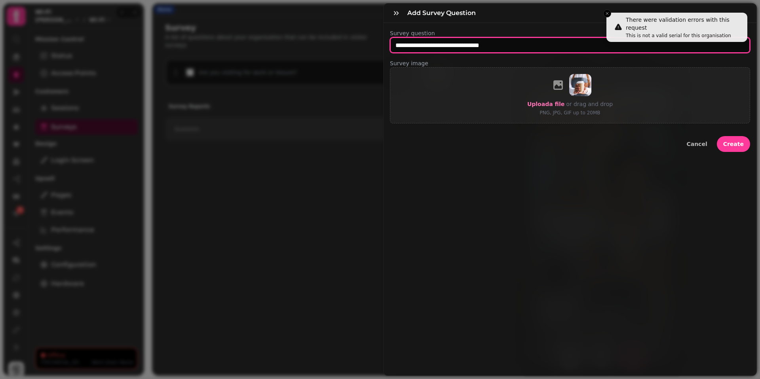
click at [498, 46] on input "**********" at bounding box center [570, 45] width 360 height 16
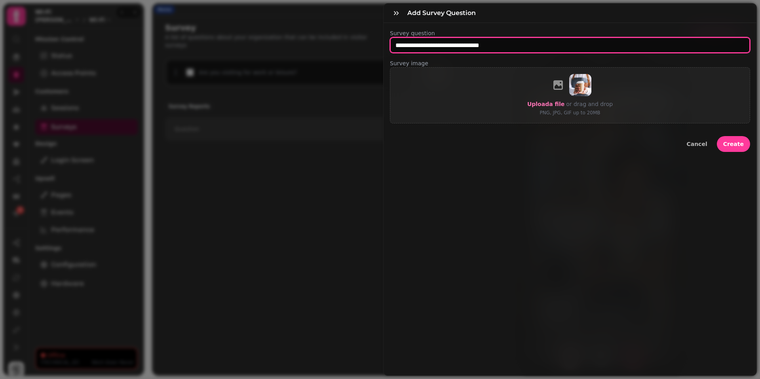
click at [506, 44] on input "**********" at bounding box center [570, 45] width 360 height 16
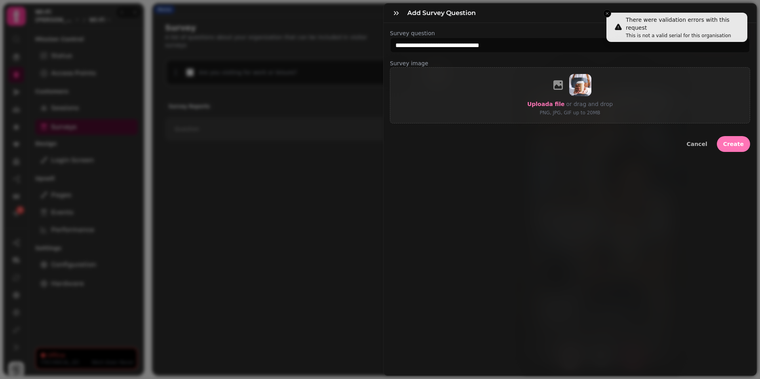
click at [732, 143] on span "Create" at bounding box center [733, 144] width 21 height 6
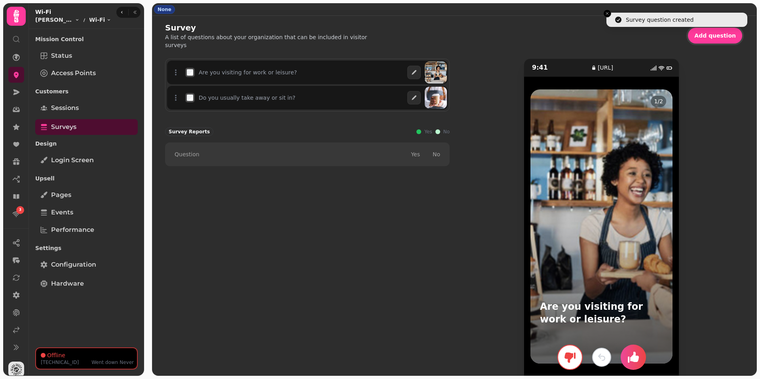
click at [376, 200] on div "Are you visiting for work or leisure? Do you usually take away or sit in? To pi…" at bounding box center [307, 227] width 285 height 337
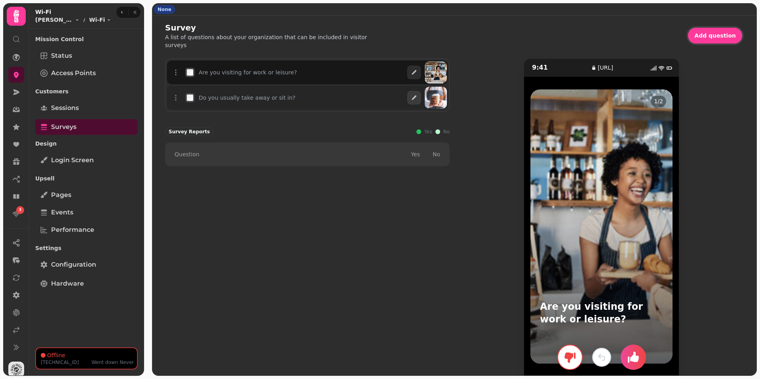
click at [337, 108] on div "Do you usually take away or sit in?" at bounding box center [307, 98] width 281 height 24
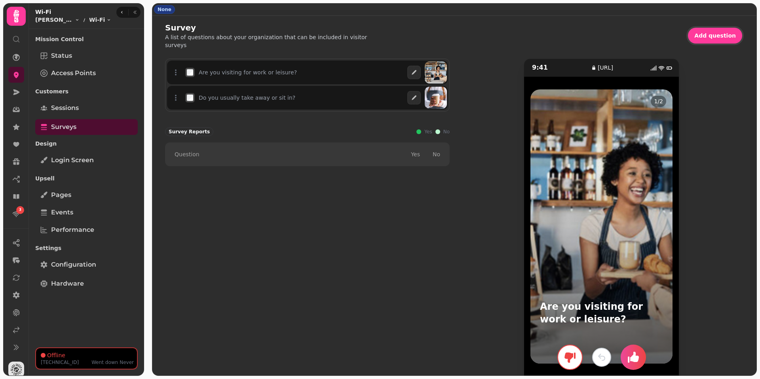
click at [355, 203] on div "Are you visiting for work or leisure? Do you usually take away or sit in? To pi…" at bounding box center [307, 227] width 285 height 337
click at [636, 363] on icon "button" at bounding box center [633, 357] width 13 height 13
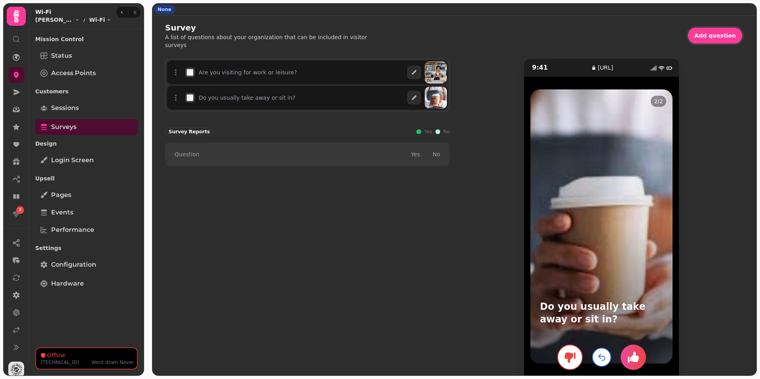
click at [422, 307] on div "Are you visiting for work or leisure? Do you usually take away or sit in? To pi…" at bounding box center [307, 227] width 285 height 337
click at [404, 291] on div "Are you visiting for work or leisure? Do you usually take away or sit in? To pi…" at bounding box center [307, 227] width 285 height 337
click at [376, 264] on div "Are you visiting for work or leisure? Do you usually take away or sit in? To pi…" at bounding box center [307, 227] width 285 height 337
click at [346, 252] on div "Are you visiting for work or leisure? Do you usually take away or sit in? To pi…" at bounding box center [307, 227] width 285 height 337
click at [357, 229] on div "Are you visiting for work or leisure? Do you usually take away or sit in? To pi…" at bounding box center [307, 227] width 285 height 337
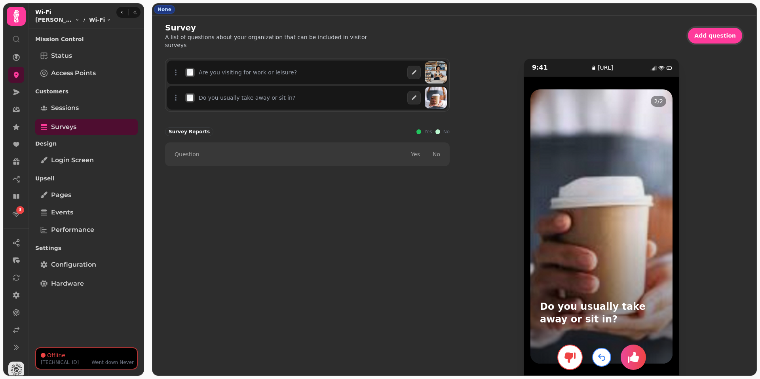
click at [569, 353] on icon "button" at bounding box center [570, 358] width 11 height 10
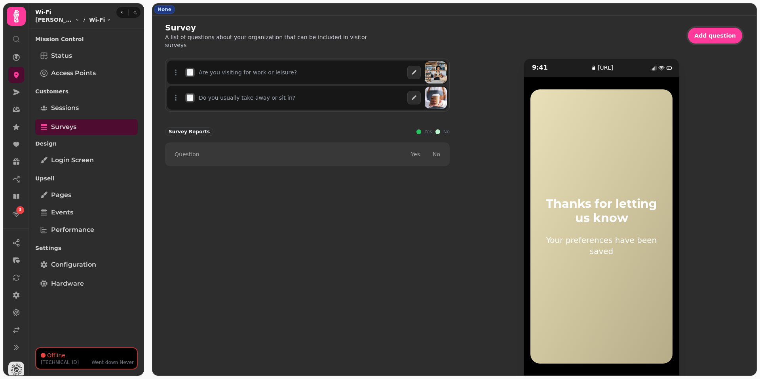
click at [456, 274] on div "Are you visiting for work or leisure? Do you usually take away or sit in? To pi…" at bounding box center [454, 227] width 579 height 337
click at [403, 246] on div "Are you visiting for work or leisure? Do you usually take away or sit in? To pi…" at bounding box center [307, 227] width 285 height 337
click at [373, 231] on div "Are you visiting for work or leisure? Do you usually take away or sit in? To pi…" at bounding box center [307, 227] width 285 height 337
click at [369, 230] on div "Are you visiting for work or leisure? Do you usually take away or sit in? To pi…" at bounding box center [307, 227] width 285 height 337
click at [87, 266] on span "Configuration" at bounding box center [73, 265] width 45 height 10
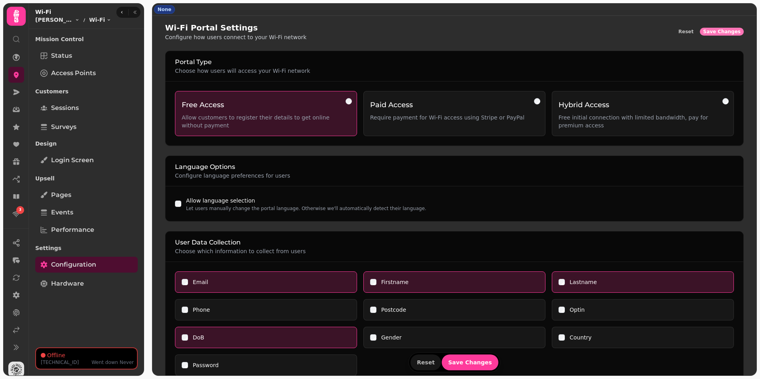
click at [725, 34] on span "Save Changes" at bounding box center [722, 31] width 38 height 5
click at [346, 75] on div "Portal Type Choose how users will access your Wi-Fi network" at bounding box center [454, 66] width 578 height 30
click at [66, 209] on span "Events" at bounding box center [62, 213] width 22 height 10
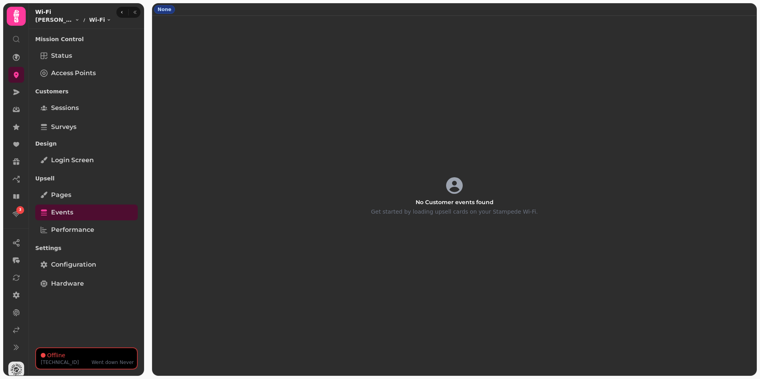
click at [85, 135] on div "Mission Control Status Access Points Customers Sessions Surveys Design Login sc…" at bounding box center [86, 188] width 115 height 312
click at [77, 131] on link "Surveys" at bounding box center [86, 127] width 103 height 16
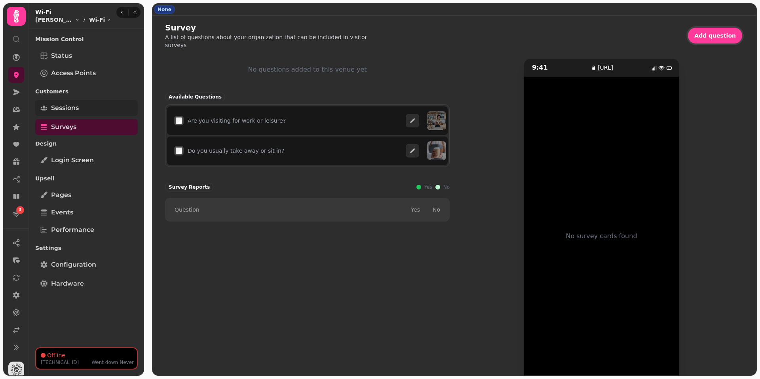
click at [78, 113] on link "Sessions" at bounding box center [86, 108] width 103 height 16
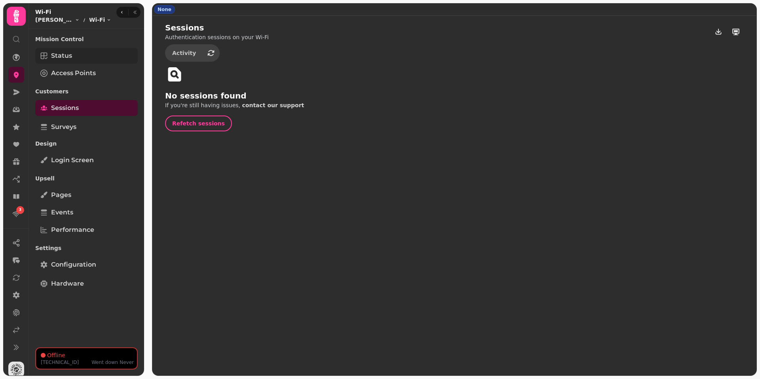
click at [68, 63] on link "Status" at bounding box center [86, 56] width 103 height 16
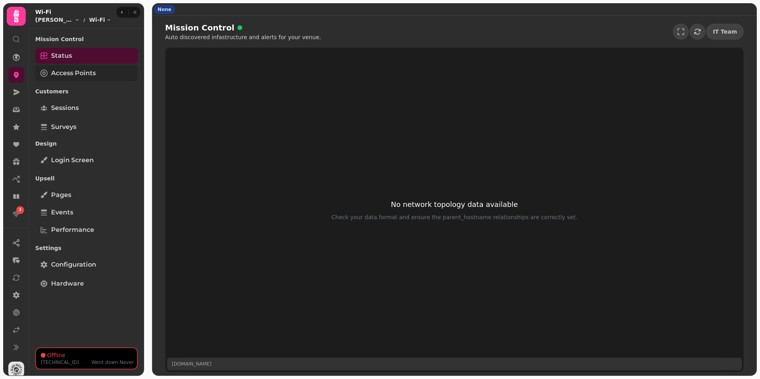
click at [80, 73] on span "Access Points" at bounding box center [73, 73] width 45 height 10
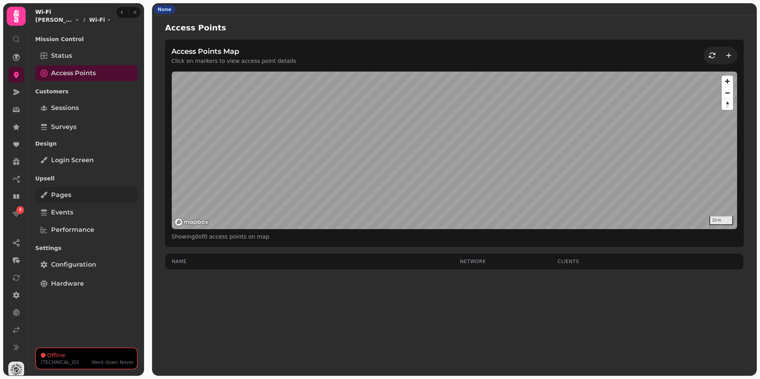
click at [78, 201] on link "Pages" at bounding box center [86, 195] width 103 height 16
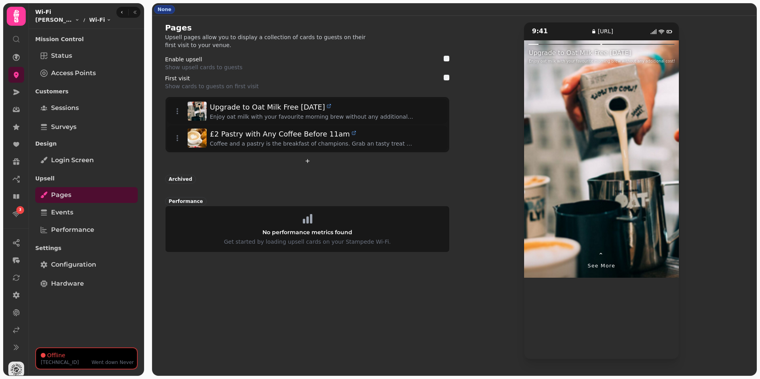
click at [303, 288] on div "Pages Upsell pages allow you to display a collection of cards to guests on thei…" at bounding box center [307, 190] width 285 height 337
click at [301, 288] on div "Pages Upsell pages allow you to display a collection of cards to guests on thei…" at bounding box center [307, 190] width 285 height 337
click at [436, 273] on div "Pages Upsell pages allow you to display a collection of cards to guests on thei…" at bounding box center [307, 190] width 285 height 337
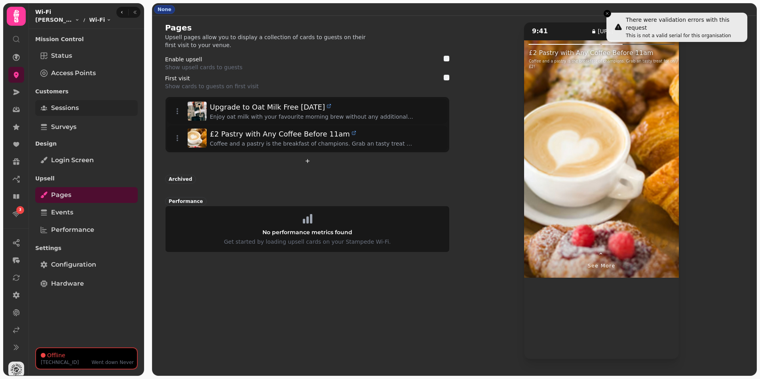
click at [77, 112] on span "Sessions" at bounding box center [65, 108] width 28 height 10
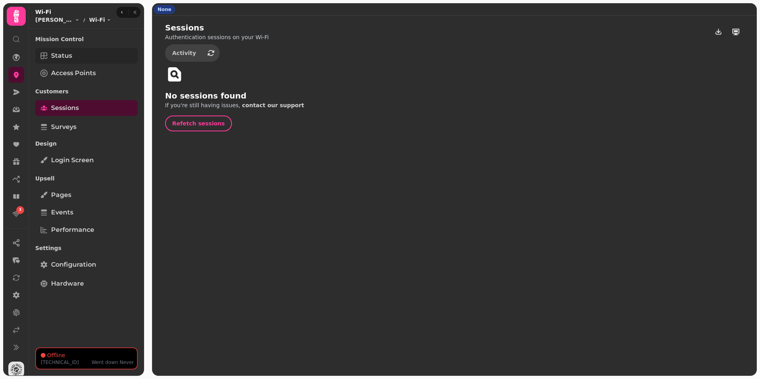
click at [69, 58] on span "Status" at bounding box center [61, 56] width 21 height 10
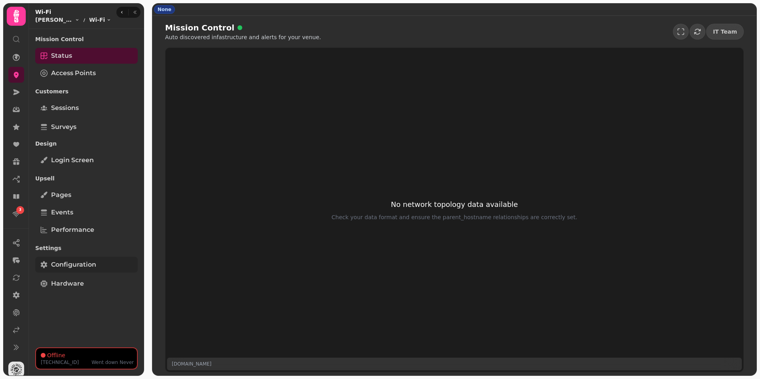
click at [72, 270] on link "Configuration" at bounding box center [86, 265] width 103 height 16
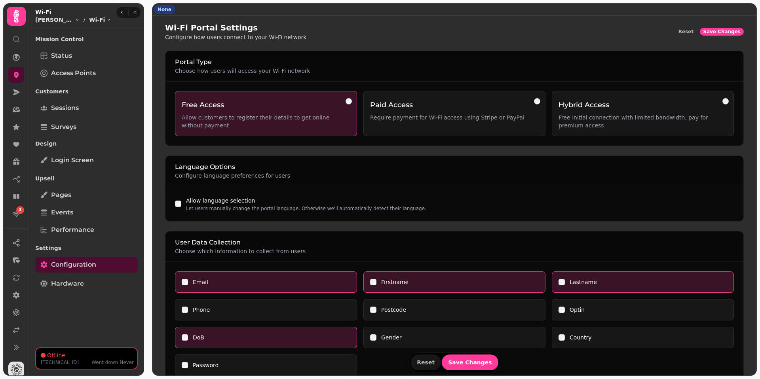
click at [410, 60] on h2 "Portal Type" at bounding box center [454, 62] width 559 height 10
click at [393, 61] on h2 "Portal Type" at bounding box center [454, 62] width 559 height 10
click at [338, 59] on h2 "Portal Type" at bounding box center [454, 62] width 559 height 10
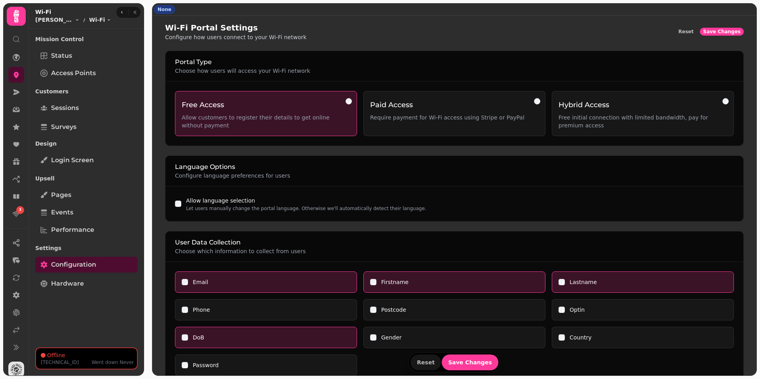
click at [338, 59] on h2 "Portal Type" at bounding box center [454, 62] width 559 height 10
click at [338, 60] on h2 "Portal Type" at bounding box center [454, 62] width 559 height 10
click at [327, 67] on p "Choose how users will access your Wi-Fi network" at bounding box center [454, 71] width 559 height 8
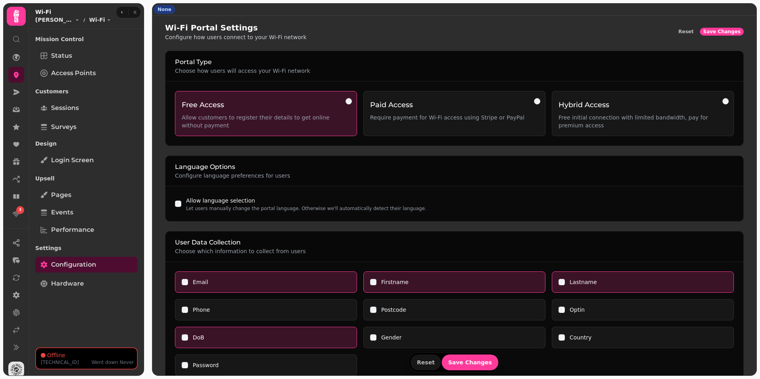
click at [327, 67] on p "Choose how users will access your Wi-Fi network" at bounding box center [454, 71] width 559 height 8
click at [368, 67] on p "Choose how users will access your Wi-Fi network" at bounding box center [454, 71] width 559 height 8
click at [342, 188] on div "Allow language selection Let users manually change the portal language. Otherwi…" at bounding box center [454, 203] width 578 height 35
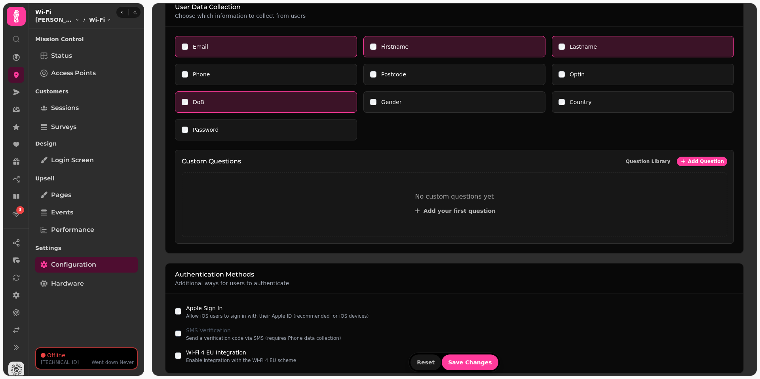
scroll to position [236, 0]
click at [210, 257] on form "Portal Type Choose how users will access your Wi-Fi network Free Access Allow c…" at bounding box center [454, 207] width 579 height 785
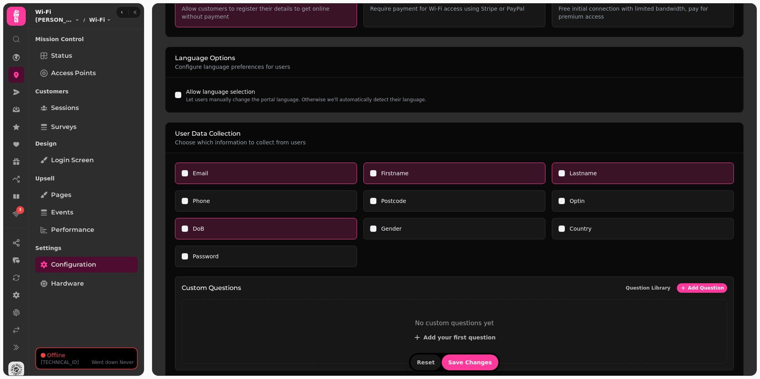
scroll to position [108, 0]
click at [414, 272] on div "Email [PERSON_NAME] Phone Postcode Optin DoB Gender Country Password Custom Que…" at bounding box center [454, 267] width 578 height 227
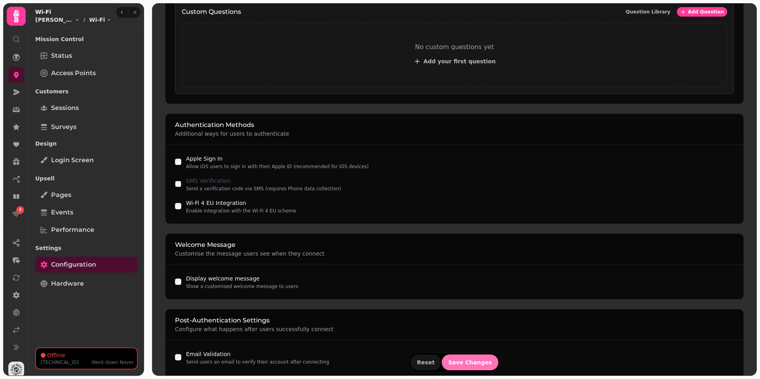
click at [465, 363] on span "Save Changes" at bounding box center [470, 363] width 44 height 6
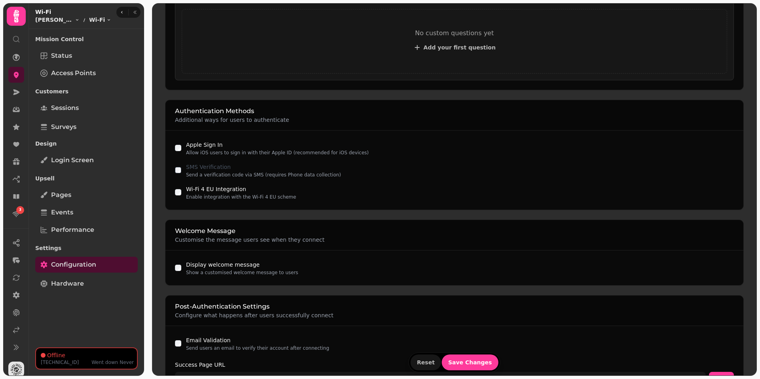
scroll to position [402, 0]
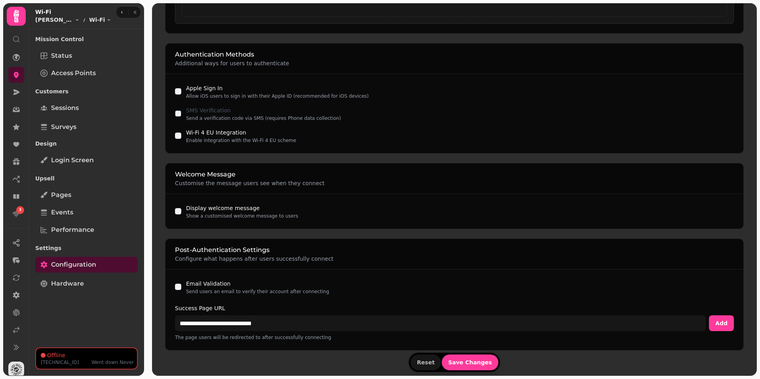
scroll to position [466, 0]
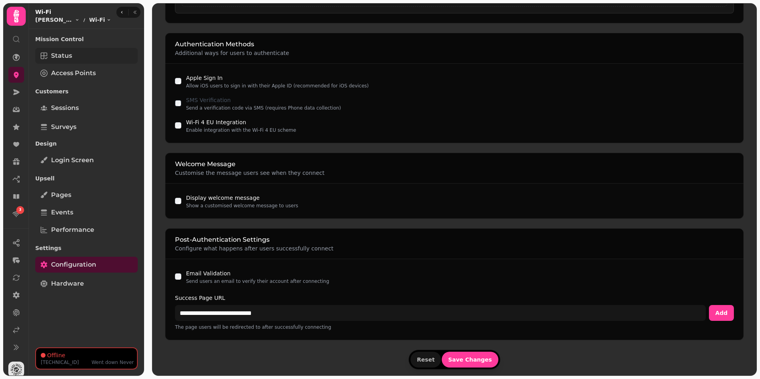
click at [76, 60] on link "Status" at bounding box center [86, 56] width 103 height 16
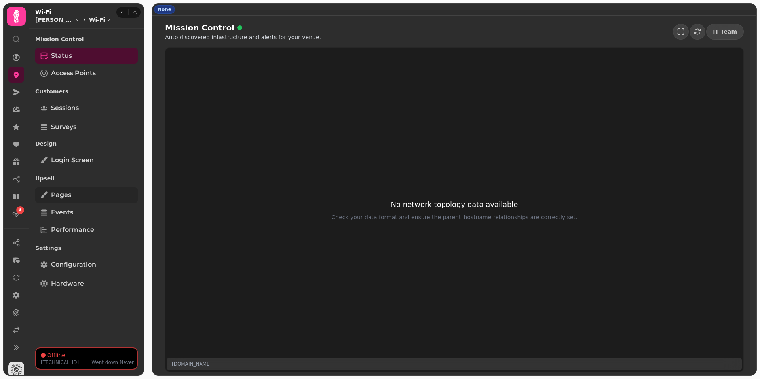
click at [71, 195] on link "Pages" at bounding box center [86, 195] width 103 height 16
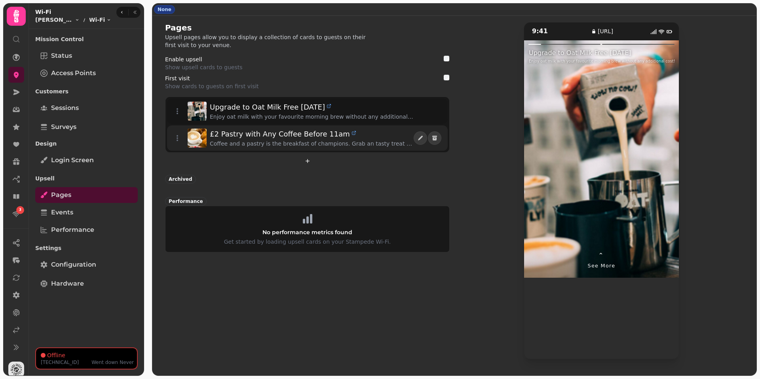
click at [276, 138] on span "£2 Pastry with Any Coffee Before 11am" at bounding box center [280, 134] width 140 height 11
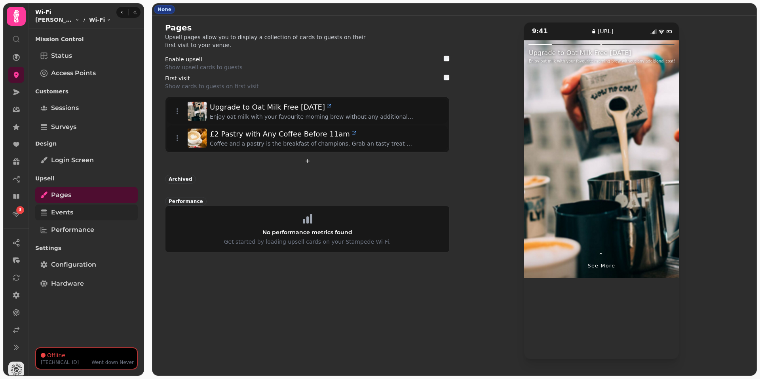
click at [86, 210] on link "Events" at bounding box center [86, 213] width 103 height 16
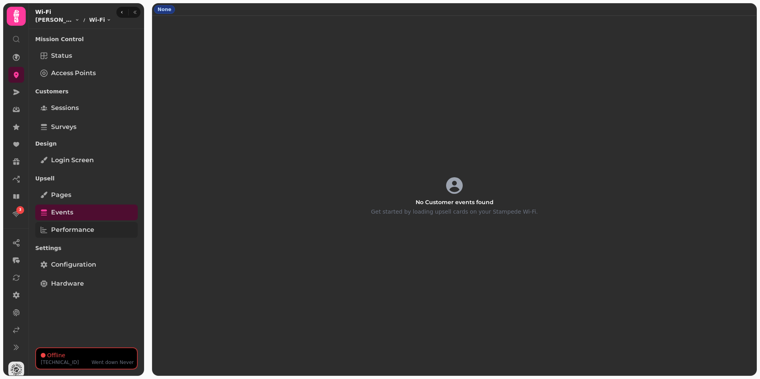
click at [85, 226] on span "Performance" at bounding box center [72, 230] width 43 height 10
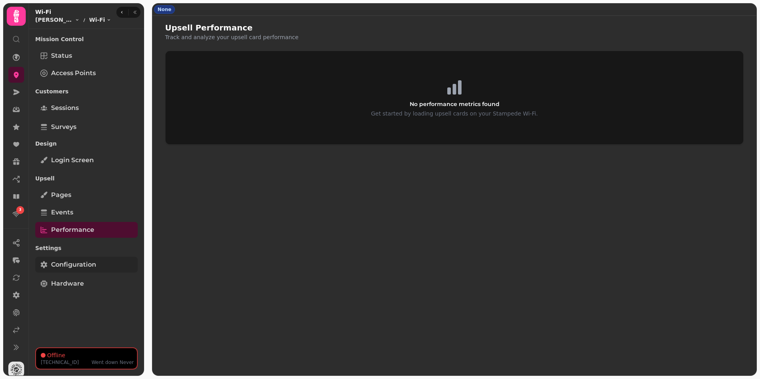
click at [87, 263] on span "Configuration" at bounding box center [73, 265] width 45 height 10
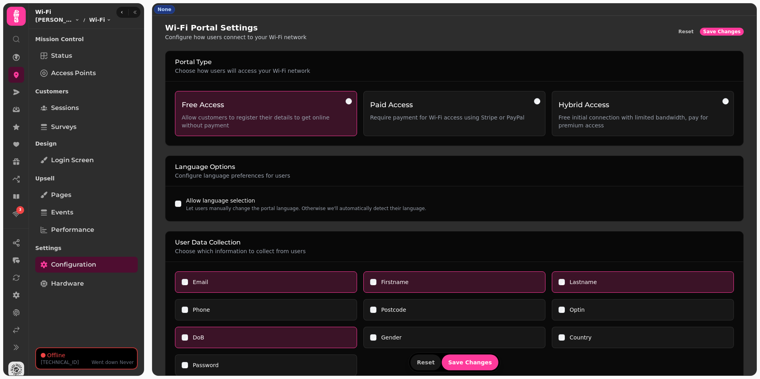
click at [344, 157] on div "Language Options Configure language preferences for users" at bounding box center [454, 171] width 578 height 30
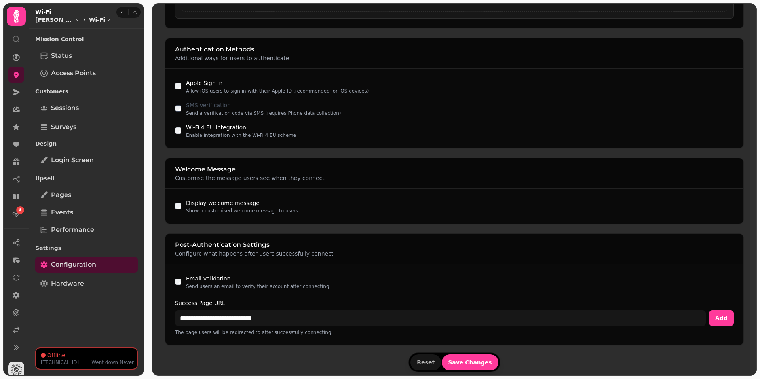
scroll to position [466, 0]
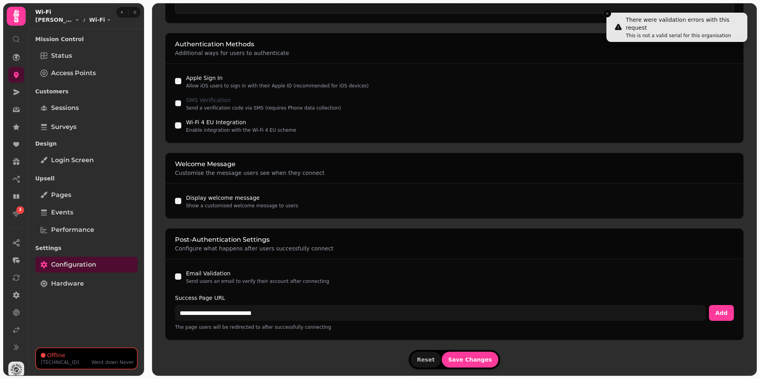
click at [463, 46] on h2 "Authentication Methods" at bounding box center [454, 45] width 559 height 10
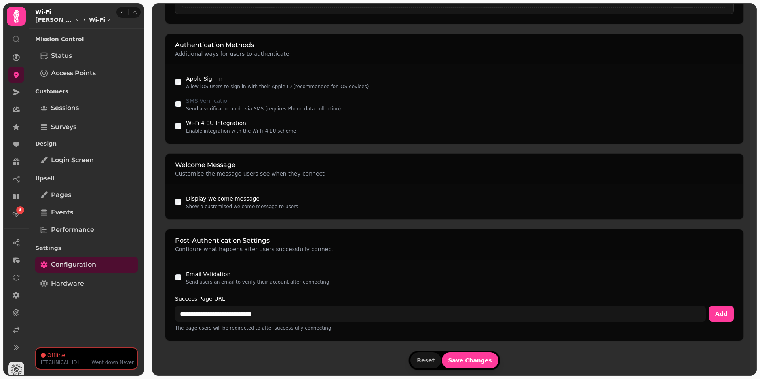
click at [464, 55] on p "Additional ways for users to authenticate" at bounding box center [454, 54] width 559 height 8
click at [471, 57] on div "Authentication Methods Additional ways for users to authenticate" at bounding box center [454, 49] width 578 height 30
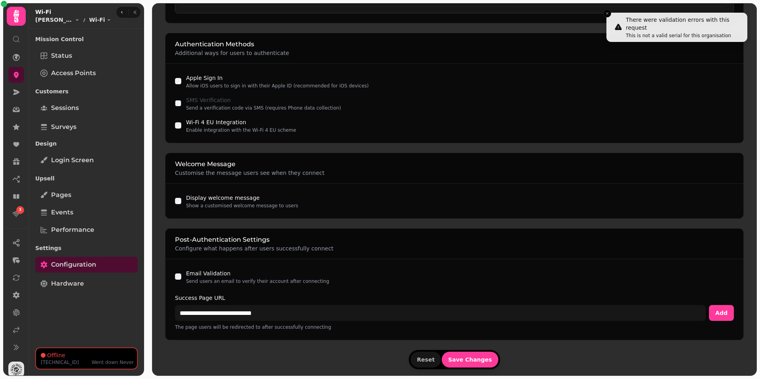
click at [372, 34] on div "Authentication Methods Additional ways for users to authenticate" at bounding box center [454, 48] width 578 height 30
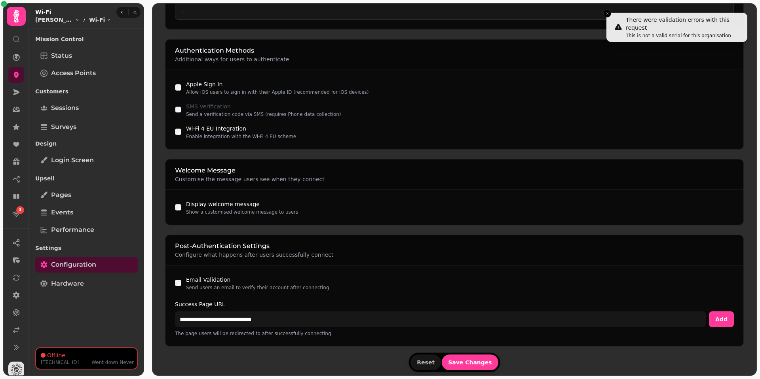
drag, startPoint x: 440, startPoint y: 26, endPoint x: 444, endPoint y: 24, distance: 4.3
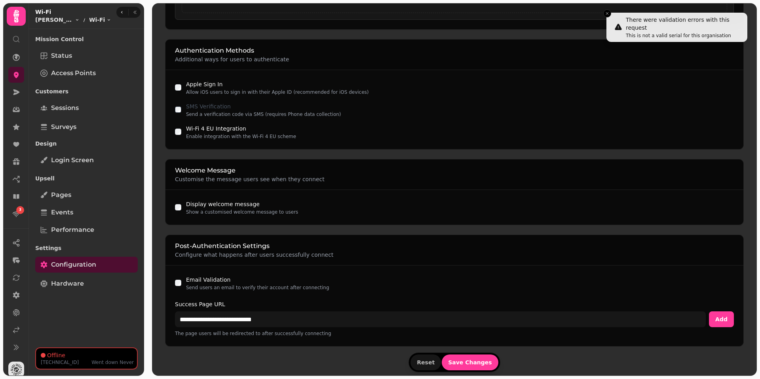
click at [342, 50] on h2 "Authentication Methods" at bounding box center [454, 51] width 559 height 10
click at [426, 62] on p "Additional ways for users to authenticate" at bounding box center [454, 59] width 559 height 8
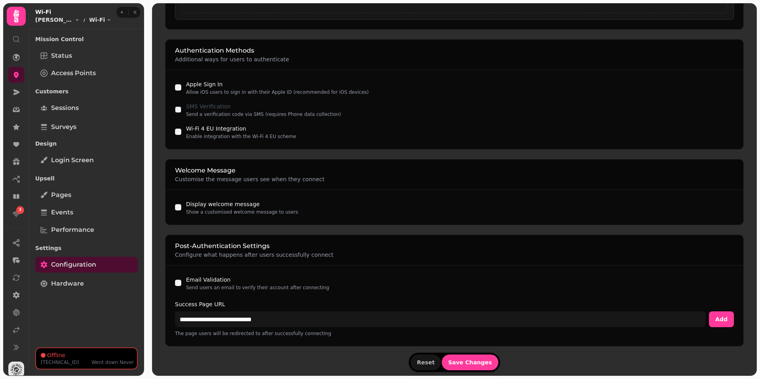
click at [423, 59] on p "Additional ways for users to authenticate" at bounding box center [454, 59] width 559 height 8
drag, startPoint x: 456, startPoint y: 26, endPoint x: 443, endPoint y: 26, distance: 13.5
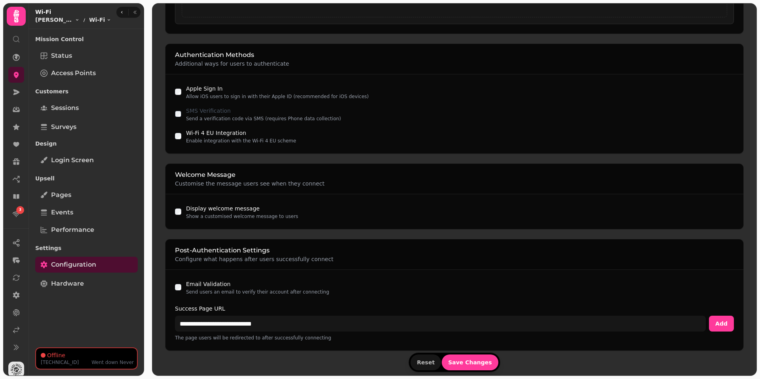
click at [465, 366] on button "Save Changes" at bounding box center [470, 363] width 57 height 16
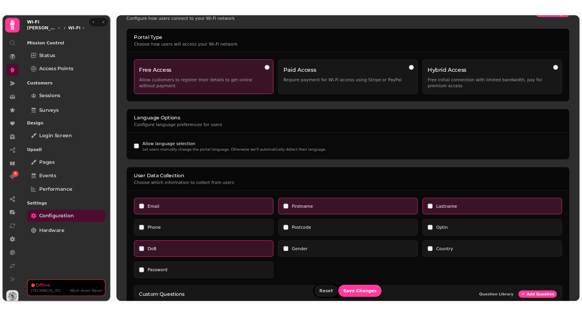
scroll to position [0, 0]
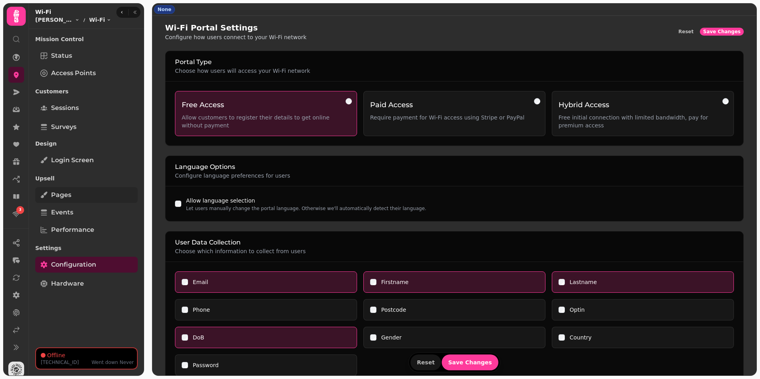
click at [72, 196] on link "Pages" at bounding box center [86, 195] width 103 height 16
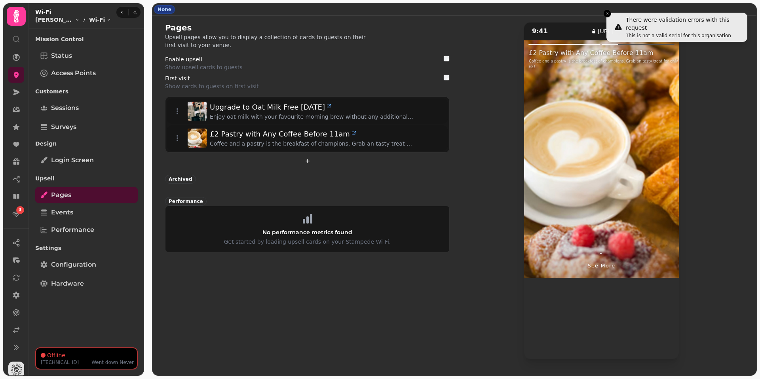
drag, startPoint x: 382, startPoint y: 254, endPoint x: 378, endPoint y: 253, distance: 4.0
click at [381, 254] on div "Pages Upsell pages allow you to display a collection of cards to guests on thei…" at bounding box center [307, 190] width 285 height 337
click at [339, 277] on div "Pages Upsell pages allow you to display a collection of cards to guests on thei…" at bounding box center [307, 190] width 285 height 337
click at [336, 276] on div "Pages Upsell pages allow you to display a collection of cards to guests on thei…" at bounding box center [307, 190] width 285 height 337
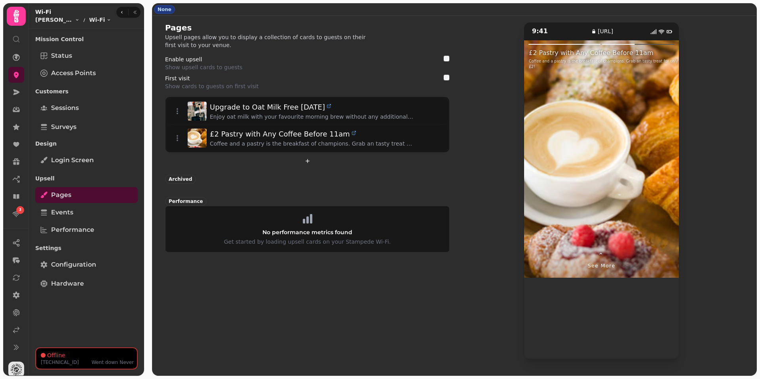
click at [346, 277] on div "Pages Upsell pages allow you to display a collection of cards to guests on thei…" at bounding box center [307, 190] width 285 height 337
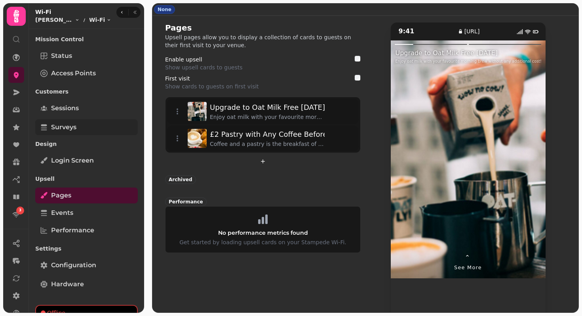
click at [67, 125] on span "Surveys" at bounding box center [63, 127] width 25 height 10
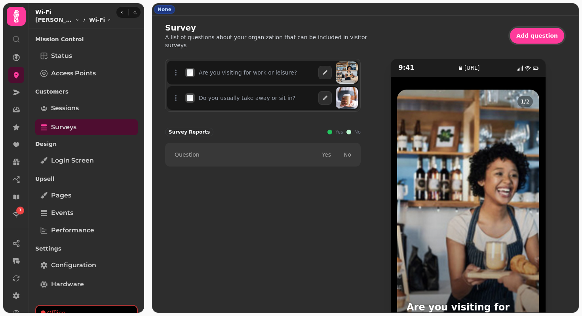
click at [217, 236] on div "Are you visiting for work or leisure? Do you usually take away or sit in? To pi…" at bounding box center [263, 227] width 196 height 337
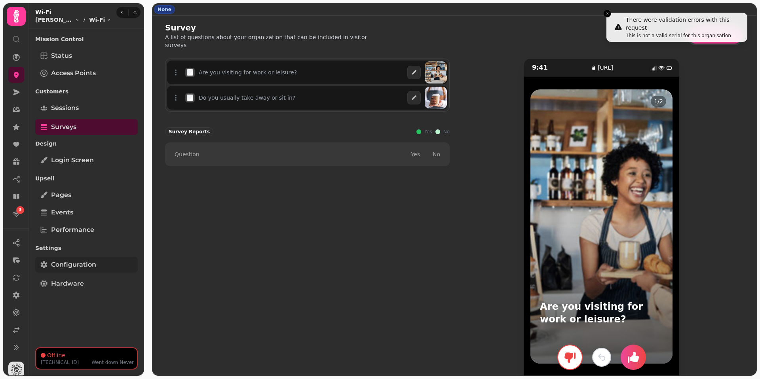
click at [74, 264] on span "Configuration" at bounding box center [73, 265] width 45 height 10
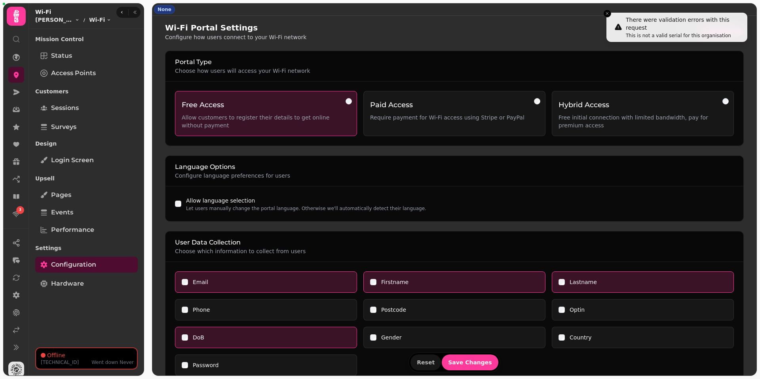
click at [345, 161] on div "Language Options Configure language preferences for users" at bounding box center [454, 171] width 578 height 30
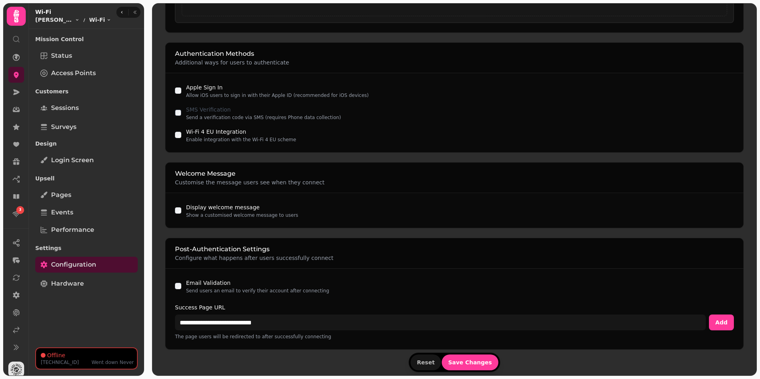
scroll to position [463, 0]
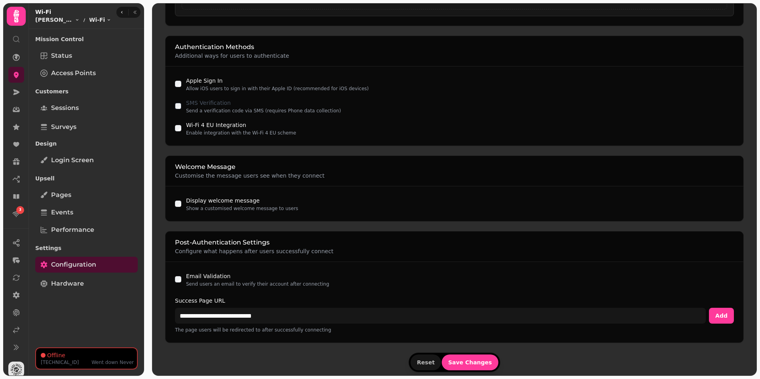
scroll to position [463, 0]
click at [70, 194] on span "Pages" at bounding box center [61, 195] width 20 height 10
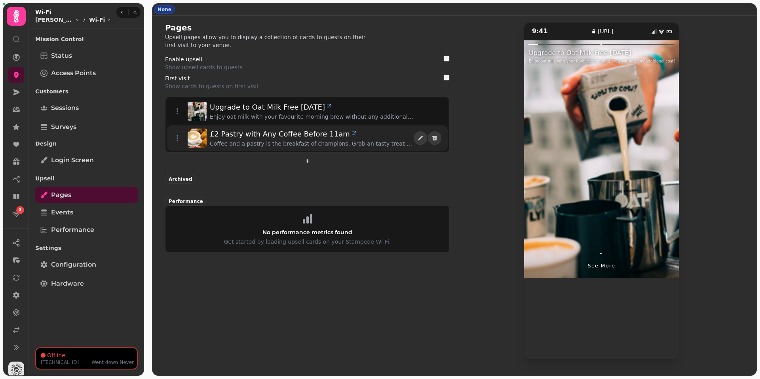
click at [245, 139] on span "£2 Pastry with Any Coffee Before 11am" at bounding box center [280, 134] width 140 height 11
click at [259, 134] on span "£2 Pastry with Any Coffee Before 11am" at bounding box center [280, 134] width 140 height 11
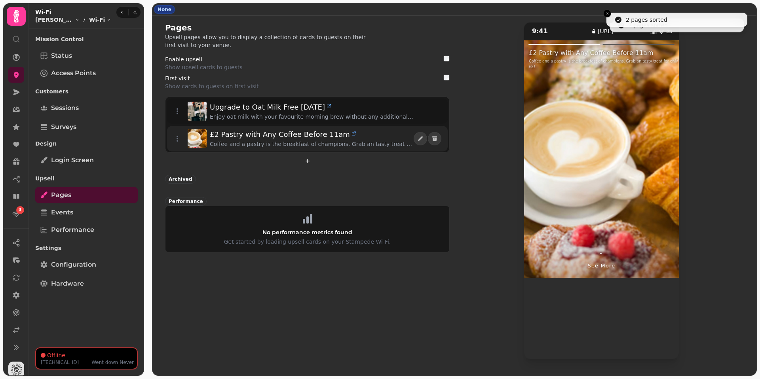
drag, startPoint x: 183, startPoint y: 141, endPoint x: 179, endPoint y: 143, distance: 4.8
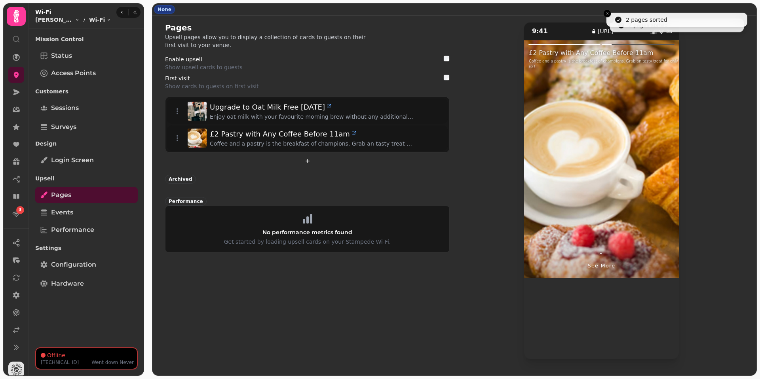
click at [255, 270] on div "Pages Upsell pages allow you to display a collection of cards to guests on thei…" at bounding box center [307, 190] width 285 height 337
click at [280, 284] on div "Pages Upsell pages allow you to display a collection of cards to guests on thei…" at bounding box center [307, 190] width 285 height 337
click at [607, 16] on button "Close toast" at bounding box center [607, 14] width 8 height 8
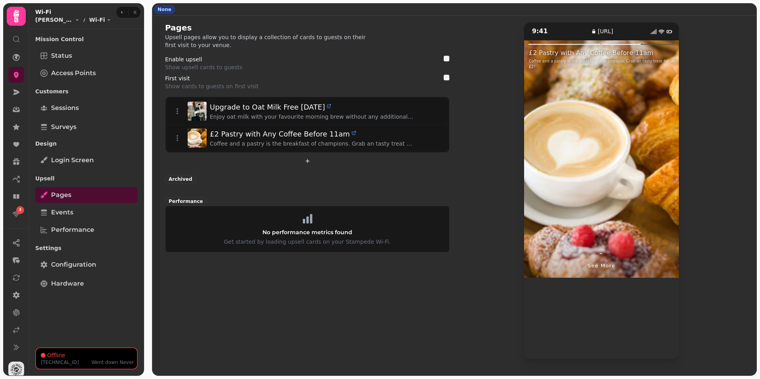
click at [378, 23] on div "Pages Upsell pages allow you to display a collection of cards to guests on thei…" at bounding box center [307, 35] width 285 height 27
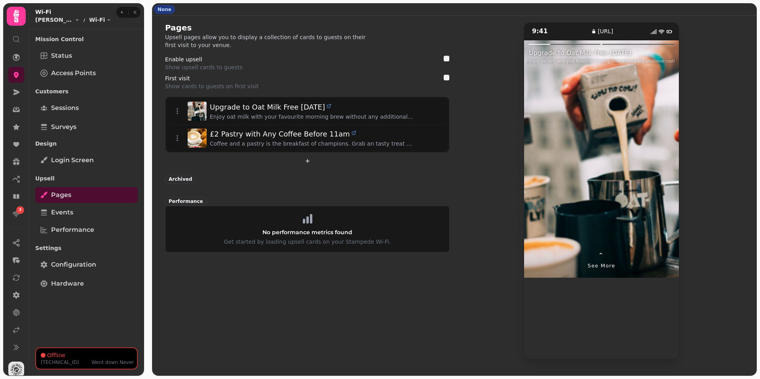
click at [587, 182] on div at bounding box center [563, 159] width 78 height 238
click at [637, 177] on div at bounding box center [641, 159] width 78 height 238
click at [601, 252] on span "⌃" at bounding box center [601, 256] width 7 height 10
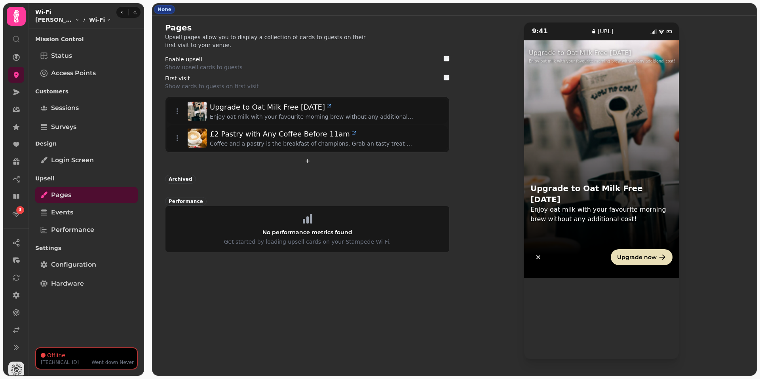
click at [600, 254] on div "Upgrade now" at bounding box center [601, 257] width 155 height 41
click at [346, 287] on div "Pages Upsell pages allow you to display a collection of cards to guests on thei…" at bounding box center [307, 190] width 285 height 337
click at [279, 290] on div "Pages Upsell pages allow you to display a collection of cards to guests on thei…" at bounding box center [307, 190] width 285 height 337
click at [12, 221] on link "3" at bounding box center [16, 214] width 16 height 16
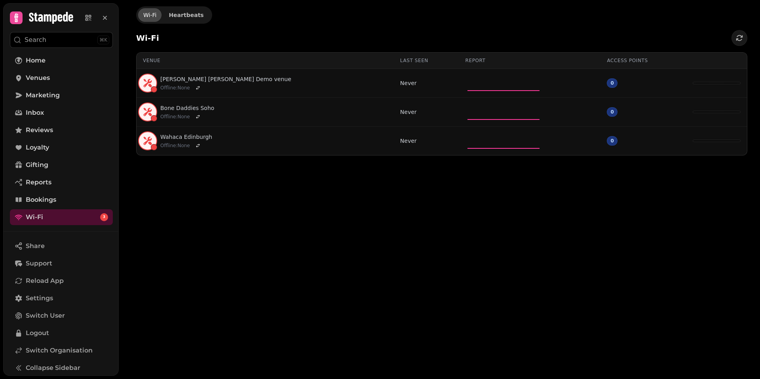
click at [190, 188] on div "Wi-Fi Heartbeats Wi-Fi Venue Last seen Report Access points [PERSON_NAME] [PERS…" at bounding box center [439, 189] width 641 height 379
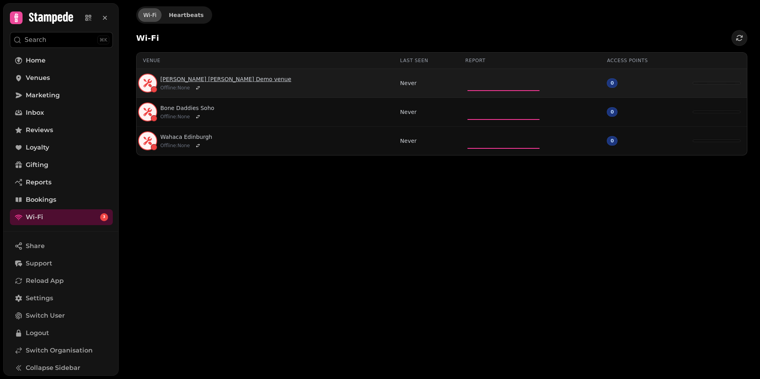
click at [216, 78] on link "[PERSON_NAME] [PERSON_NAME] Demo venue" at bounding box center [225, 79] width 131 height 8
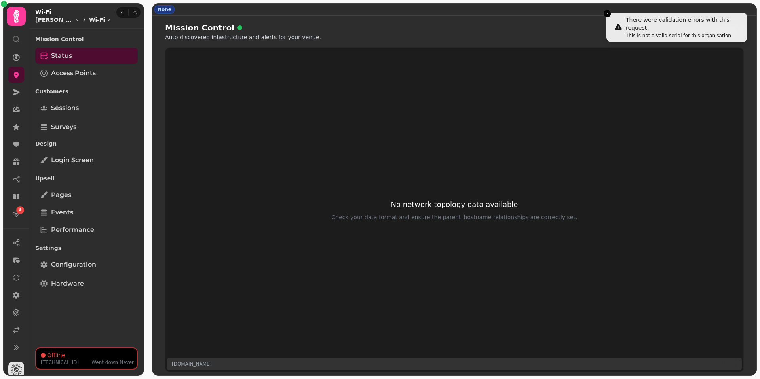
click at [210, 80] on div "No network topology data available Check your data format and ensure the parent…" at bounding box center [454, 210] width 578 height 324
click at [94, 157] on link "Login screen" at bounding box center [86, 160] width 103 height 16
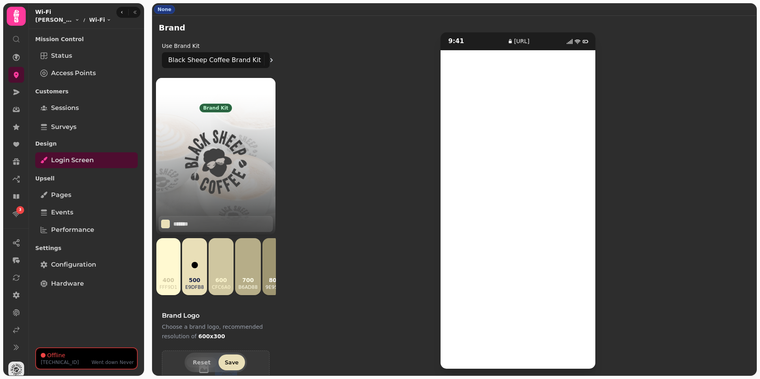
scroll to position [0, 98]
click at [267, 60] on icon at bounding box center [272, 60] width 10 height 10
click at [275, 66] on div "Use Brand Kit Black Sheep Coffee Brand Kit" at bounding box center [215, 56] width 127 height 32
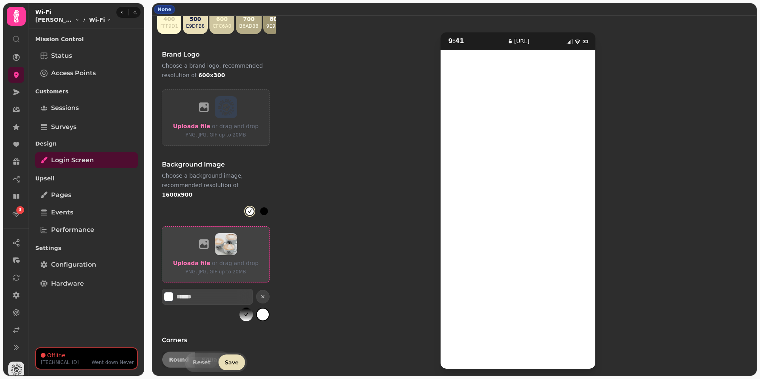
scroll to position [331, 0]
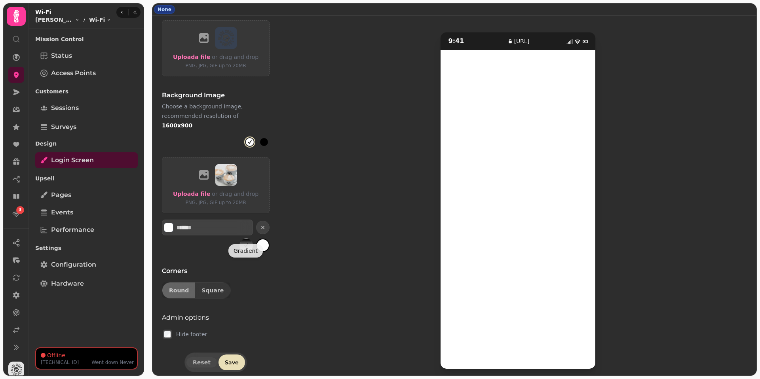
click at [249, 239] on button "gradient" at bounding box center [246, 245] width 13 height 13
click at [260, 239] on button "gradient" at bounding box center [262, 245] width 13 height 13
click at [245, 239] on button "gradient" at bounding box center [246, 245] width 13 height 13
click at [248, 222] on div "*******" at bounding box center [207, 228] width 91 height 16
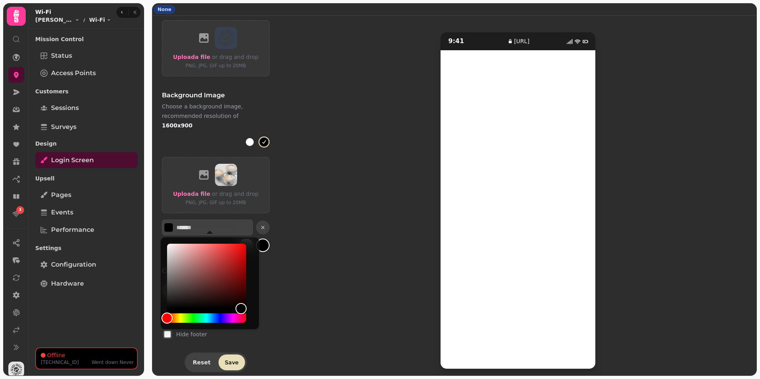
drag, startPoint x: 241, startPoint y: 302, endPoint x: 240, endPoint y: 317, distance: 14.7
click at [240, 317] on div at bounding box center [206, 283] width 79 height 79
type input "*******"
drag, startPoint x: 240, startPoint y: 308, endPoint x: 123, endPoint y: 225, distance: 143.6
click at [123, 225] on body "3 None Brand Use Brand Kit Black Sheep Coffee Brand Kit Brand kit Black Sheep C…" at bounding box center [380, 189] width 760 height 379
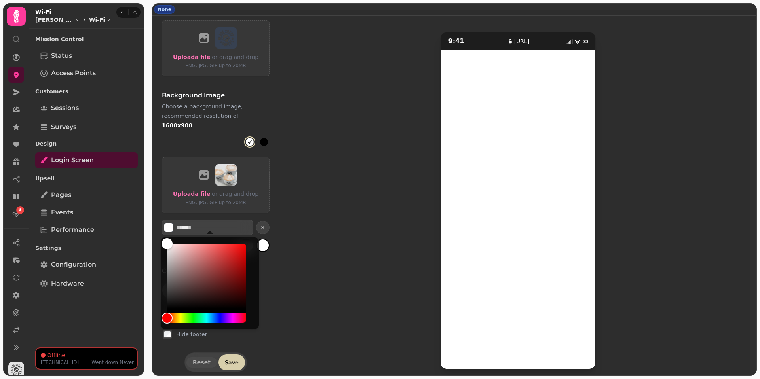
click at [228, 360] on span "Save" at bounding box center [232, 363] width 14 height 6
